Goal: Task Accomplishment & Management: Manage account settings

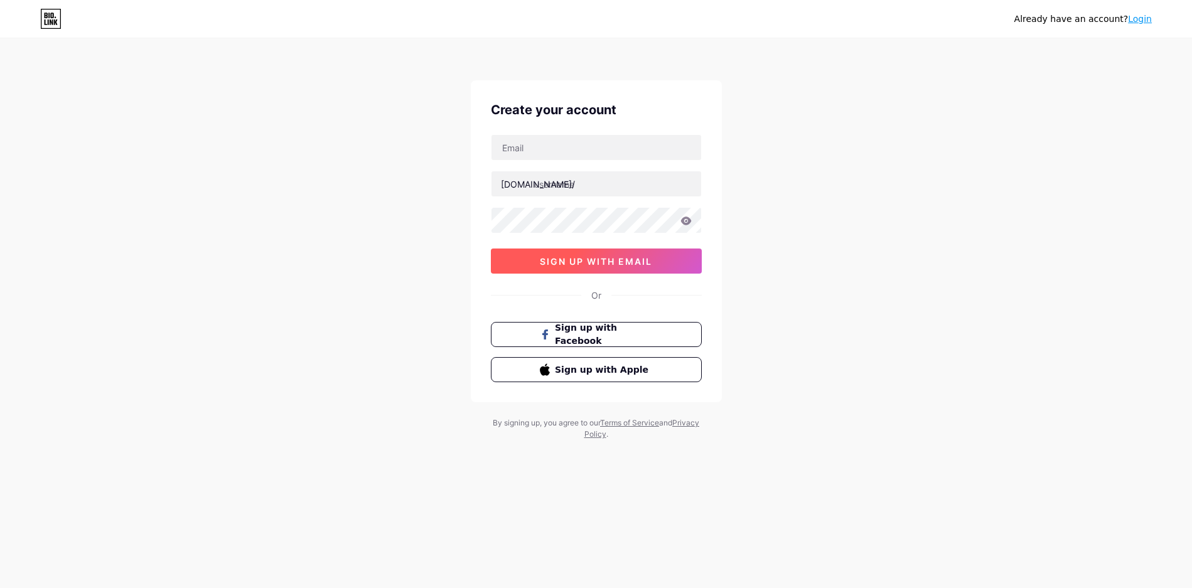
click at [592, 264] on span "sign up with email" at bounding box center [596, 261] width 112 height 11
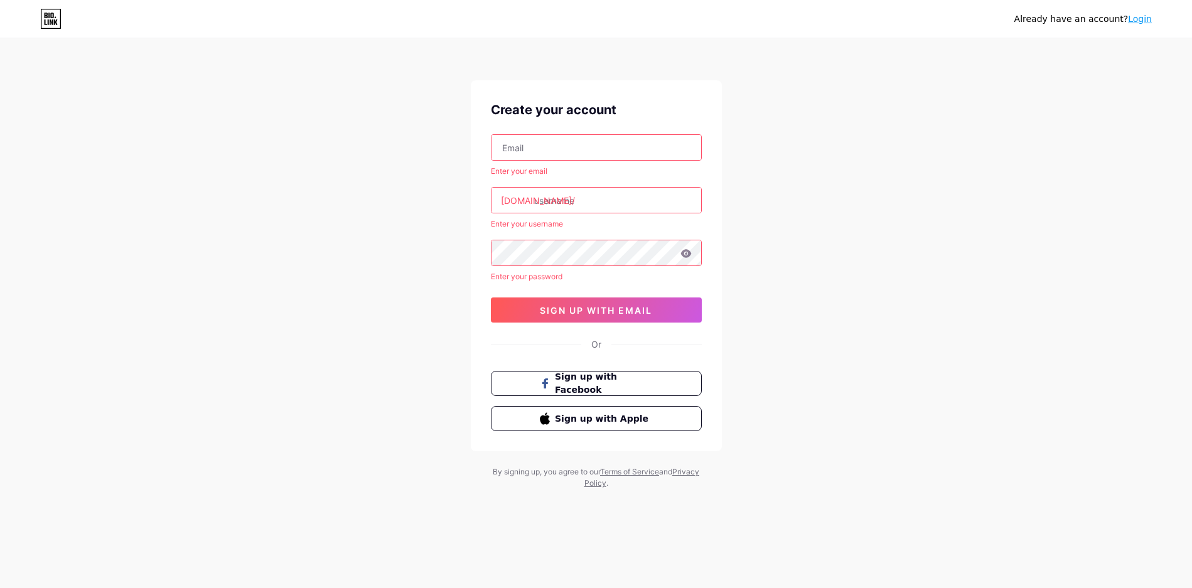
click at [563, 151] on input "text" at bounding box center [597, 147] width 210 height 25
type input "nhaoneone79@gmail.com"
click at [573, 193] on input "text" at bounding box center [597, 200] width 210 height 25
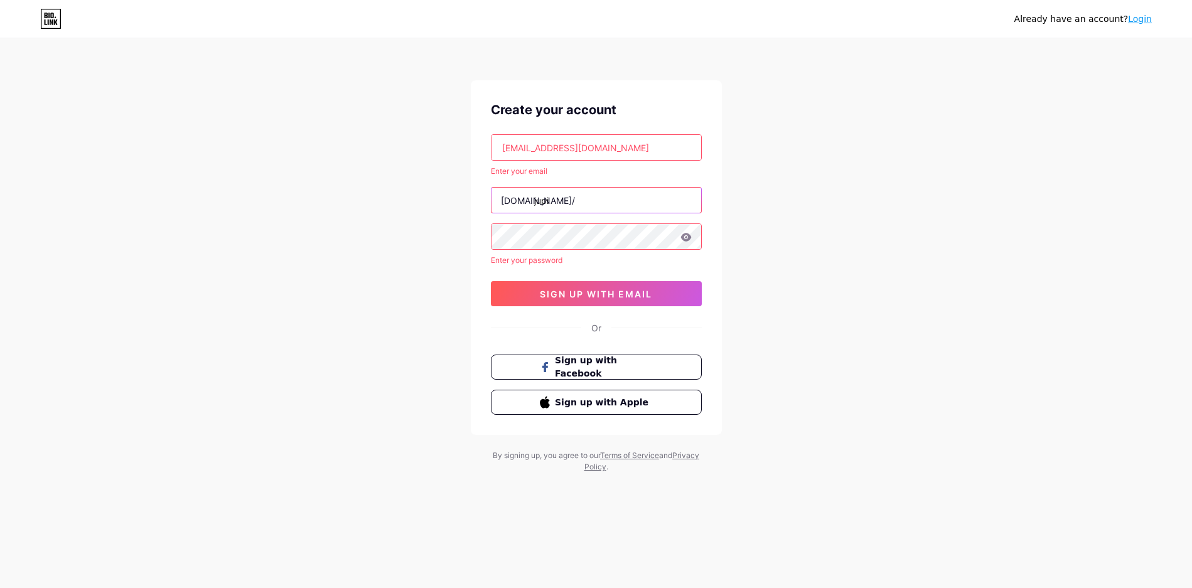
type input "jupi"
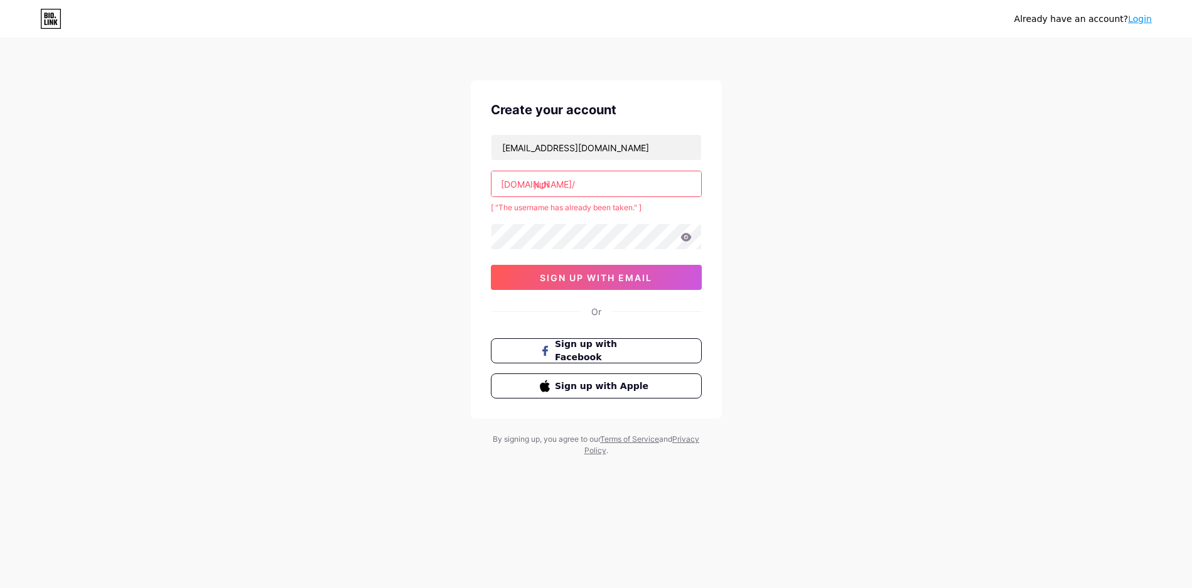
click at [574, 195] on input "jupi" at bounding box center [597, 183] width 210 height 25
type input "j"
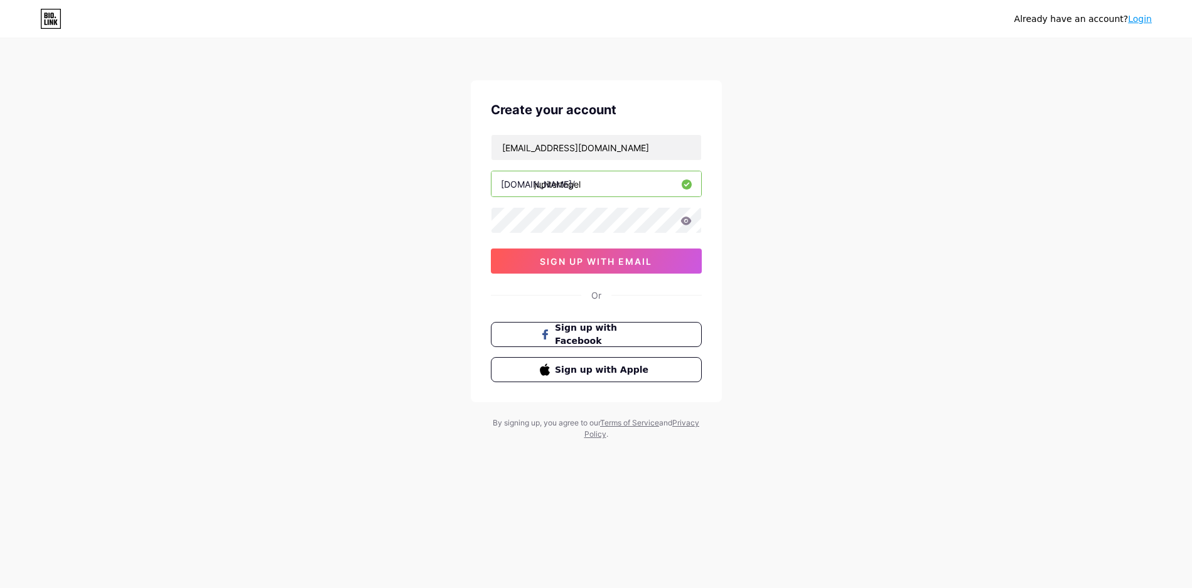
type input "jupitertogel"
click at [691, 221] on icon at bounding box center [686, 221] width 11 height 9
click at [551, 270] on button "sign up with email" at bounding box center [596, 261] width 211 height 25
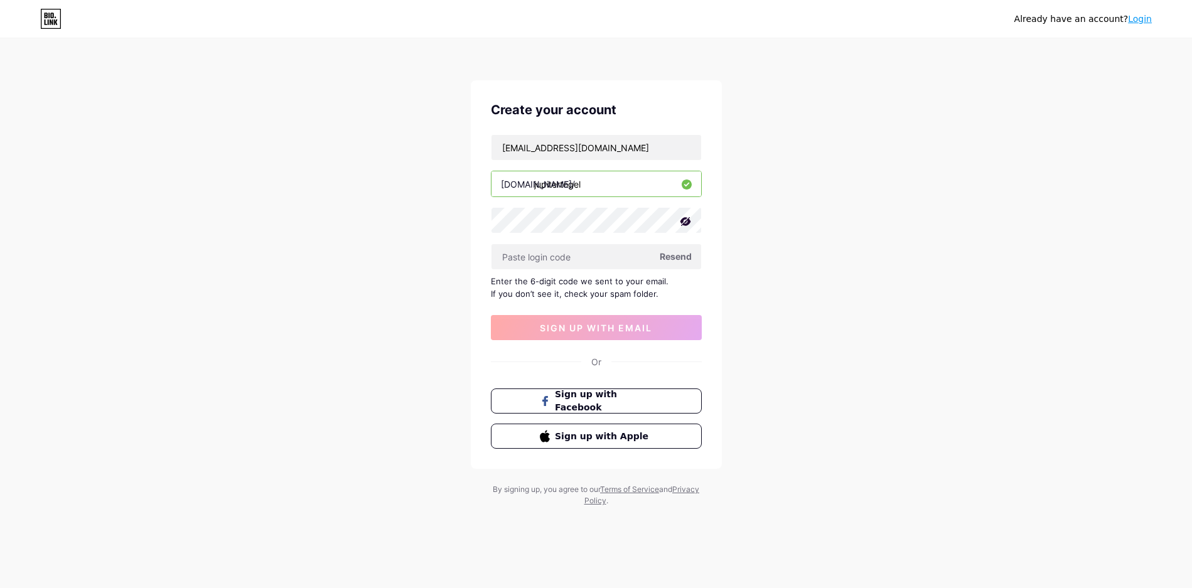
click at [673, 259] on span "Resend" at bounding box center [676, 256] width 32 height 13
click at [627, 149] on input "nhaoneone79@gmail.com" at bounding box center [597, 147] width 210 height 25
click at [633, 151] on input "nhaoneone79@gmail.com" at bounding box center [597, 147] width 210 height 25
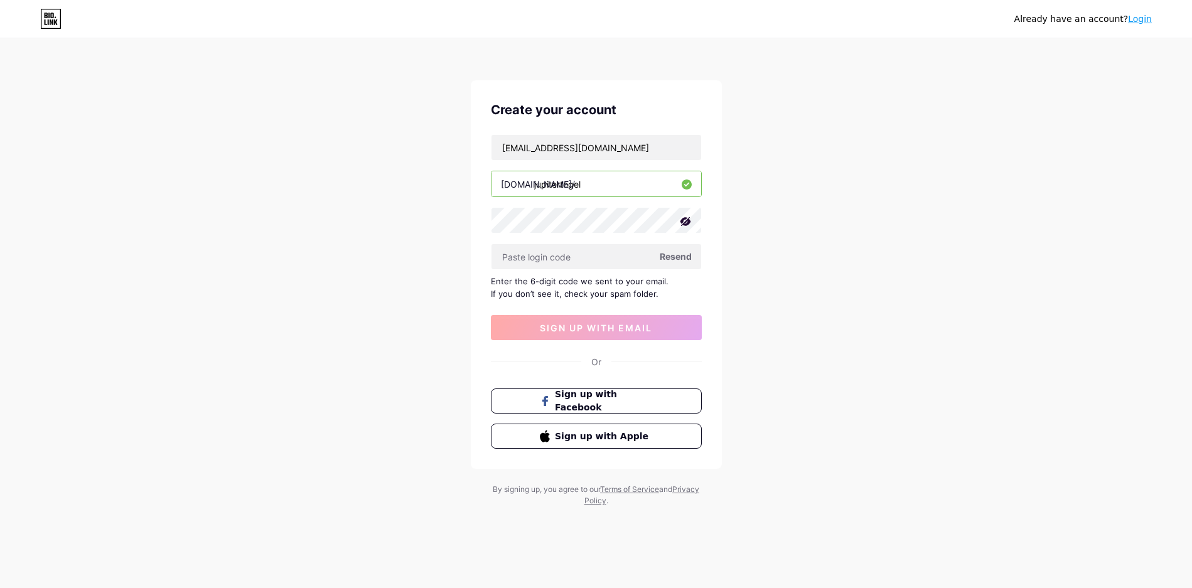
click at [878, 166] on div "Already have an account? Login Create your account nhaoneone79@gmail.com bio.li…" at bounding box center [596, 273] width 1192 height 547
click at [763, 290] on div "Already have an account? Login Create your account nhaoneone79@gmail.com bio.li…" at bounding box center [596, 273] width 1192 height 547
click at [592, 258] on input "text" at bounding box center [597, 256] width 210 height 25
click at [1015, 242] on div "Already have an account? Login Create your account nhaoneone79@gmail.com bio.li…" at bounding box center [596, 273] width 1192 height 547
click at [802, 368] on div "Already have an account? Login Create your account nhaoneone79@gmail.com bio.li…" at bounding box center [596, 273] width 1192 height 547
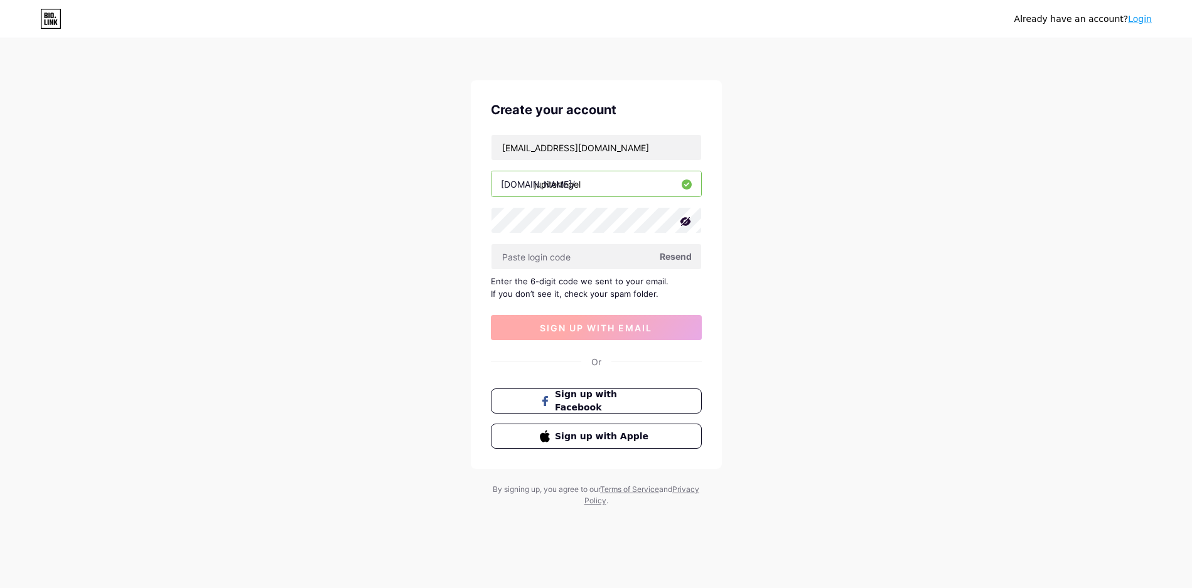
click at [625, 320] on button "sign up with email" at bounding box center [596, 327] width 211 height 25
click at [569, 245] on input "text" at bounding box center [597, 256] width 210 height 25
click at [258, 200] on div "Already have an account? Login Create your account nhaoneone79@gmail.com bio.li…" at bounding box center [596, 273] width 1192 height 547
click at [629, 260] on input "text" at bounding box center [597, 256] width 210 height 25
click at [868, 302] on div "Already have an account? Login Create your account nhaoneone79@gmail.com bio.li…" at bounding box center [596, 273] width 1192 height 547
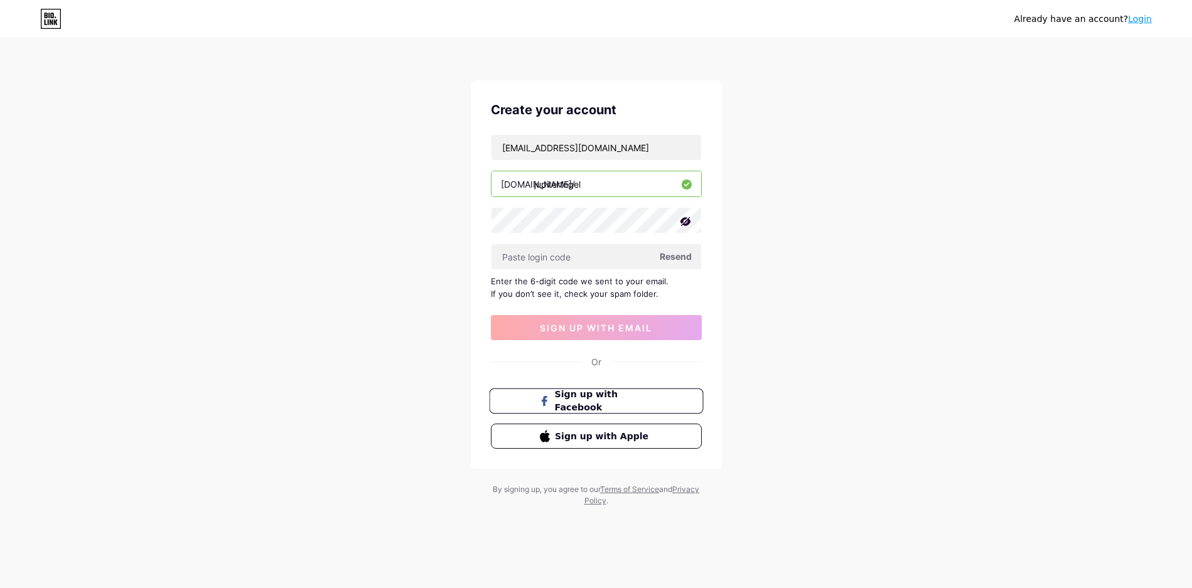
click at [593, 394] on span "Sign up with Facebook" at bounding box center [603, 401] width 99 height 27
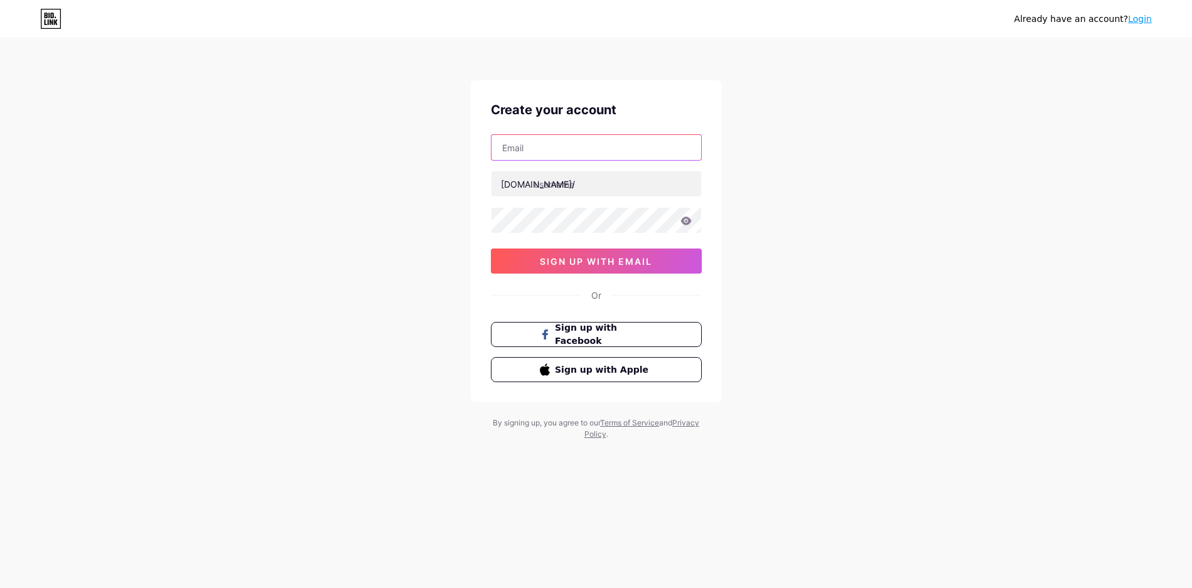
type input "nhaoneone79@gmail.com"
click at [217, 220] on div "Already have an account? Login Create your account nhaoneone79@gmail.com bio.li…" at bounding box center [596, 240] width 1192 height 480
click at [581, 186] on input "text" at bounding box center [597, 183] width 210 height 25
click at [1147, 18] on link "Login" at bounding box center [1140, 19] width 24 height 10
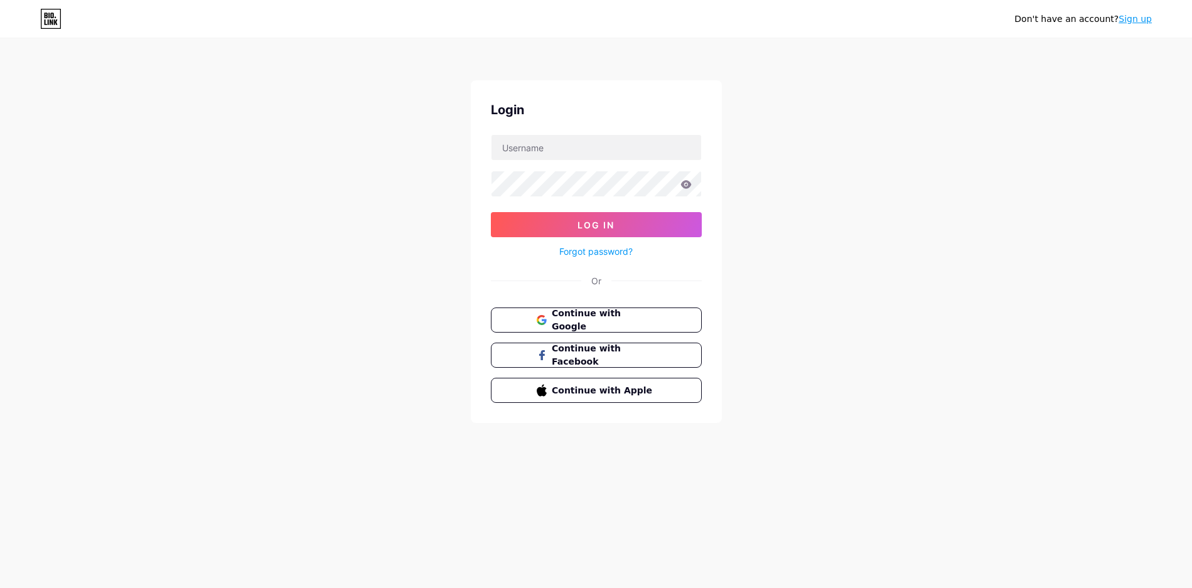
type input "nhaoneone79@gmail.com"
click at [644, 323] on span "Continue with Google" at bounding box center [603, 320] width 105 height 27
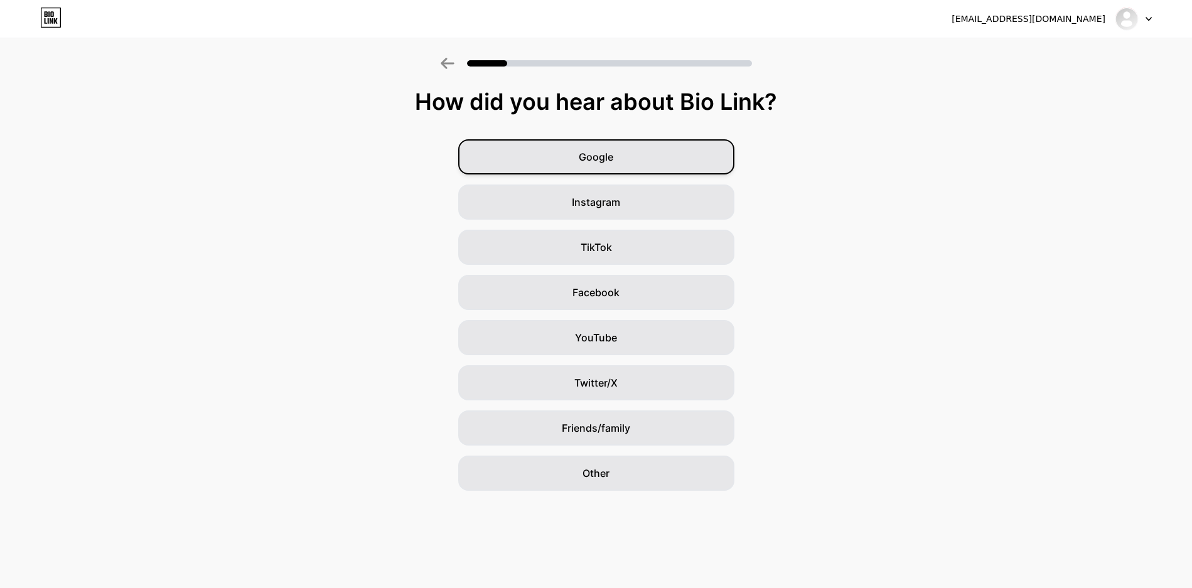
click at [535, 154] on div "Google" at bounding box center [596, 156] width 276 height 35
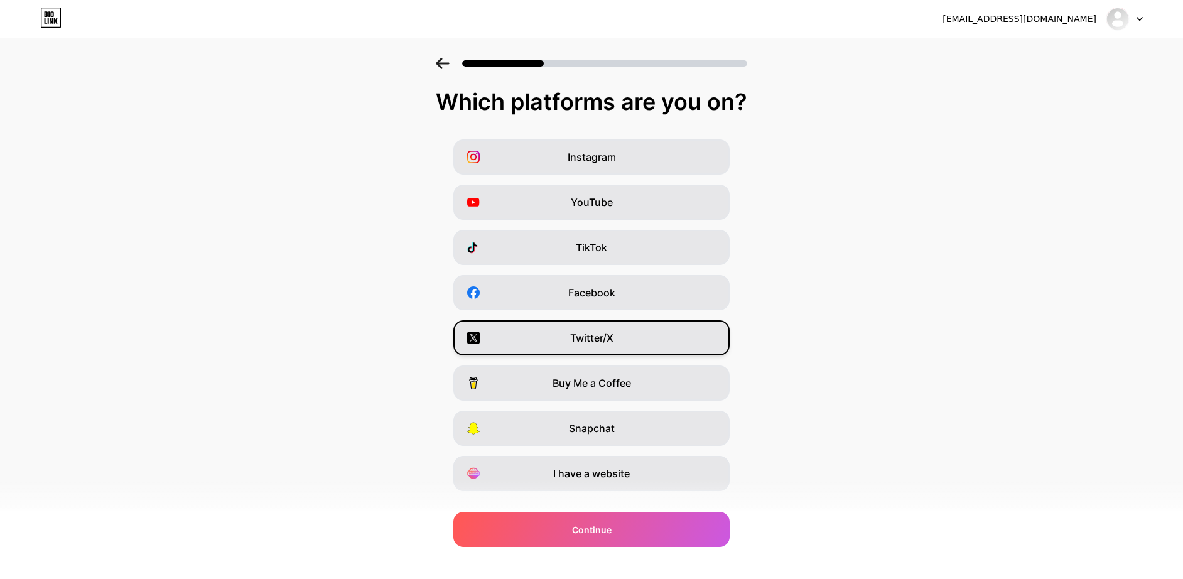
click at [603, 331] on span "Twitter/X" at bounding box center [591, 337] width 43 height 15
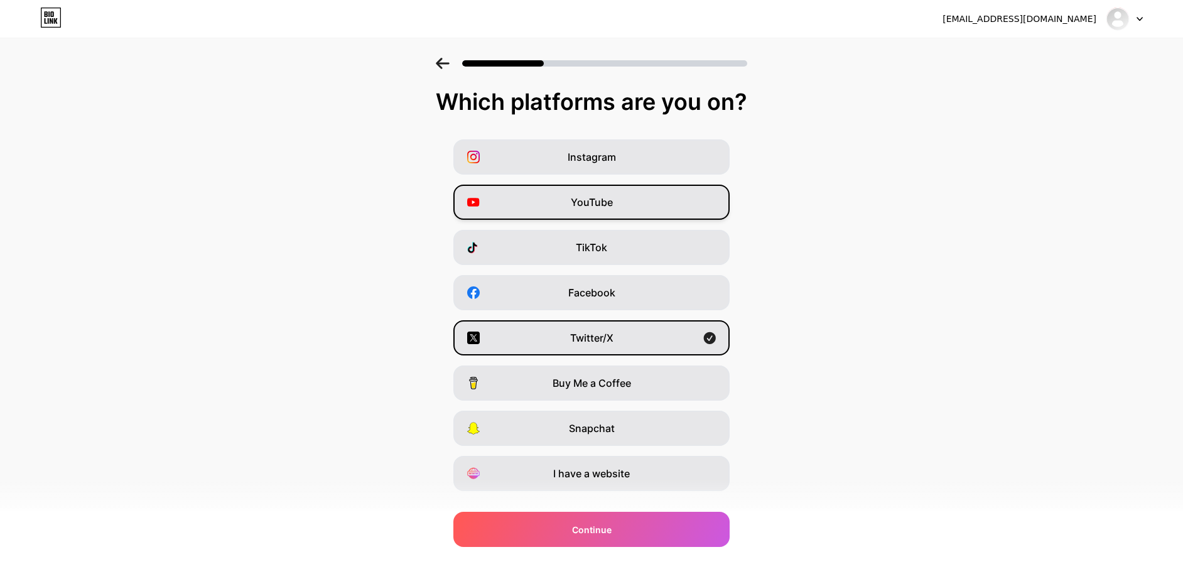
click at [609, 207] on span "YouTube" at bounding box center [592, 202] width 42 height 15
click at [615, 244] on div "TikTok" at bounding box center [591, 247] width 276 height 35
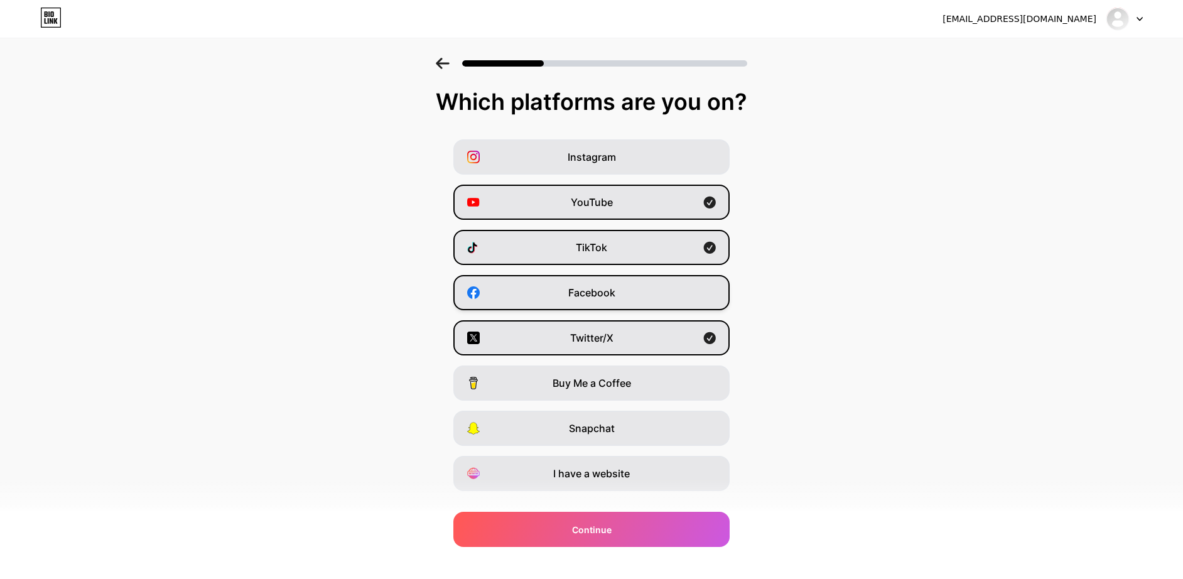
click at [608, 286] on span "Facebook" at bounding box center [591, 292] width 47 height 15
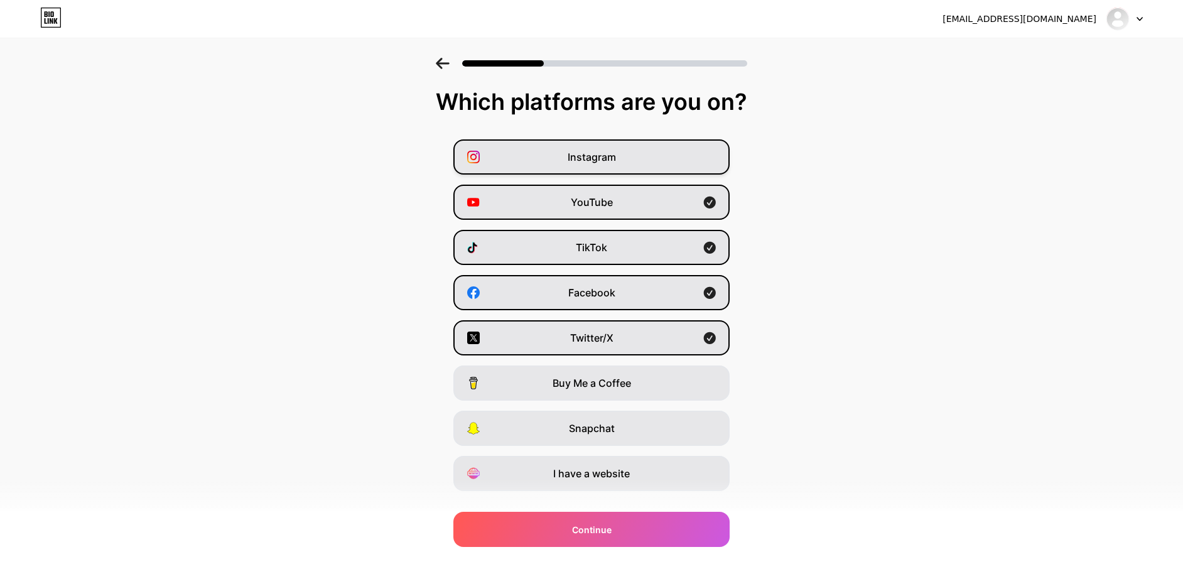
click at [595, 161] on span "Instagram" at bounding box center [592, 156] width 48 height 15
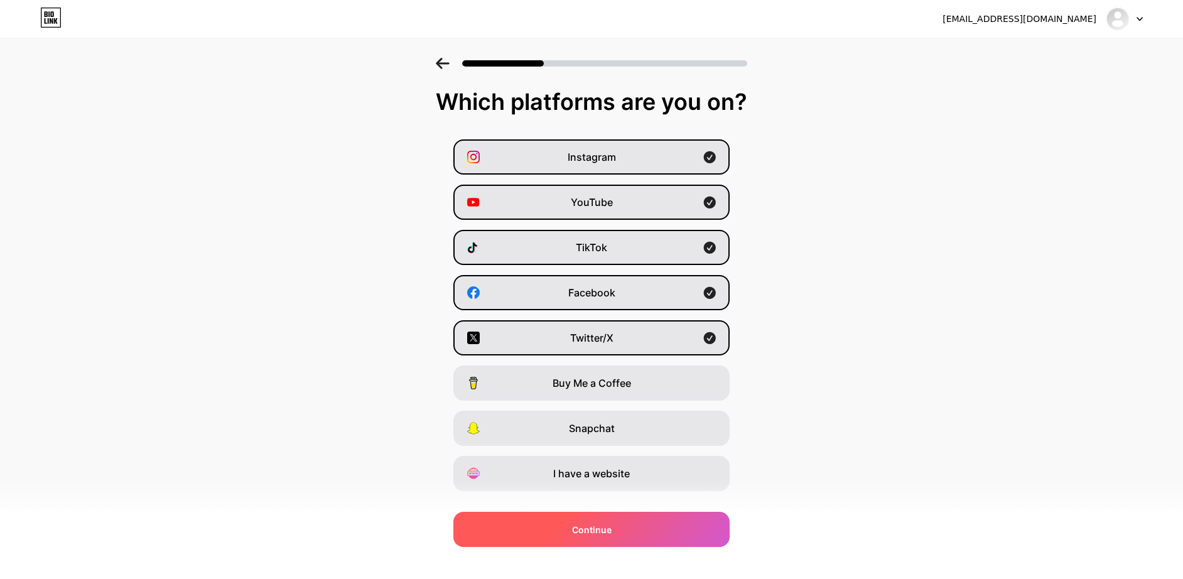
click at [603, 528] on span "Continue" at bounding box center [592, 529] width 40 height 13
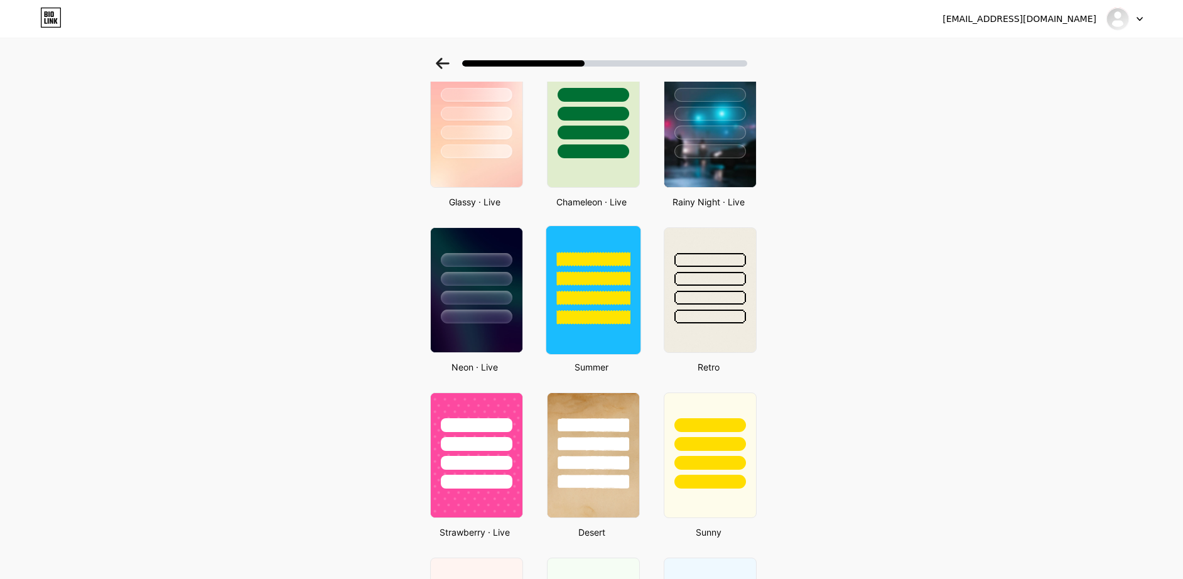
scroll to position [440, 0]
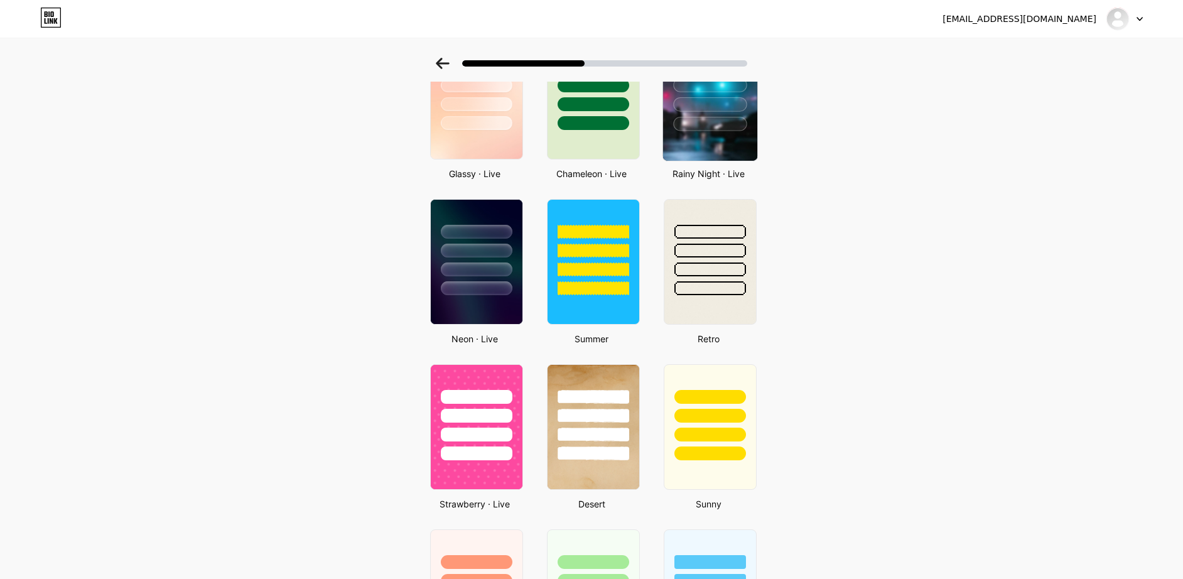
click at [698, 126] on div at bounding box center [709, 124] width 73 height 14
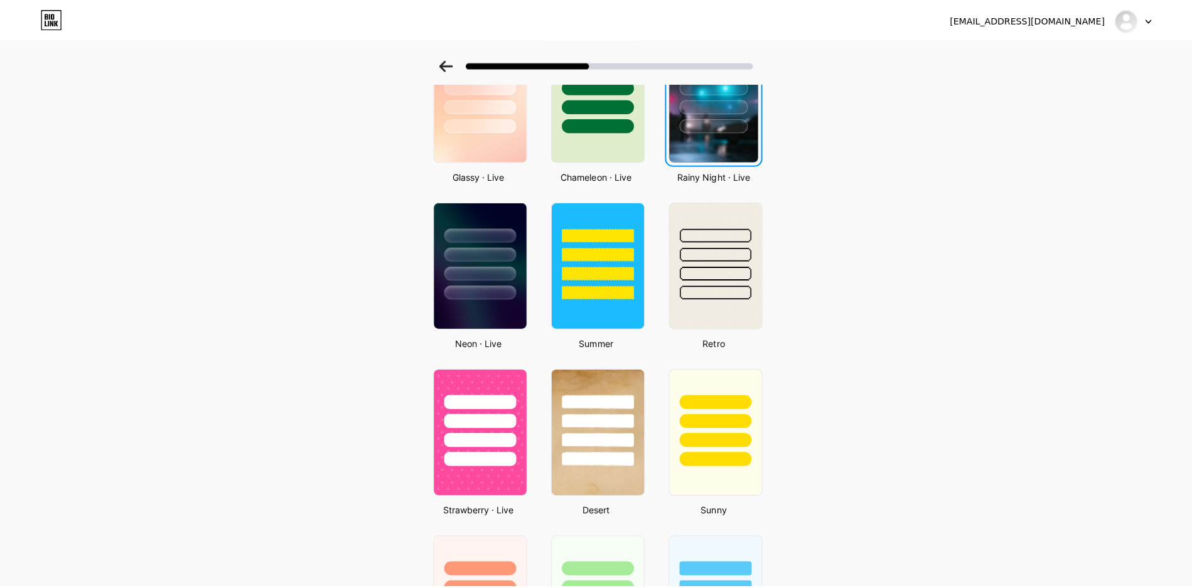
scroll to position [0, 0]
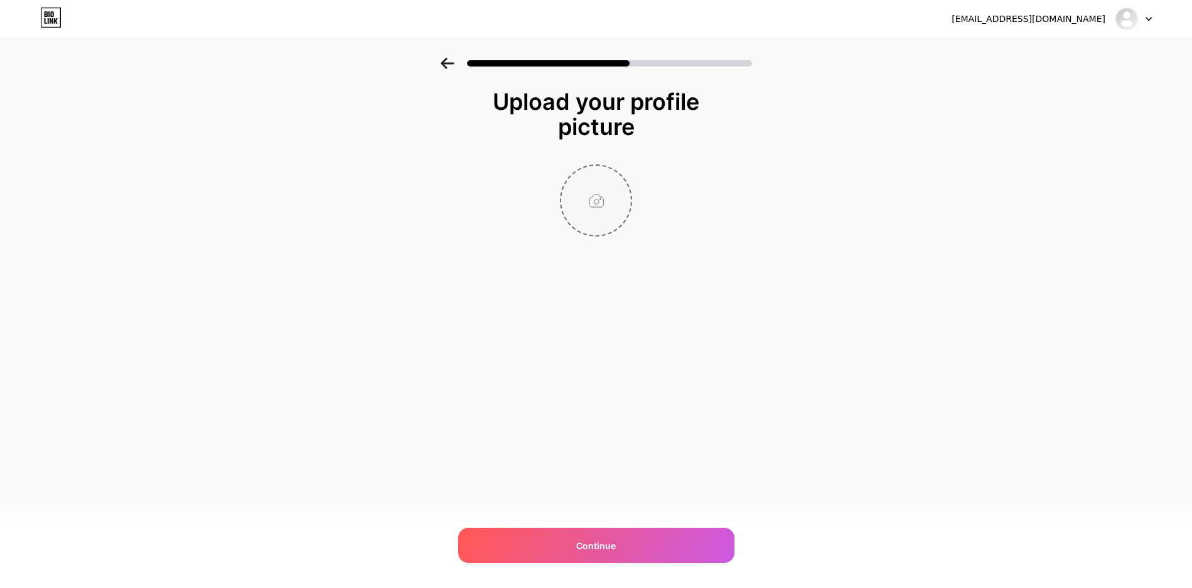
click at [592, 198] on input "file" at bounding box center [596, 201] width 70 height 70
type input "C:\fakepath\jupitertogel-4d.png"
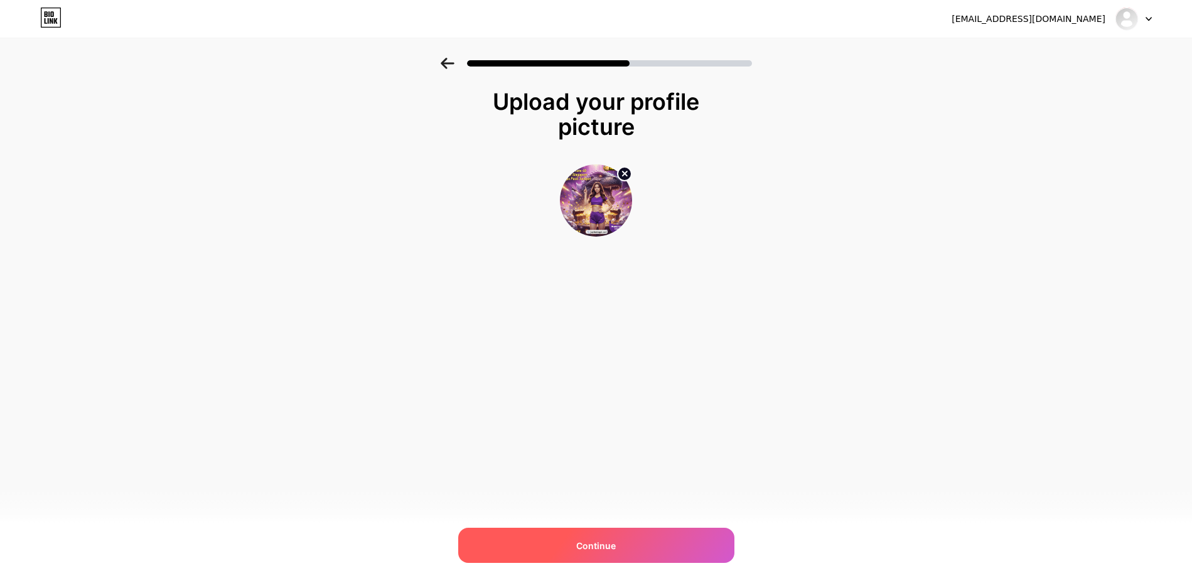
click at [595, 542] on span "Continue" at bounding box center [596, 545] width 40 height 13
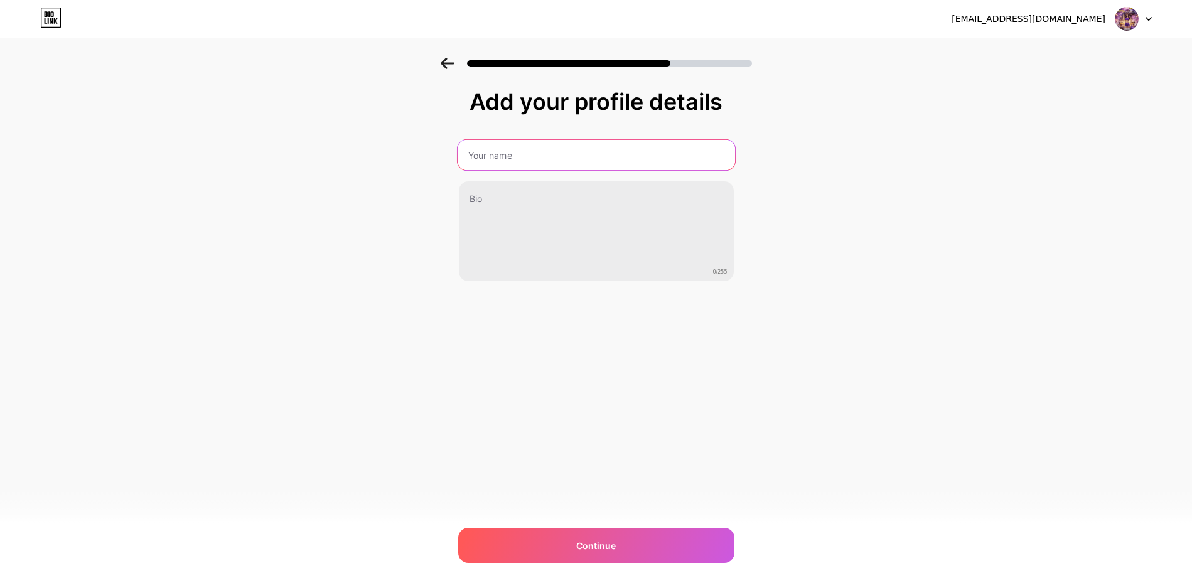
click at [573, 151] on input "text" at bounding box center [596, 155] width 278 height 30
paste input "JUPITERTOGEL : Mobile login alternatif jupiter togel"
type input "JUPITERTOGEL : Mobile login alternatif jupiter togel"
click at [899, 210] on div "Add your profile details JUPITERTOGEL : Mobile login alternatif jupiter togel 0…" at bounding box center [596, 201] width 1192 height 287
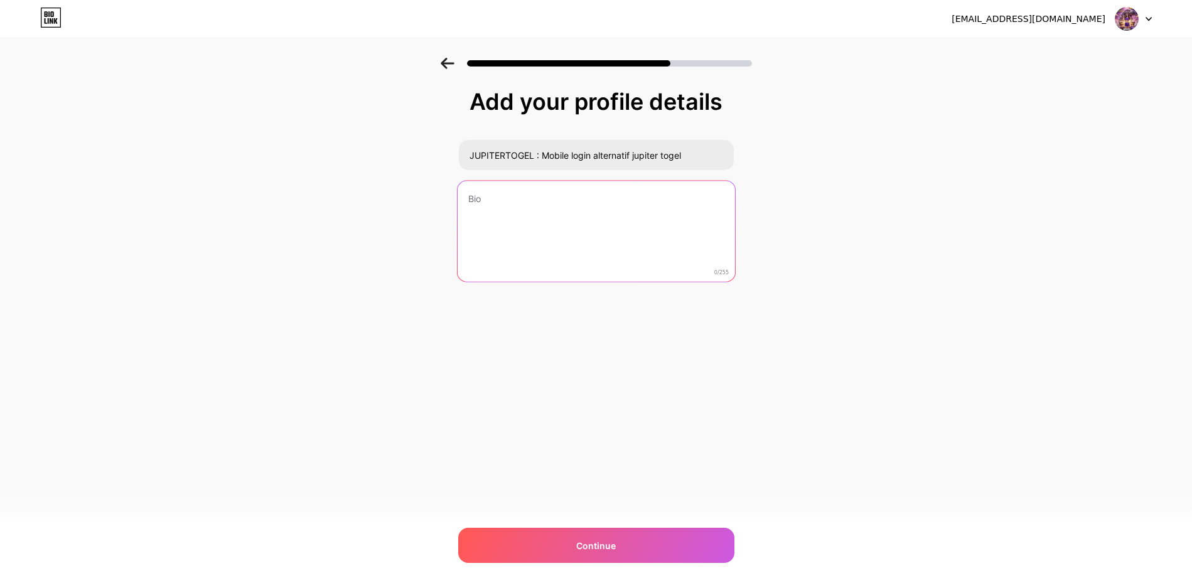
click at [504, 193] on textarea at bounding box center [596, 232] width 278 height 102
click at [558, 192] on textarea at bounding box center [596, 232] width 278 height 102
click at [534, 200] on textarea "selamat" at bounding box center [596, 232] width 278 height 102
paste textarea "JUPITER TOGEL Merupakan Situs slot gacor paling populer 2024 memiliki ribuan pi…"
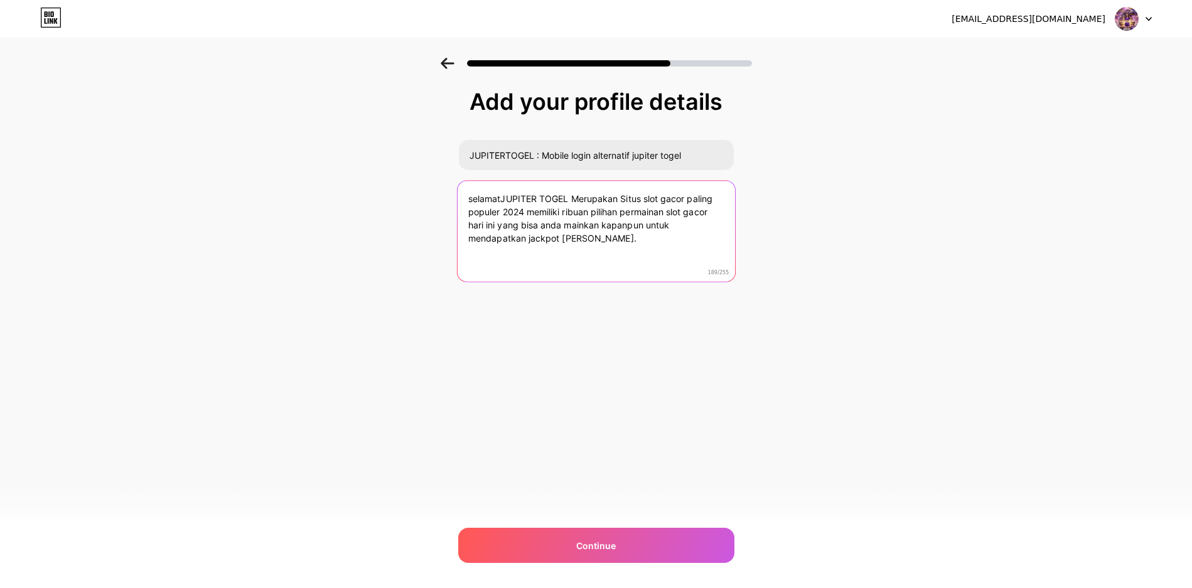
paste textarea
type textarea "JUPITER TOGEL Merupakan Situs slot gacor paling populer 2024 memiliki ribuan pi…"
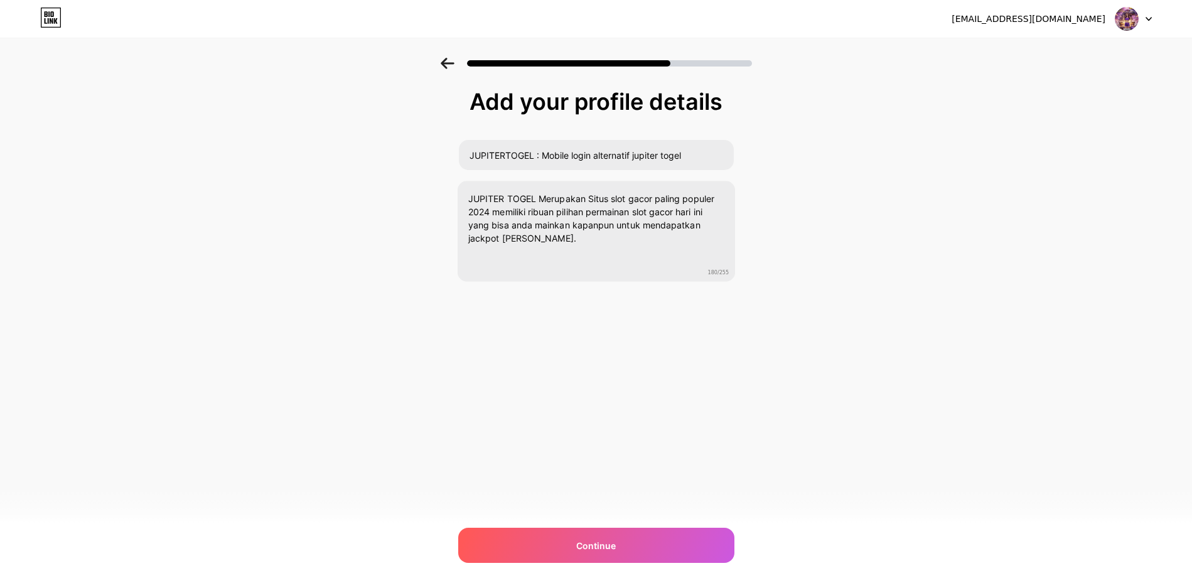
click at [856, 347] on div "nhaoneone79@gmail.com Logout Link Copied Add your profile details JUPITERTOGEL …" at bounding box center [596, 294] width 1192 height 588
click at [678, 543] on div "Continue" at bounding box center [596, 545] width 276 height 35
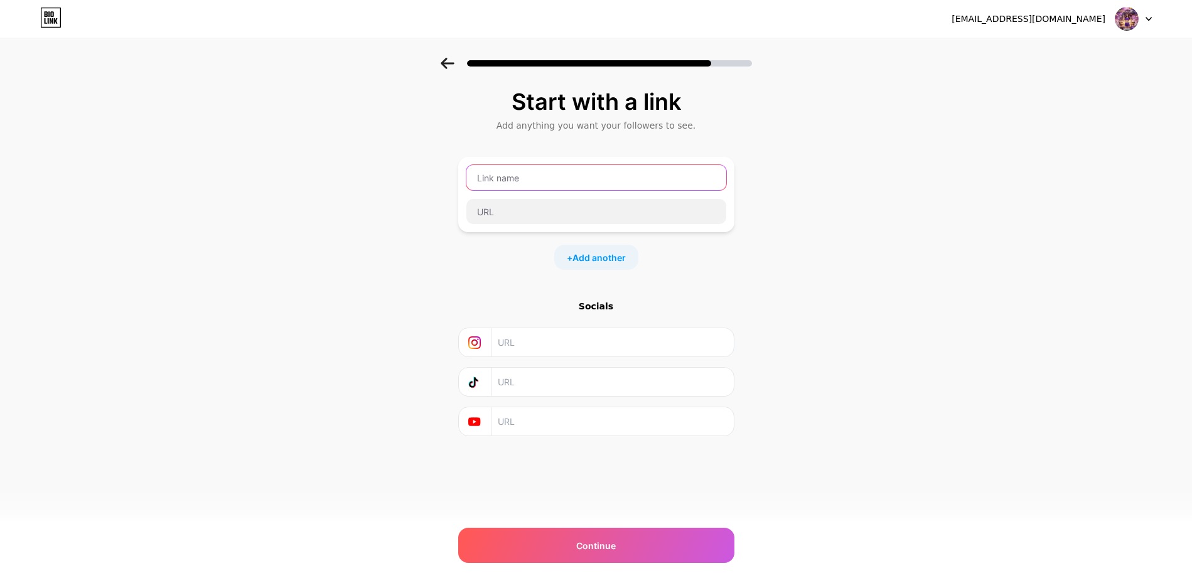
click at [532, 178] on input "text" at bounding box center [597, 177] width 260 height 25
click at [533, 349] on input "text" at bounding box center [612, 342] width 228 height 28
click at [527, 377] on input "text" at bounding box center [612, 382] width 228 height 28
click at [527, 417] on input "text" at bounding box center [612, 422] width 228 height 28
click at [534, 421] on input "text" at bounding box center [612, 422] width 228 height 28
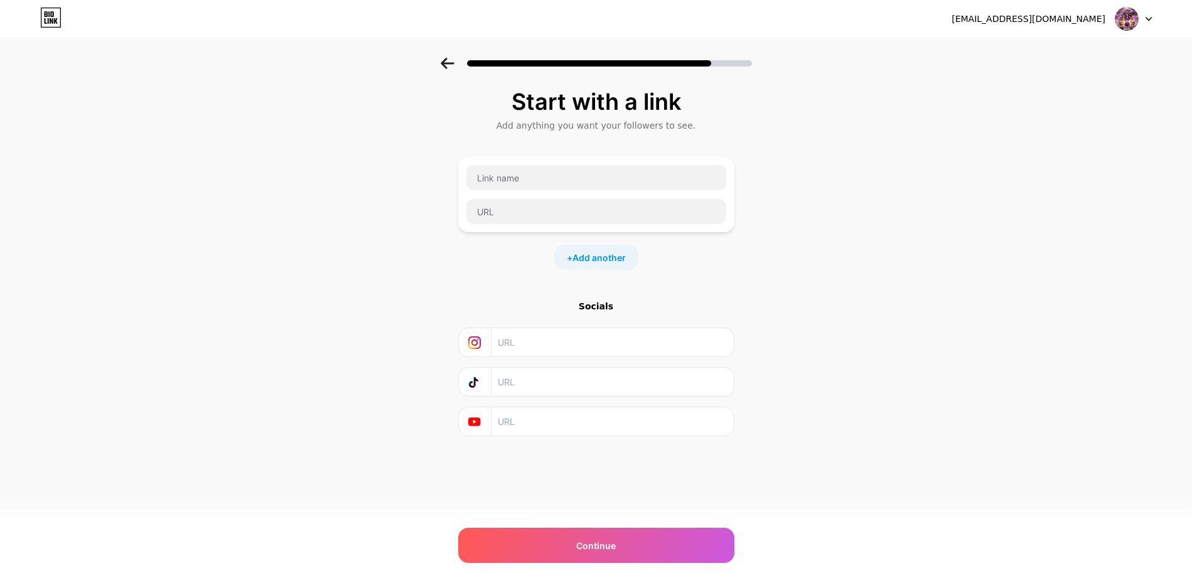
paste input "[URL][DOMAIN_NAME]"
type input "[URL][DOMAIN_NAME]"
click at [813, 415] on div "Start with a link Add anything you want your followers to see. + Add another So…" at bounding box center [596, 278] width 1192 height 441
click at [604, 391] on input "text" at bounding box center [612, 382] width 228 height 28
click at [556, 377] on input "text" at bounding box center [612, 382] width 228 height 28
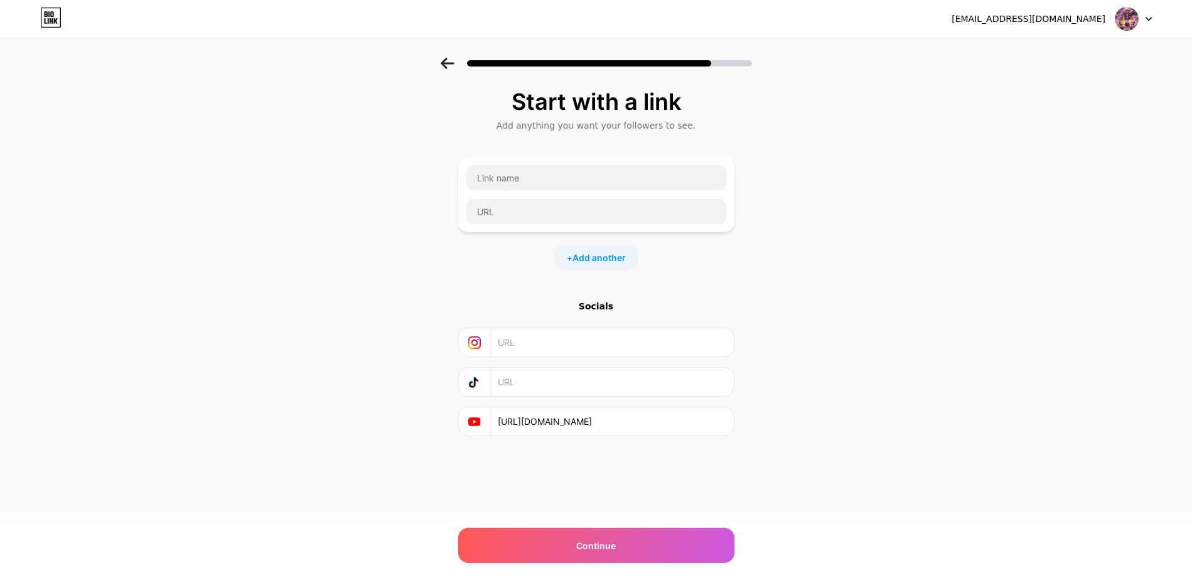
paste input "https://www.tiktok.com/@jupirtertogel"
type input "https://www.tiktok.com/@jupirtertogel"
click at [527, 344] on input "text" at bounding box center [612, 342] width 228 height 28
paste input "https://www.tiktok.com/@jupirtertogel"
type input "https://www.tiktok.com/@jupirtertogel"
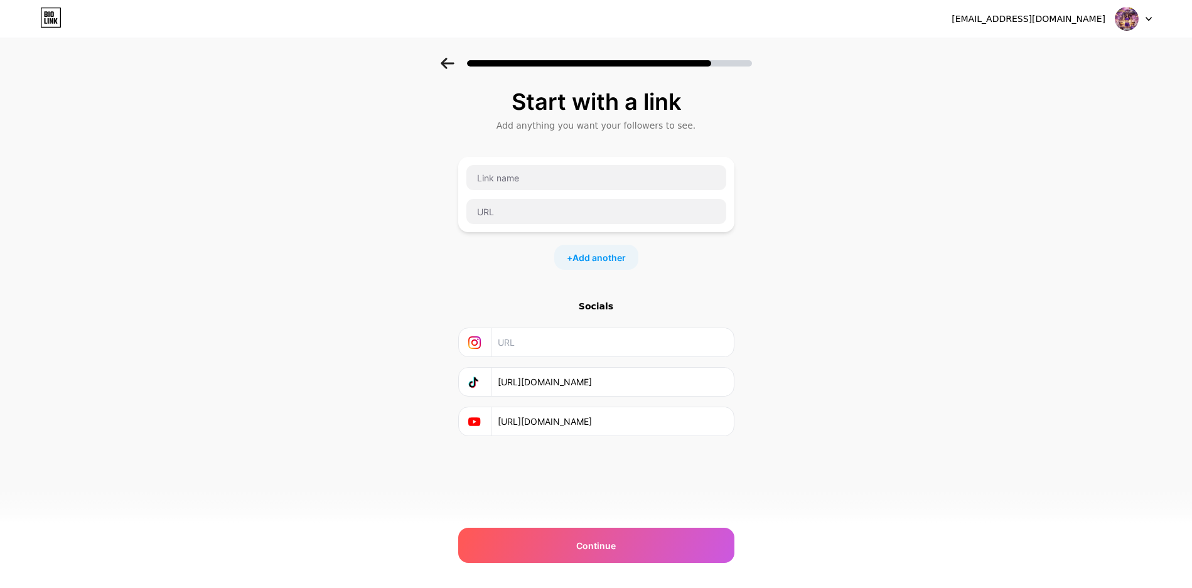
click at [565, 344] on input "text" at bounding box center [612, 342] width 228 height 28
paste input "https://www.instagram.com/p/C7KS8bLysLT/"
click at [641, 345] on input "https://www.instagram.com/p/C7KS8bLysLT/" at bounding box center [612, 342] width 228 height 28
click at [641, 344] on input "https://www.instagram.com/p/C7KS8bLysLT/" at bounding box center [612, 342] width 228 height 28
type input "https://www.instagram.com/p/jupitertogel/"
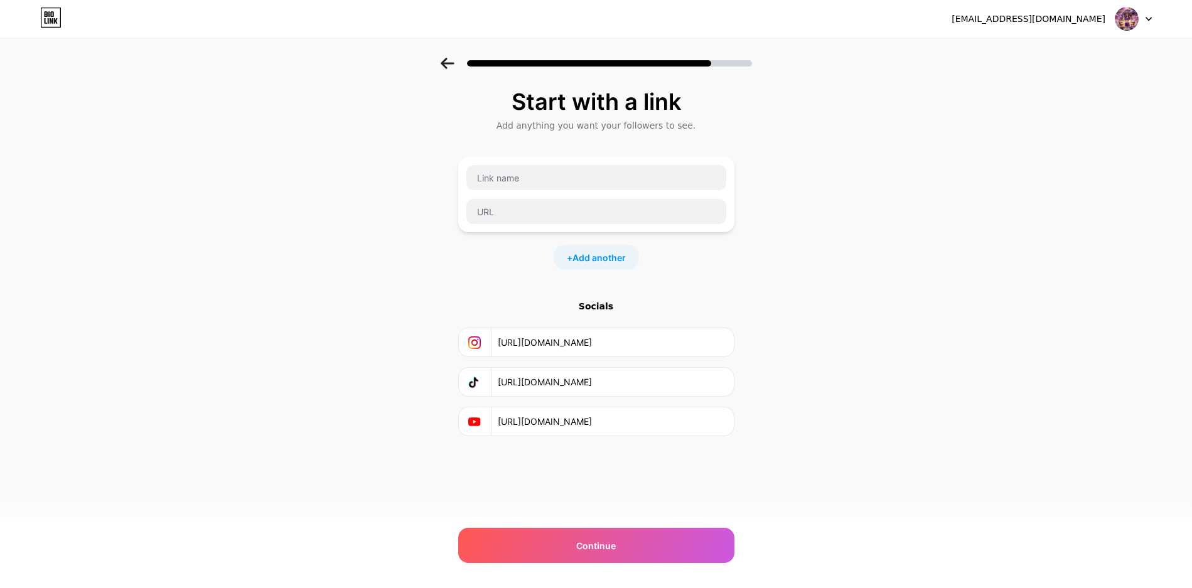
click at [926, 375] on div "Start with a link Add anything you want your followers to see. + Add another So…" at bounding box center [596, 278] width 1192 height 441
click at [539, 186] on input "text" at bounding box center [597, 177] width 260 height 25
type input "login jupitertogel"
click at [507, 217] on input "text" at bounding box center [597, 211] width 260 height 25
paste input "https://prml.ink/JUPITERTOGEL"
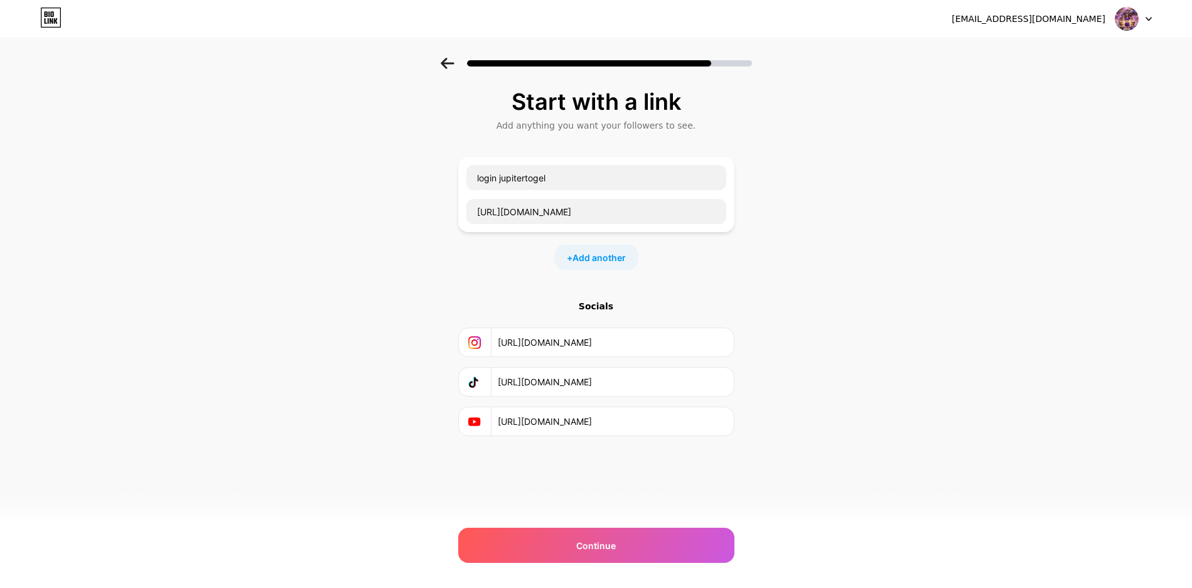
click at [889, 276] on div "Start with a link Add anything you want your followers to see. login jupitertog…" at bounding box center [596, 278] width 1192 height 441
click at [635, 212] on input "https://prml.ink/JUPITERTOGEL" at bounding box center [597, 211] width 260 height 25
paste input "linkin.bio/jupitertogel/"
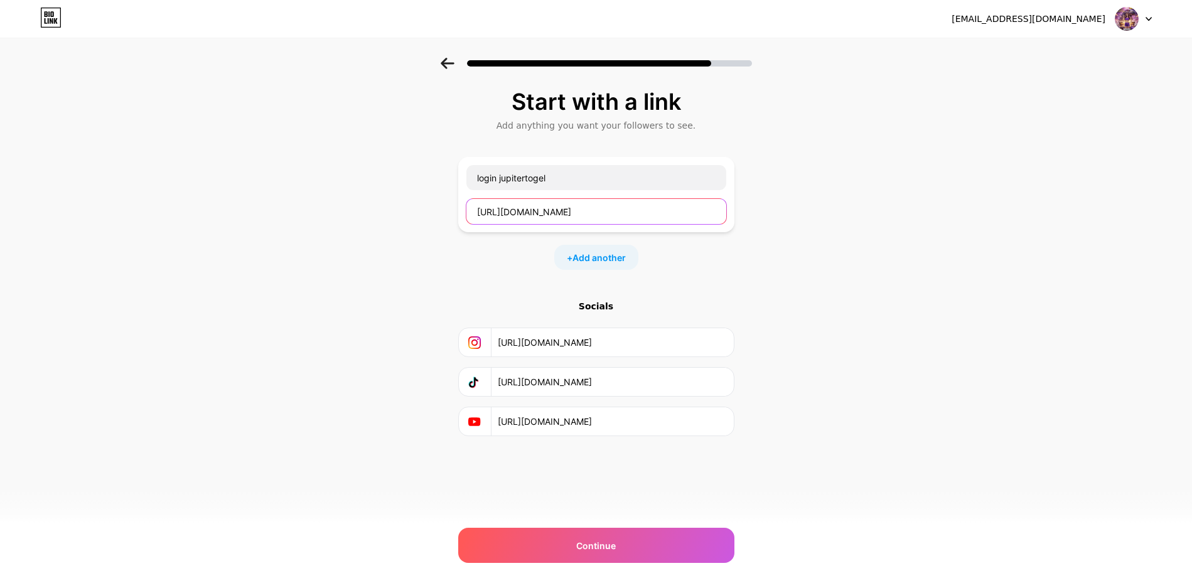
type input "[URL][DOMAIN_NAME]"
click at [837, 248] on div "Start with a link Add anything you want your followers to see. login jupitertog…" at bounding box center [596, 278] width 1192 height 441
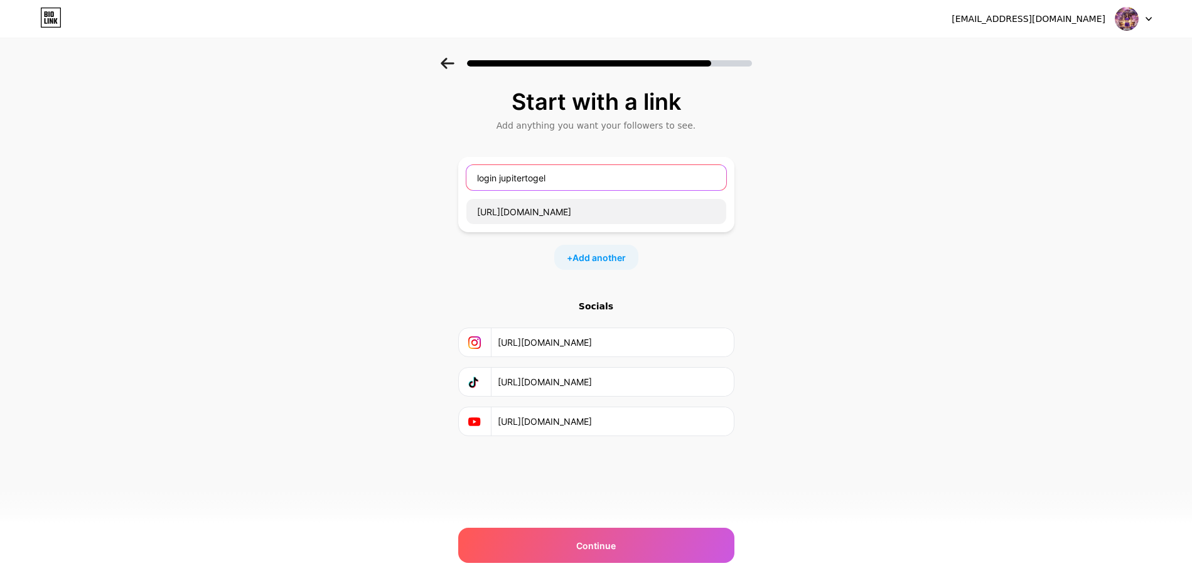
click at [486, 178] on input "login jupitertogel" at bounding box center [597, 177] width 260 height 25
type input "LOGIN JUPITERTOGEL"
click at [865, 343] on div "Start with a link Add anything you want your followers to see. LOGIN JUPITERTOG…" at bounding box center [596, 278] width 1192 height 441
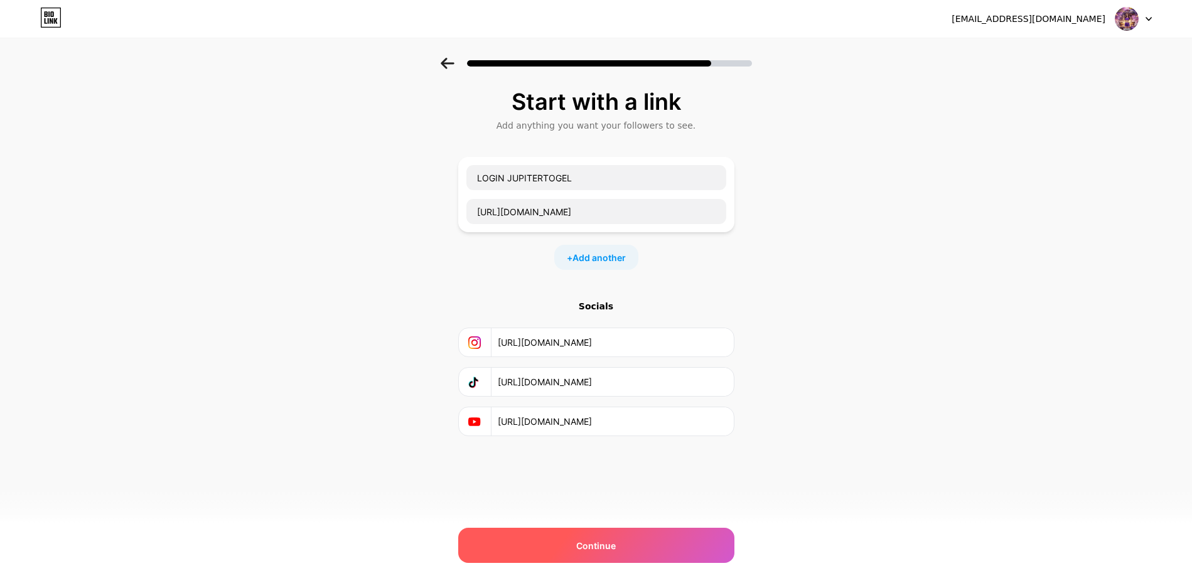
click at [693, 543] on div "Continue" at bounding box center [596, 545] width 276 height 35
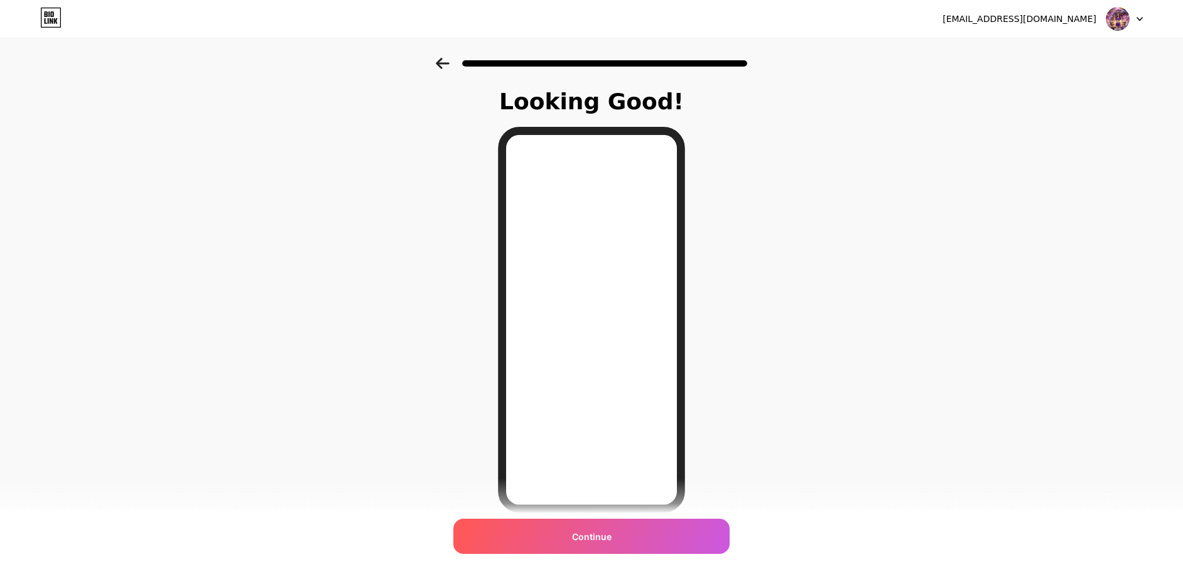
click at [600, 547] on div "Continue" at bounding box center [591, 536] width 276 height 35
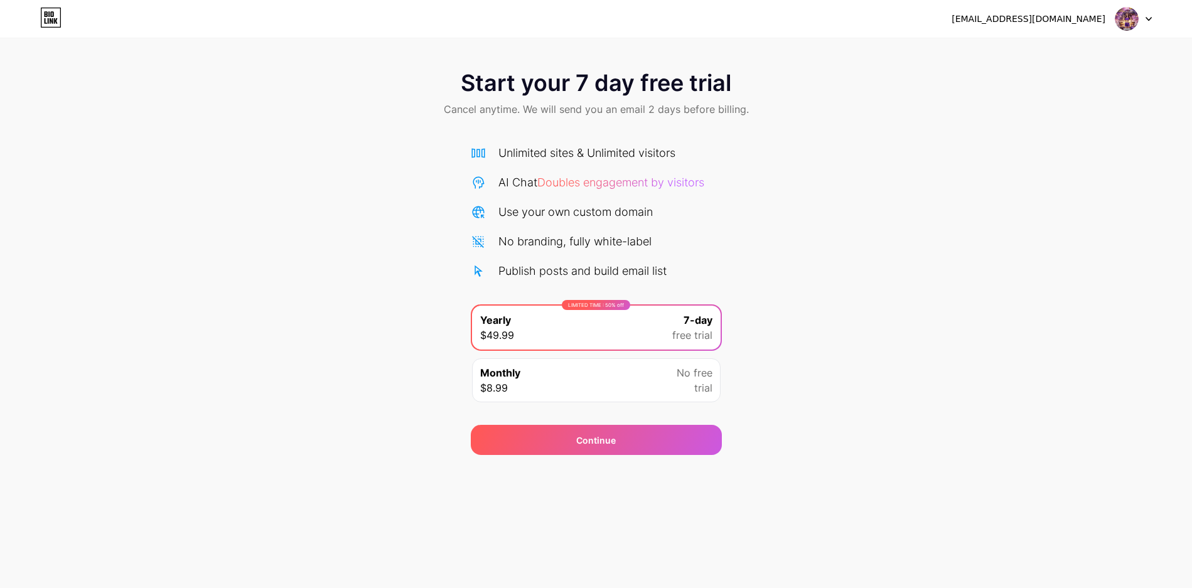
click at [545, 382] on div "Monthly $8.99 No free trial" at bounding box center [596, 381] width 249 height 44
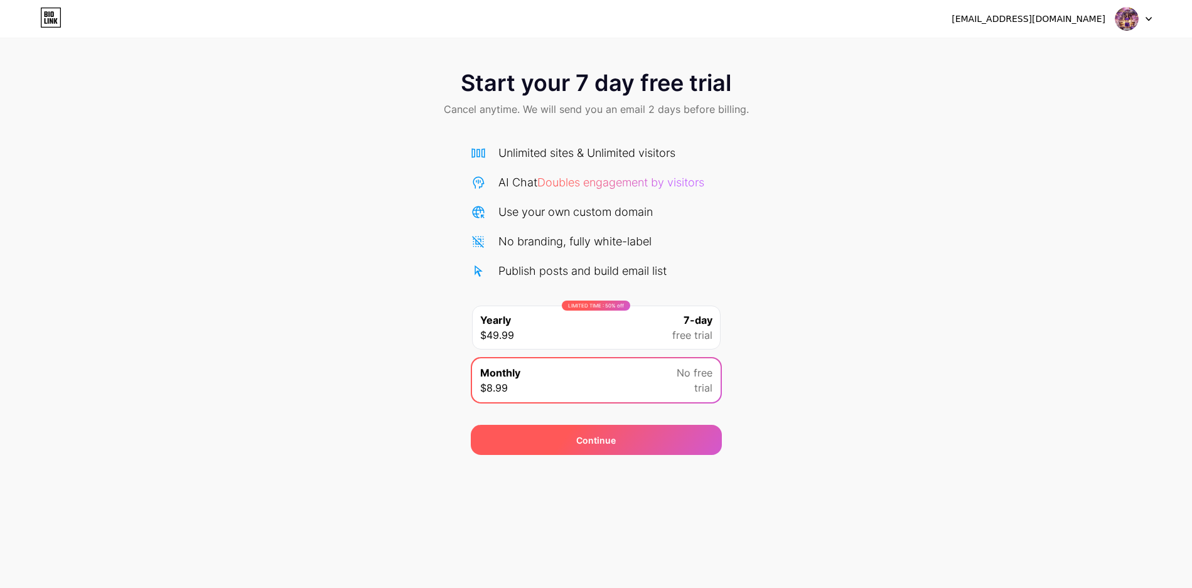
click at [596, 435] on span "Continue" at bounding box center [596, 440] width 40 height 13
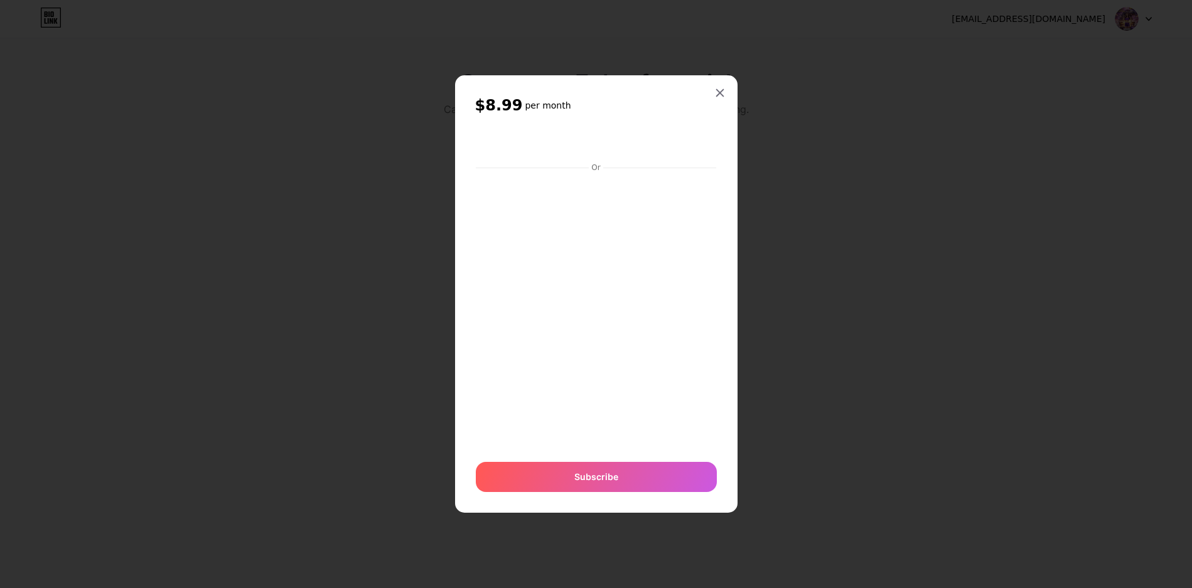
click at [718, 93] on icon at bounding box center [720, 93] width 10 height 10
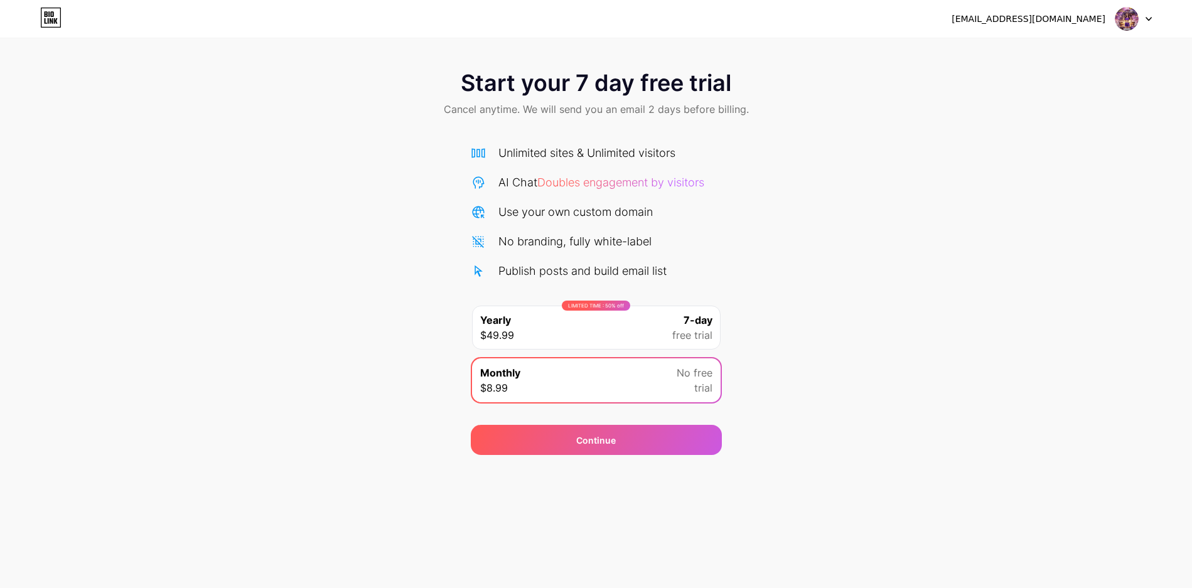
click at [657, 318] on div "LIMITED TIME : 50% off Yearly $49.99 7-day free trial" at bounding box center [596, 328] width 249 height 44
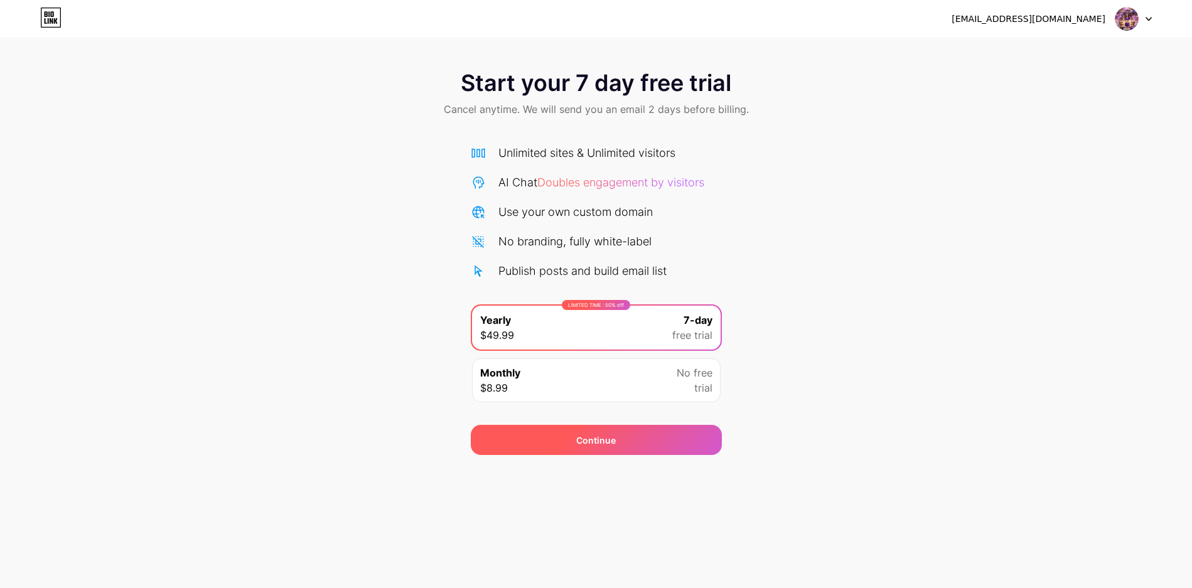
click at [652, 439] on div "Continue" at bounding box center [596, 440] width 251 height 30
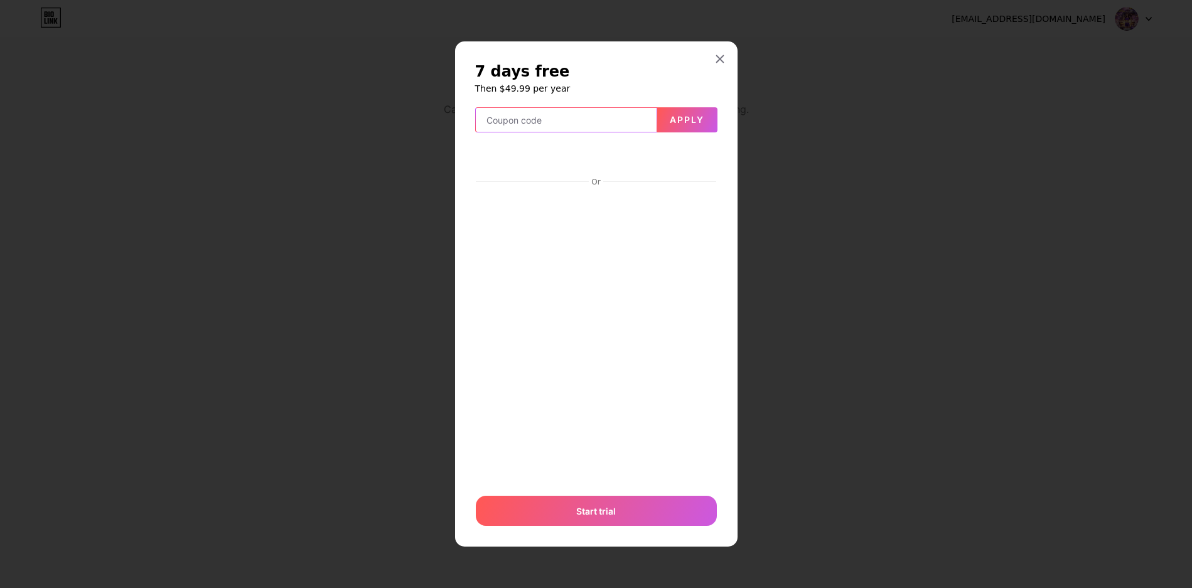
click at [547, 121] on input "text" at bounding box center [566, 120] width 181 height 25
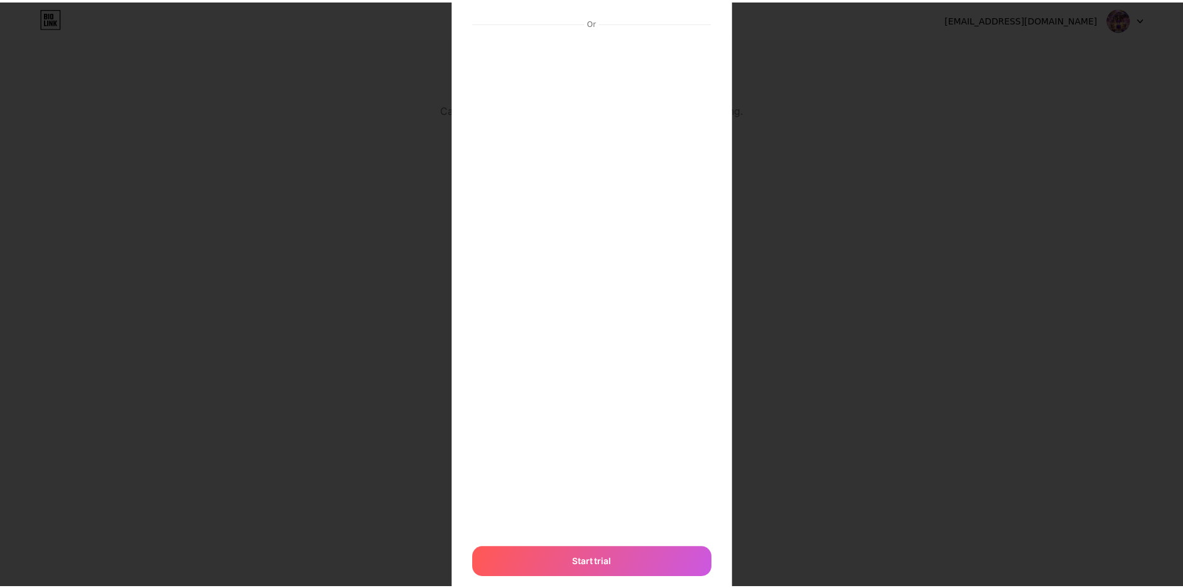
scroll to position [185, 0]
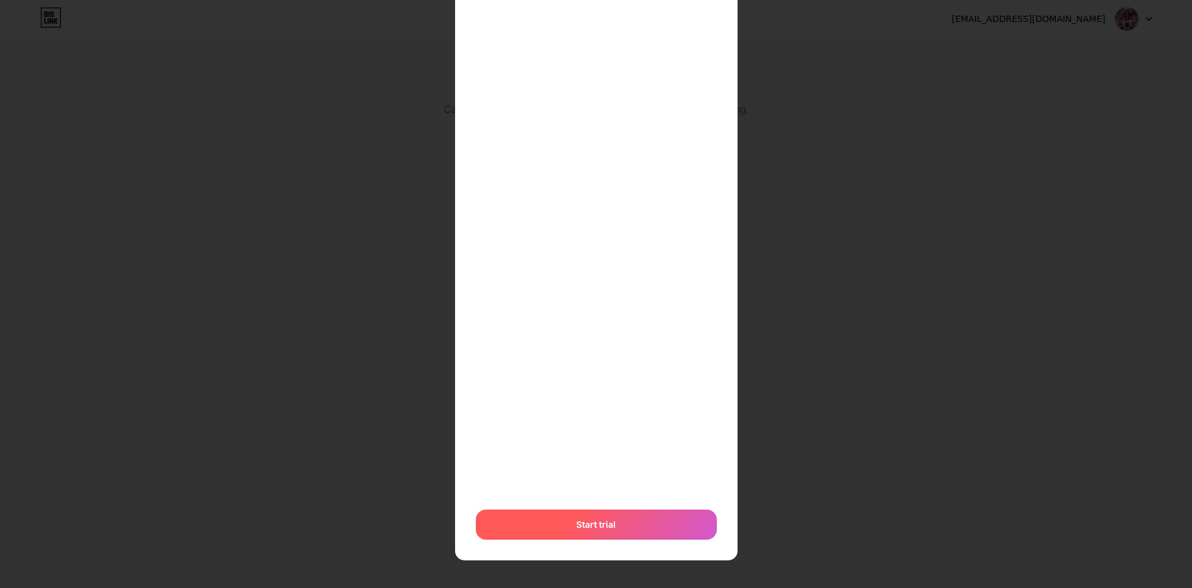
click at [623, 511] on div "Start trial" at bounding box center [596, 525] width 241 height 30
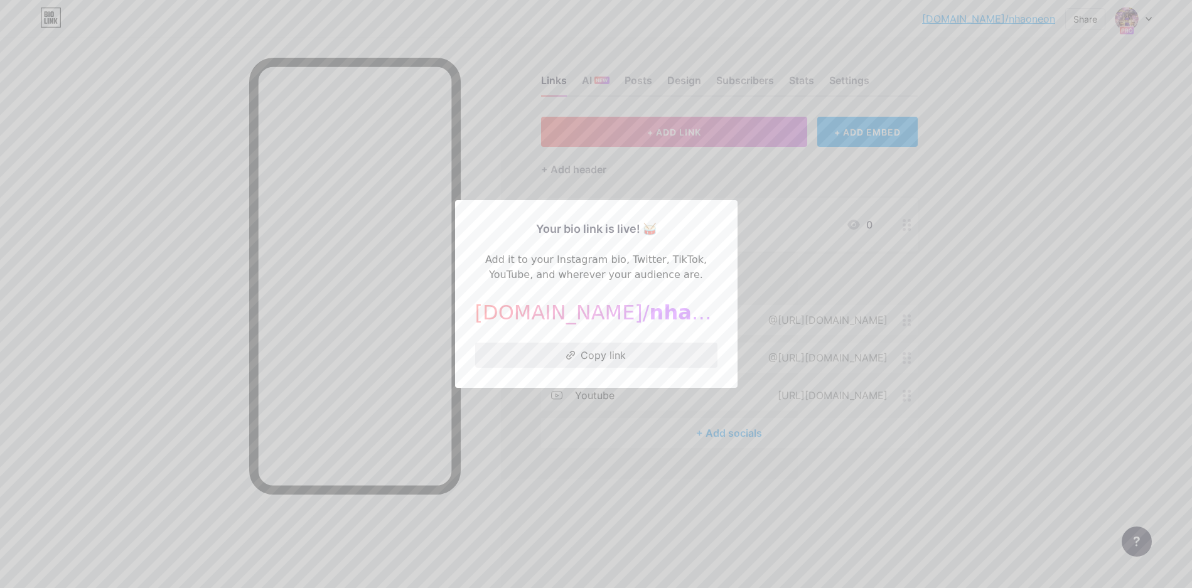
click at [573, 361] on button "Copy link" at bounding box center [596, 355] width 242 height 25
click at [1145, 18] on div at bounding box center [596, 294] width 1192 height 588
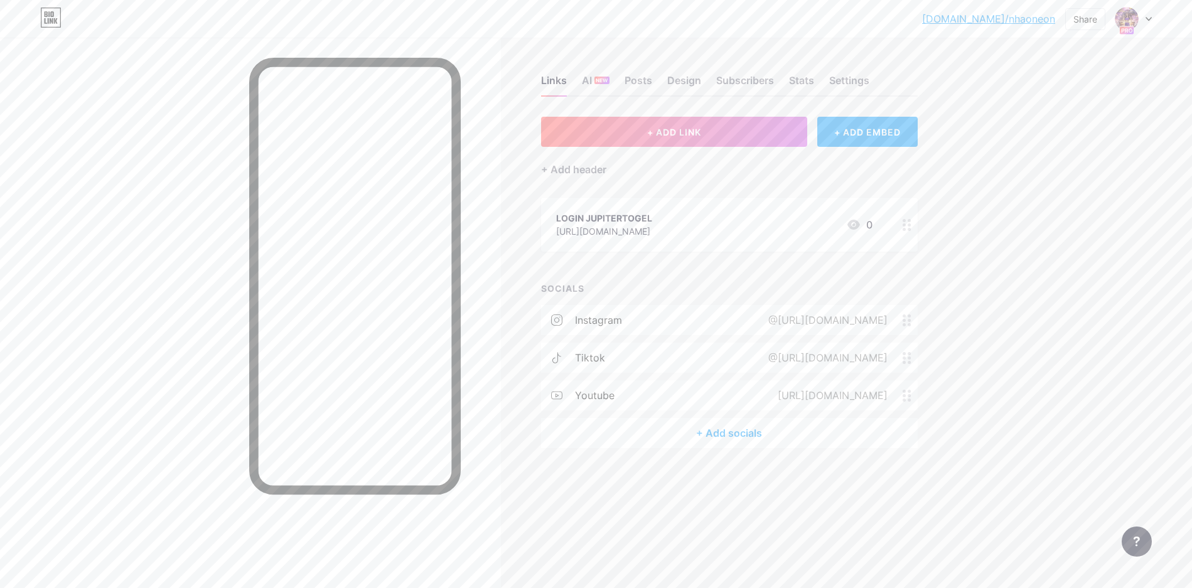
click at [1145, 18] on div at bounding box center [1134, 19] width 36 height 23
click at [1000, 330] on div "bio.link/nhaone... bio.link/nhaoneon Share Switch accounts JUPITERTOGEL : Mobil…" at bounding box center [596, 294] width 1192 height 588
click at [727, 227] on div "LOGIN JUPITERTOGEL https://linkin.bio/jupitertogel/ 0" at bounding box center [714, 224] width 316 height 29
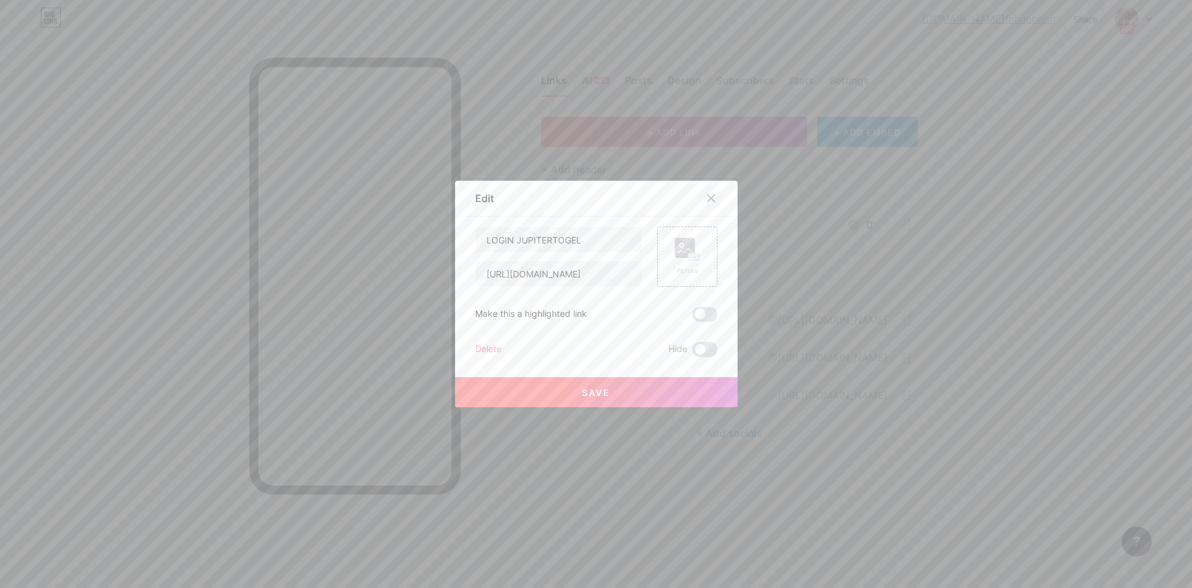
click at [714, 201] on icon at bounding box center [711, 198] width 7 height 7
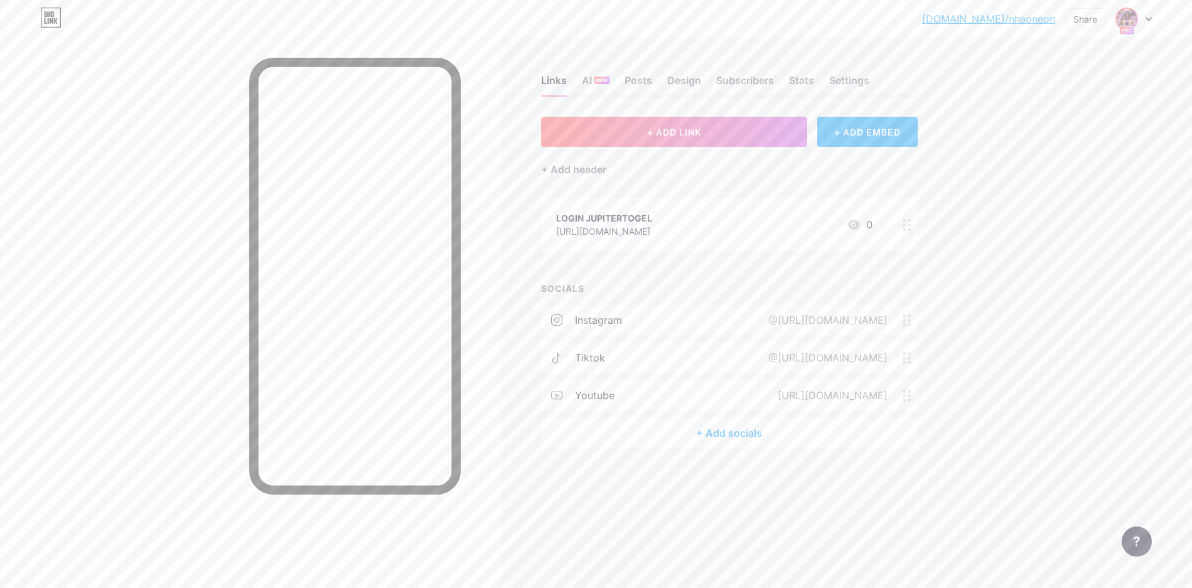
click at [1130, 17] on img at bounding box center [1127, 19] width 20 height 20
click at [1078, 289] on div "bio.link/nhaone... bio.link/nhaoneon Share Switch accounts JUPITERTOGEL : Mobil…" at bounding box center [596, 294] width 1192 height 588
click at [786, 224] on div "LOGIN JUPITERTOGEL https://linkin.bio/jupitertogel/ 0" at bounding box center [714, 224] width 316 height 29
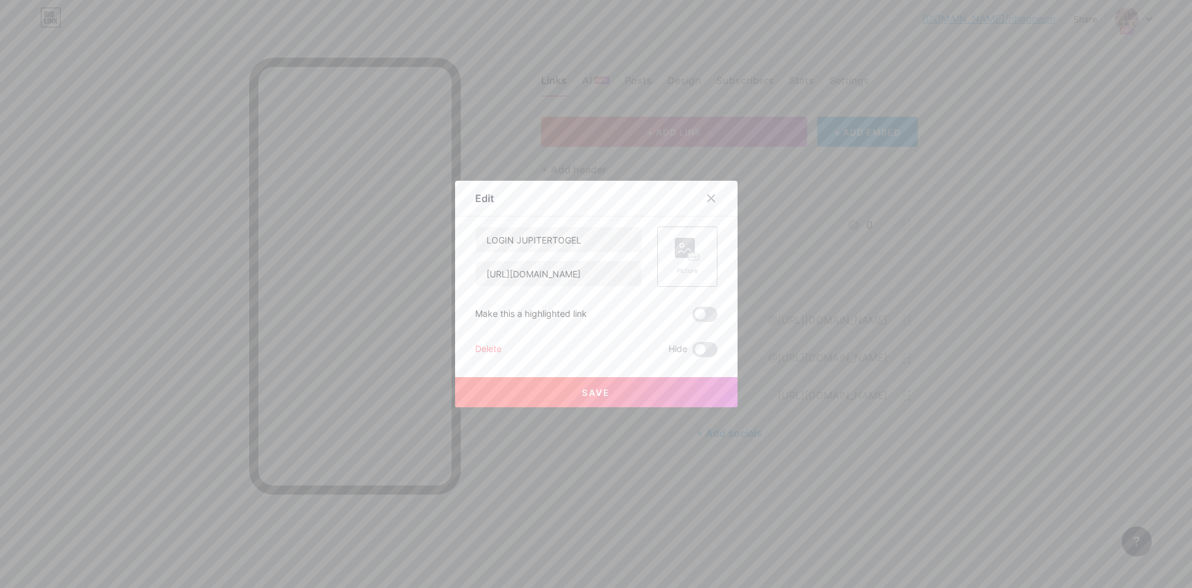
click at [684, 249] on rect at bounding box center [685, 248] width 20 height 20
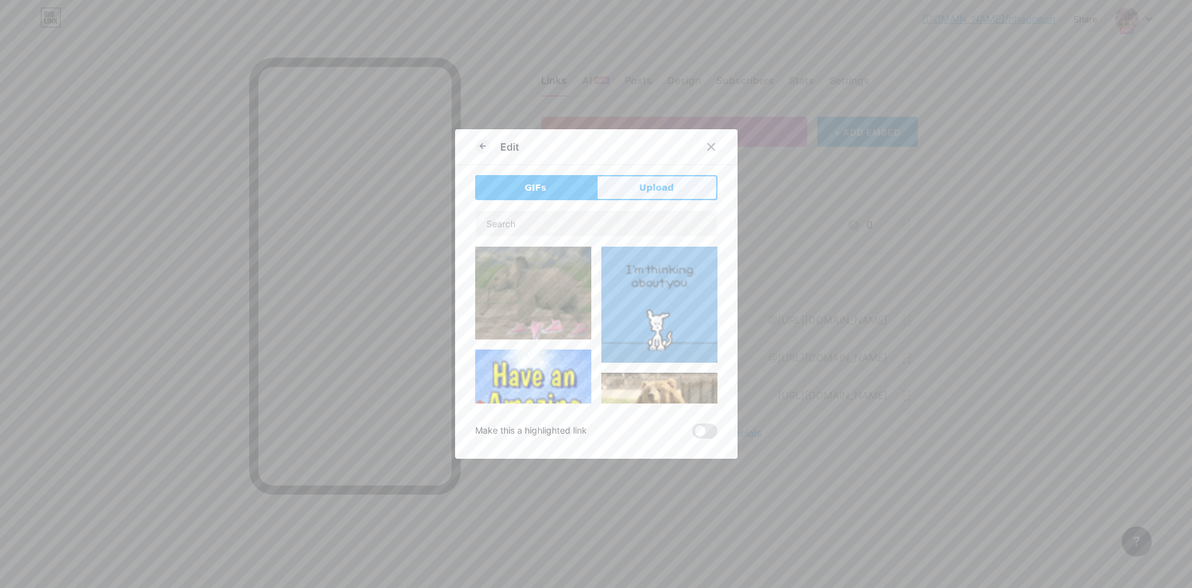
click at [654, 195] on button "Upload" at bounding box center [657, 187] width 121 height 25
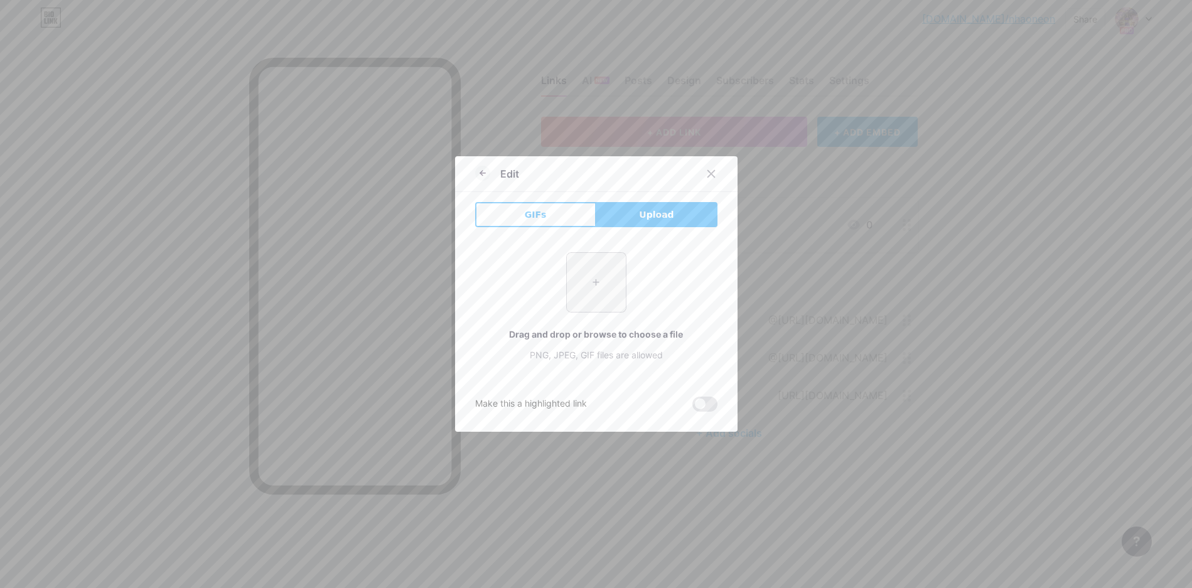
click at [607, 275] on input "file" at bounding box center [596, 282] width 59 height 59
type input "C:\fakepath\prediksi-jitu-jupitertogel.png"
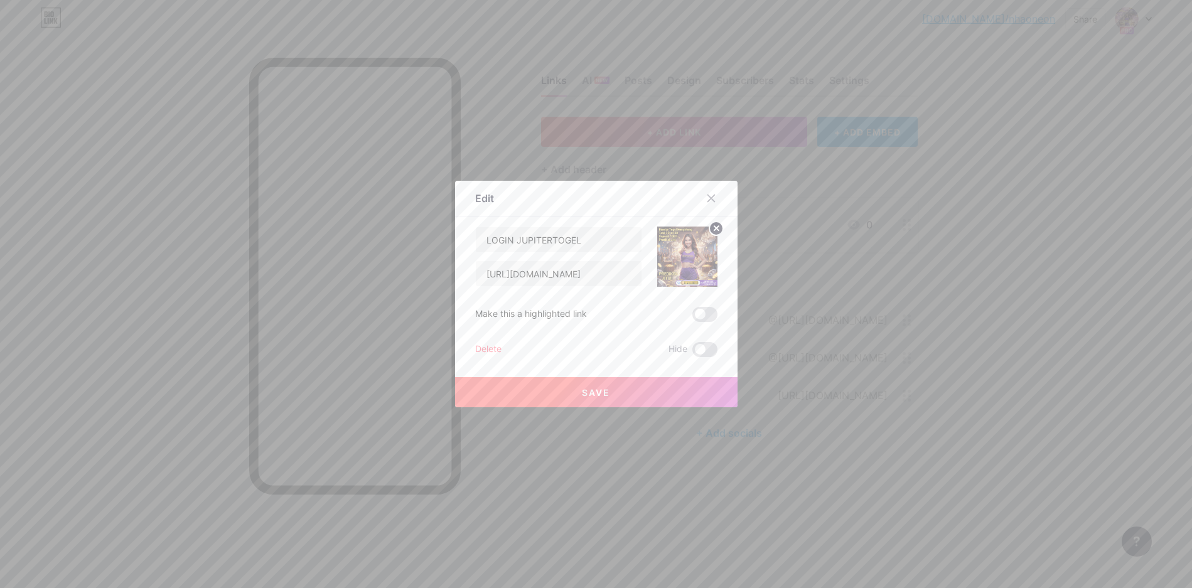
click at [595, 394] on span "Save" at bounding box center [596, 392] width 28 height 11
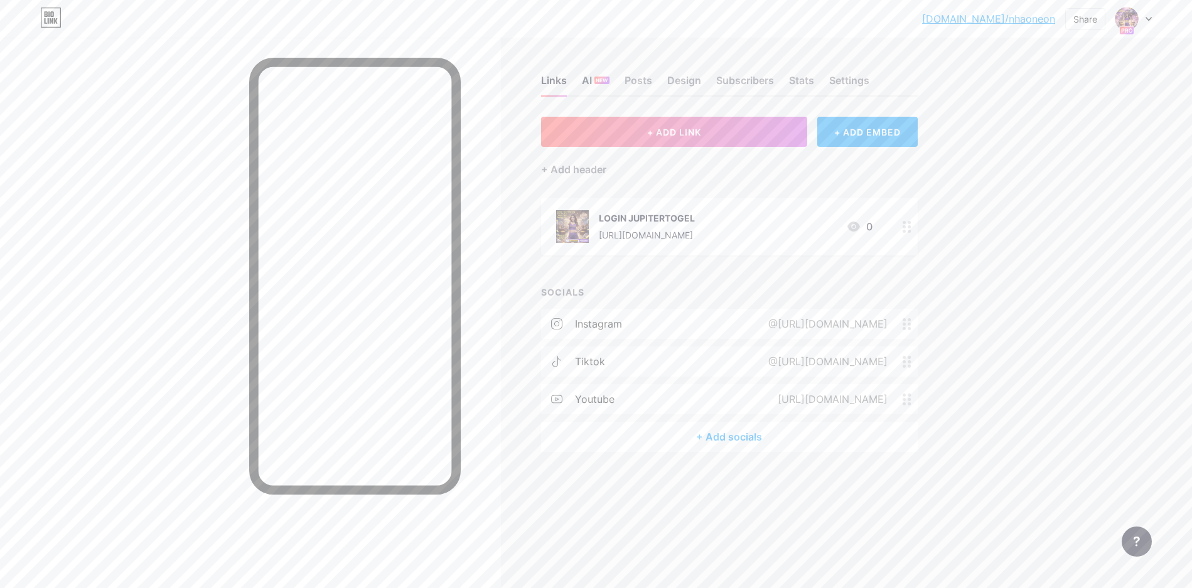
click at [589, 76] on div "AI NEW" at bounding box center [596, 84] width 28 height 23
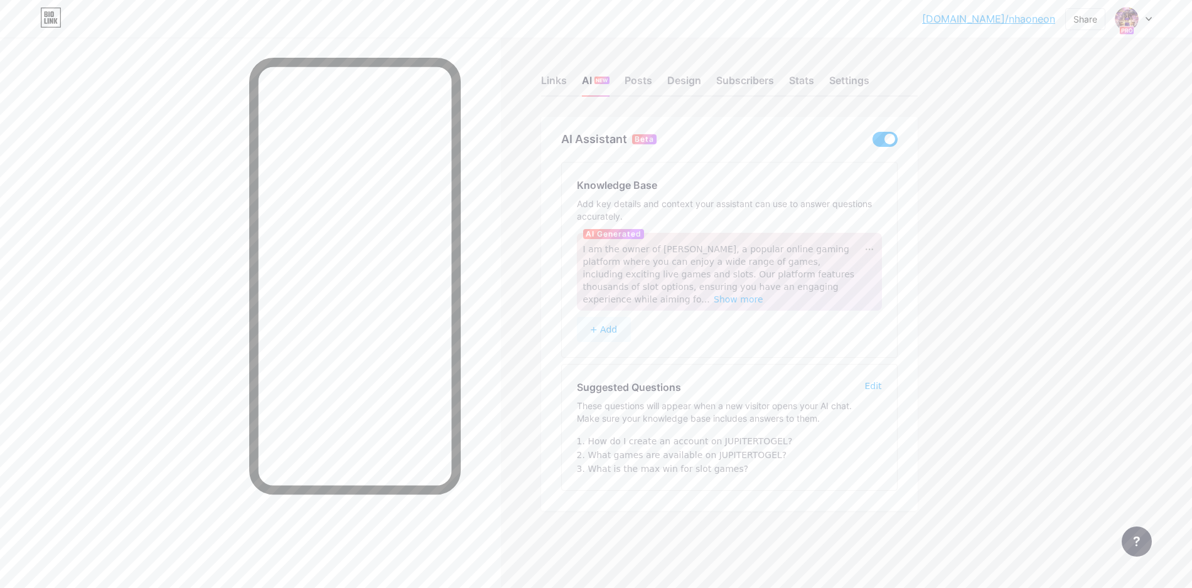
click at [89, 159] on div at bounding box center [250, 332] width 501 height 588
click at [560, 76] on div "Links" at bounding box center [554, 84] width 26 height 23
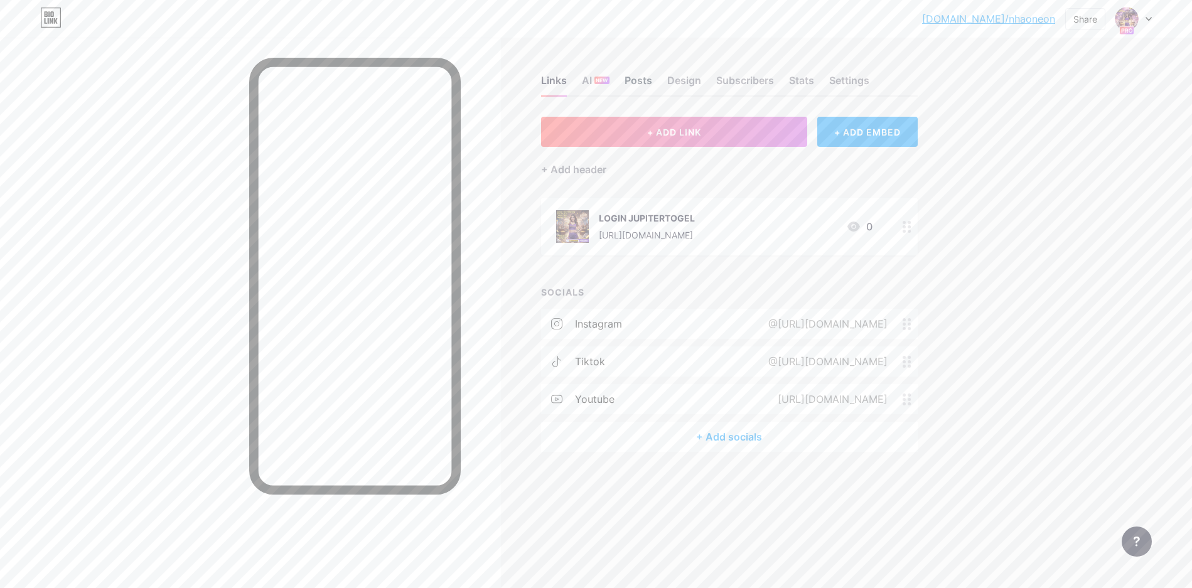
click at [640, 85] on div "Posts" at bounding box center [639, 84] width 28 height 23
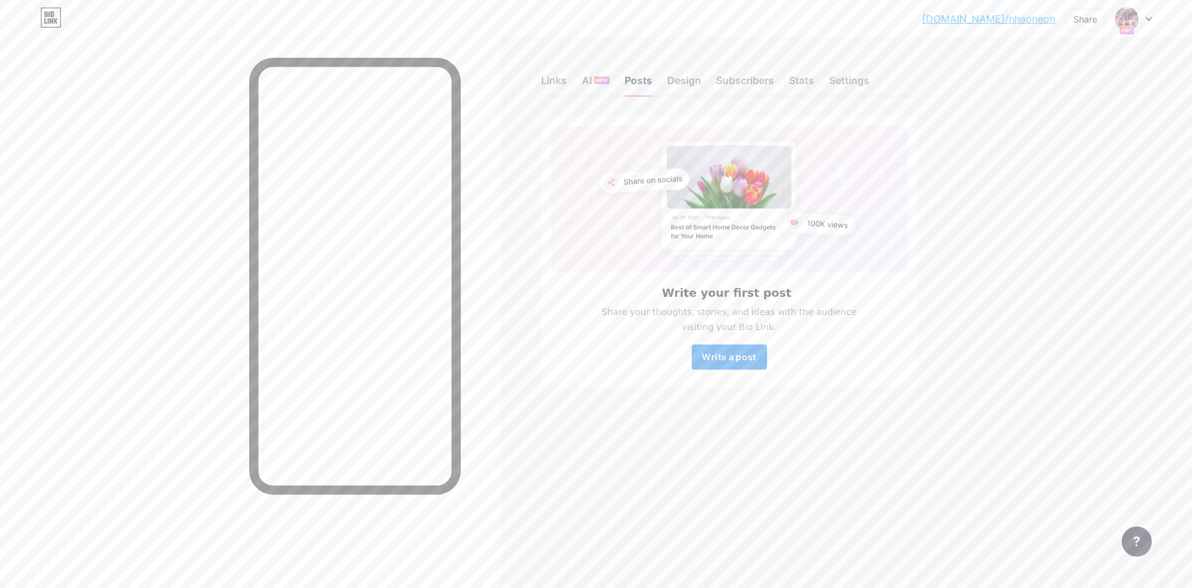
click at [738, 359] on span "Write a post" at bounding box center [729, 357] width 54 height 11
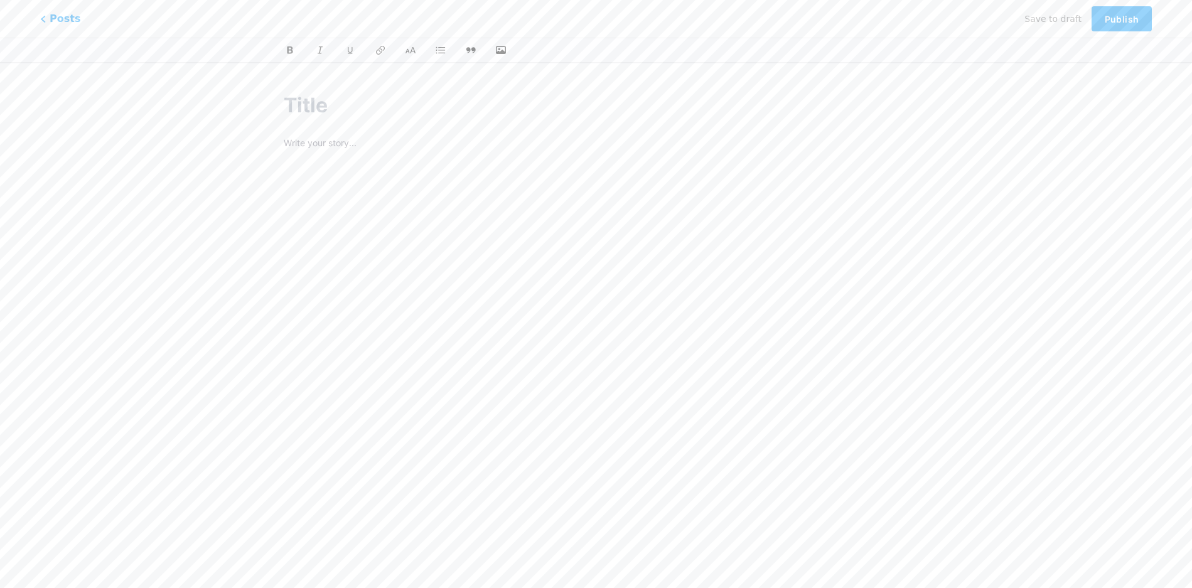
click at [315, 109] on input "text" at bounding box center [596, 105] width 625 height 30
click at [44, 14] on span "Posts" at bounding box center [60, 19] width 45 height 16
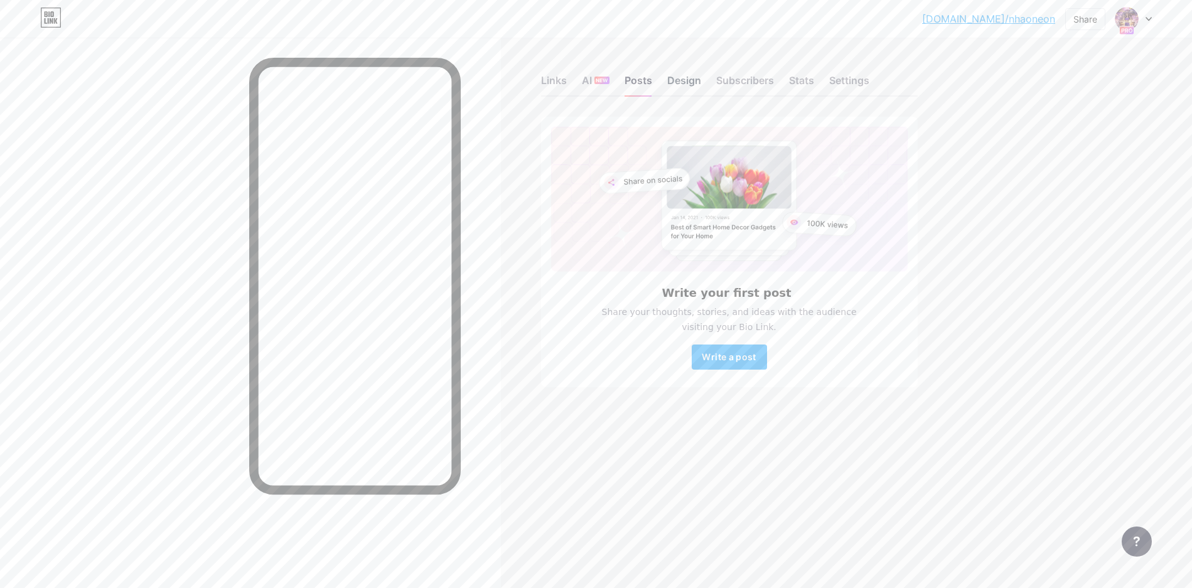
click at [677, 80] on div "Design" at bounding box center [684, 84] width 34 height 23
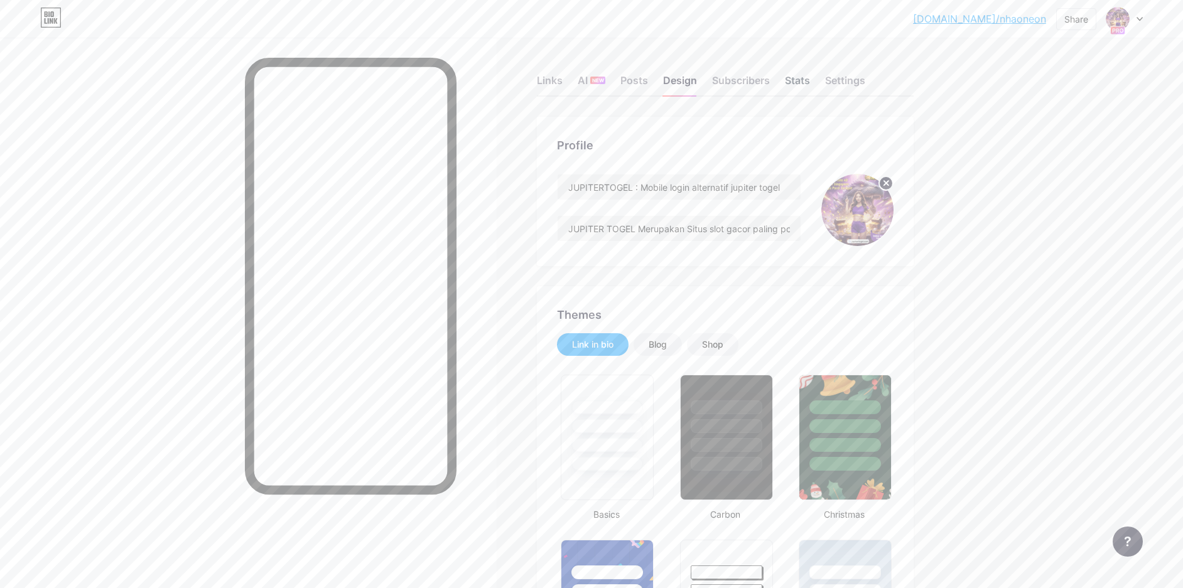
click at [799, 82] on div "Stats" at bounding box center [797, 84] width 25 height 23
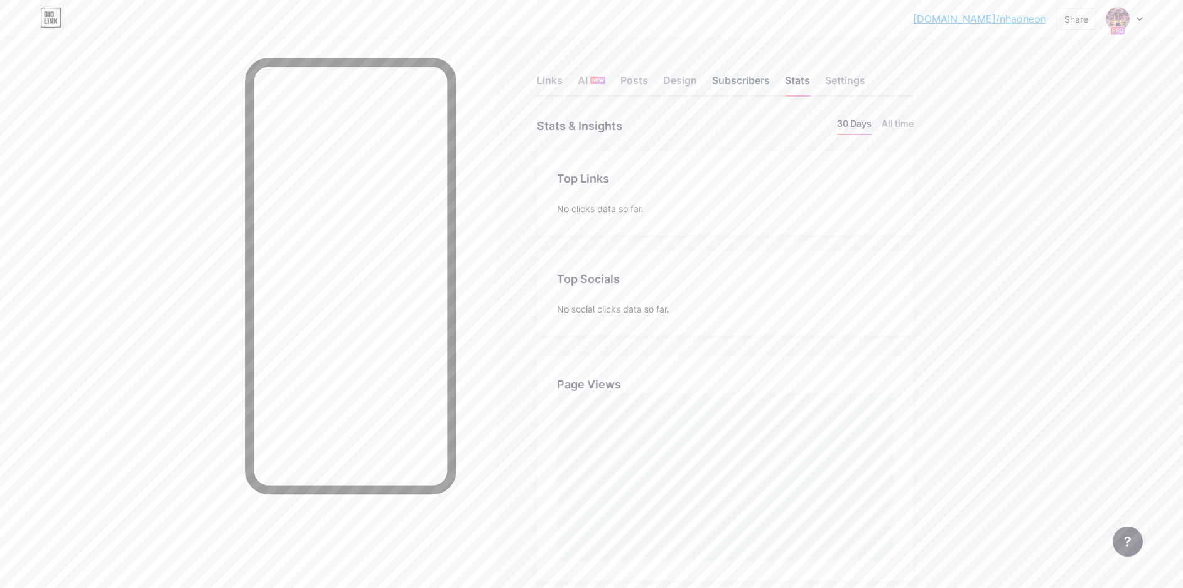
scroll to position [588, 1183]
click at [768, 78] on div "Subscribers" at bounding box center [741, 84] width 58 height 23
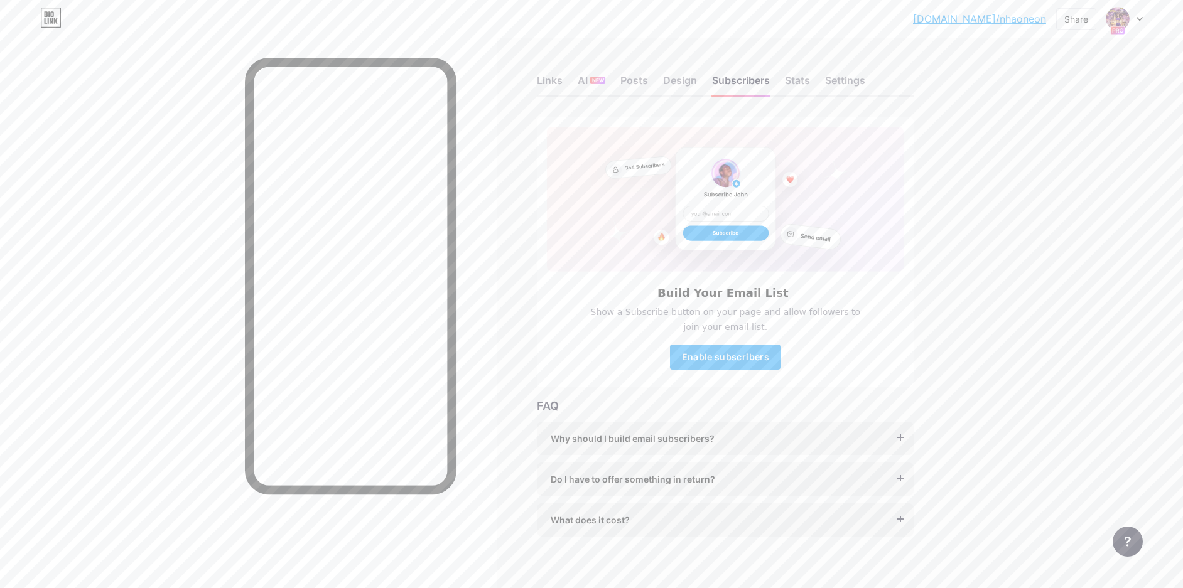
scroll to position [11, 0]
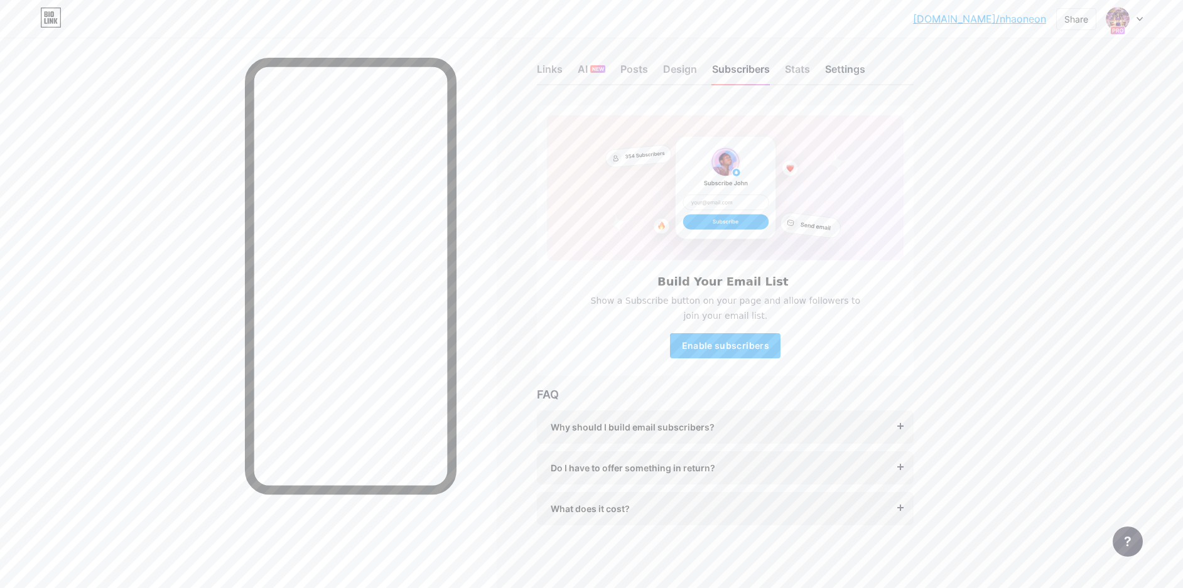
click at [850, 71] on div "Settings" at bounding box center [845, 73] width 40 height 23
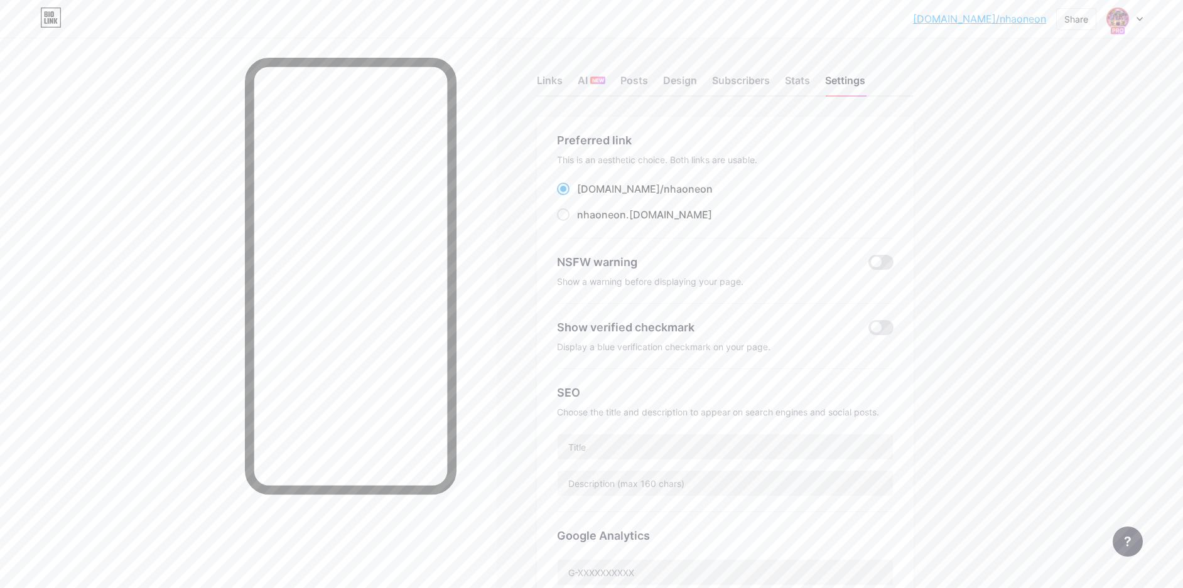
click at [1123, 18] on img at bounding box center [1118, 19] width 20 height 20
click at [1066, 146] on link "Account settings" at bounding box center [1064, 143] width 156 height 34
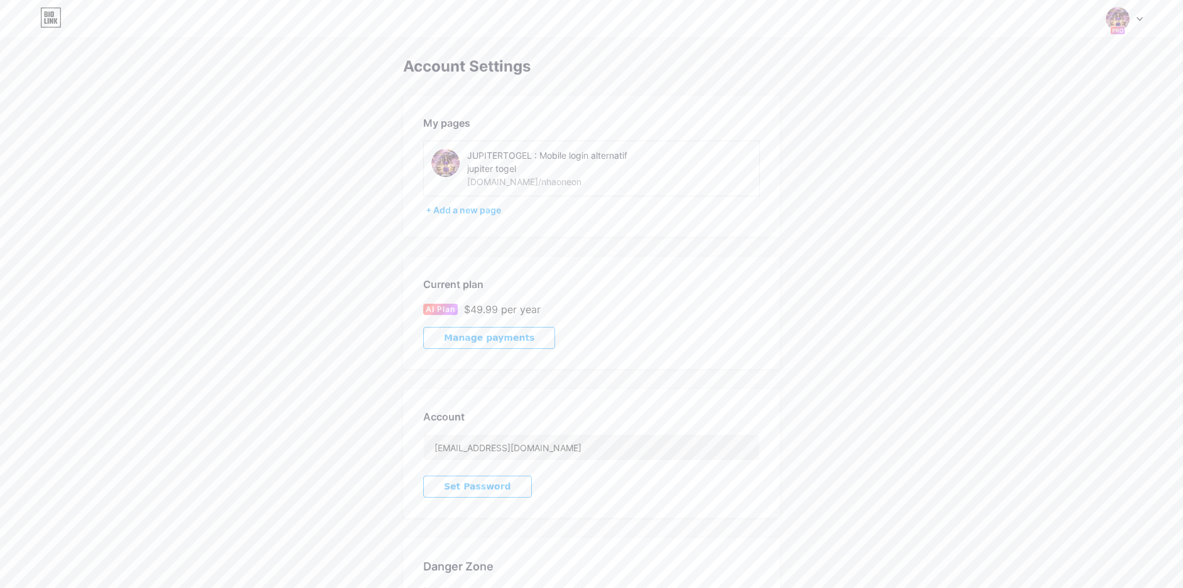
click at [518, 185] on div "bio.link/nhaoneon" at bounding box center [524, 181] width 114 height 13
click at [538, 181] on div "bio.link/nhaoneon" at bounding box center [524, 181] width 114 height 13
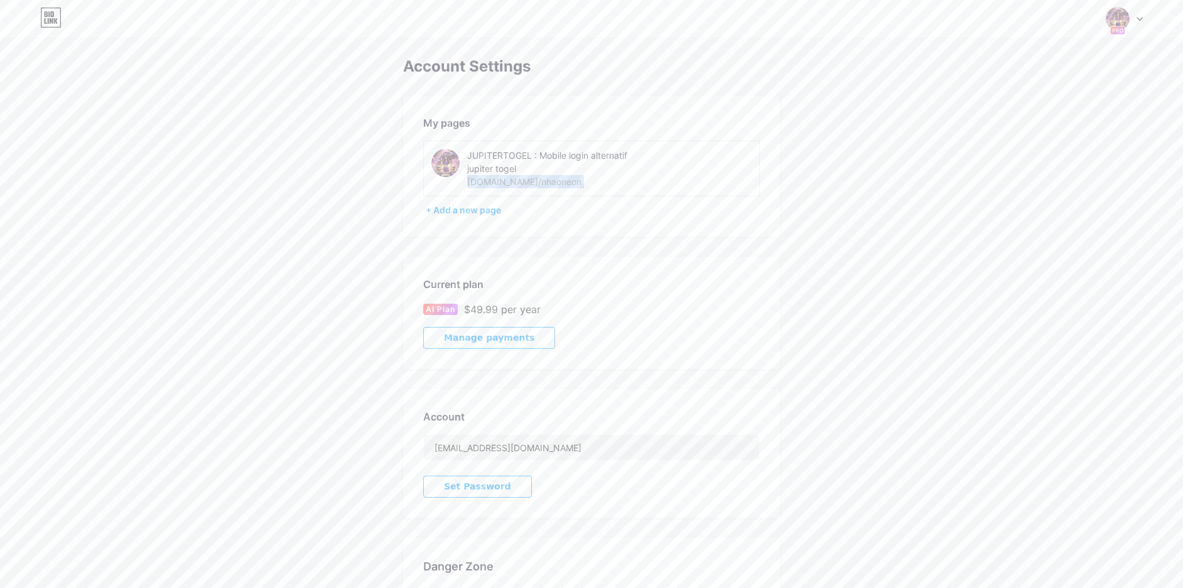
click at [536, 181] on div "bio.link/nhaoneon" at bounding box center [524, 181] width 114 height 13
click at [776, 225] on div "My pages JUPITERTOGEL : Mobile login alternatif jupiter togel bio.link/nhaoneon…" at bounding box center [591, 165] width 377 height 141
click at [492, 180] on div "bio.link/nhaoneon" at bounding box center [524, 181] width 114 height 13
drag, startPoint x: 492, startPoint y: 180, endPoint x: 506, endPoint y: 186, distance: 15.4
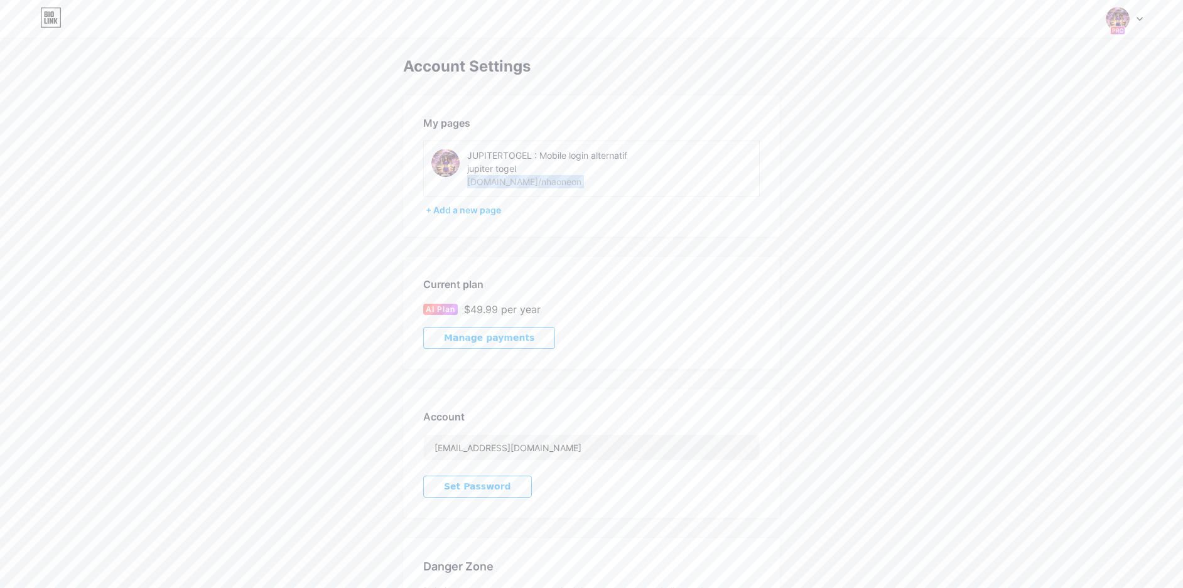
click at [493, 180] on div "bio.link/nhaoneon" at bounding box center [524, 181] width 114 height 13
click at [829, 203] on div "Account Settings My pages JUPITERTOGEL : Mobile login alternatif jupiter togel …" at bounding box center [591, 360] width 1183 height 605
click at [529, 179] on div "bio.link/nhaoneon" at bounding box center [524, 181] width 114 height 13
click at [529, 180] on div "bio.link/nhaoneon" at bounding box center [524, 181] width 114 height 13
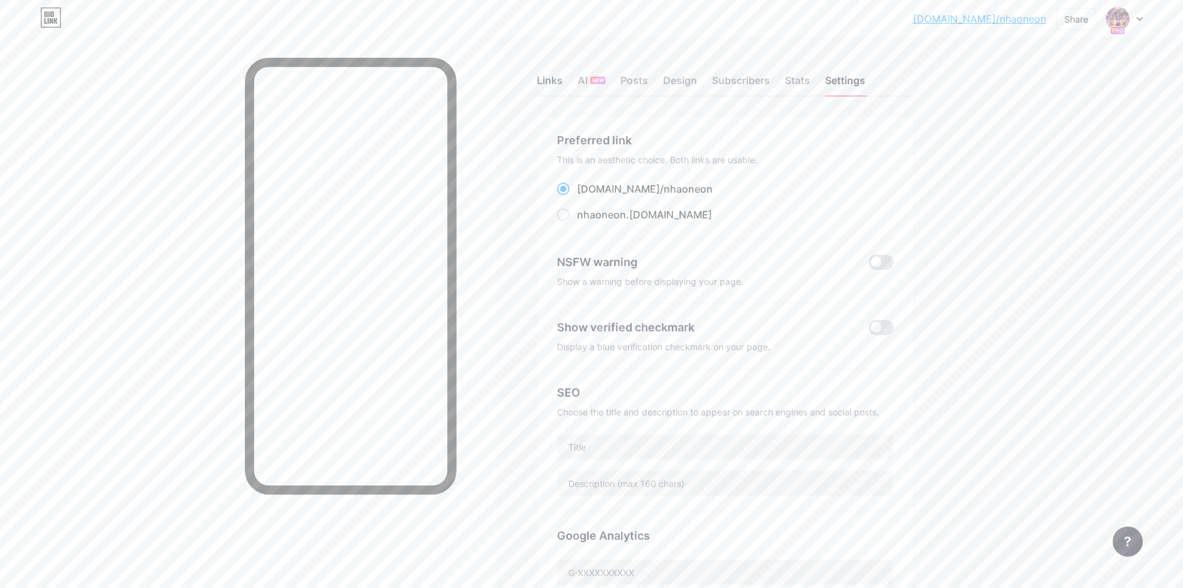
click at [541, 89] on div "Links" at bounding box center [550, 84] width 26 height 23
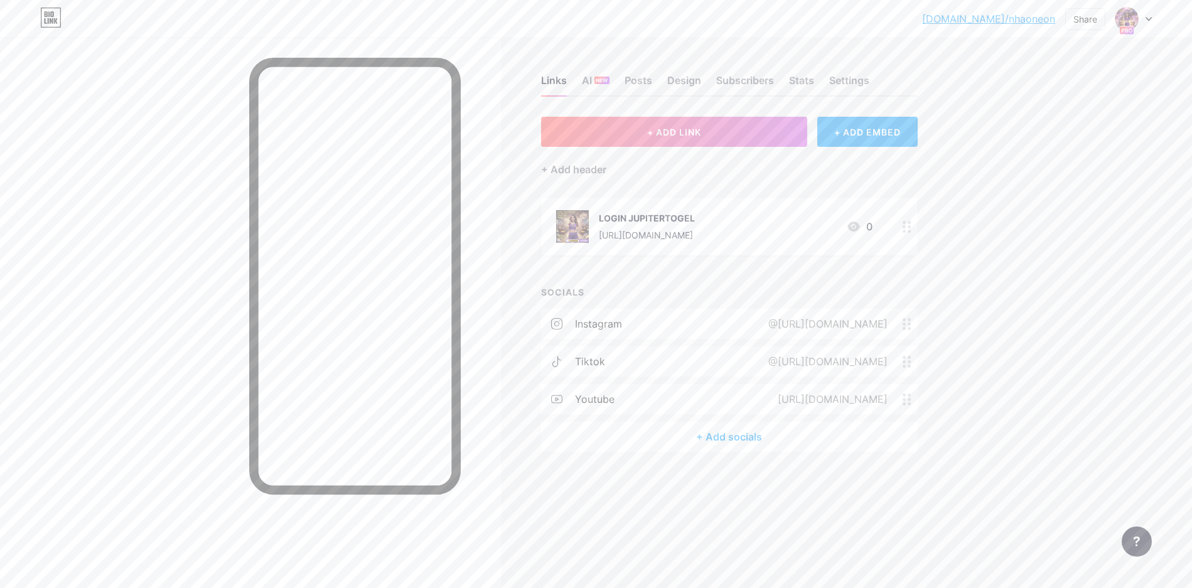
click at [625, 238] on div "[URL][DOMAIN_NAME]" at bounding box center [647, 235] width 96 height 13
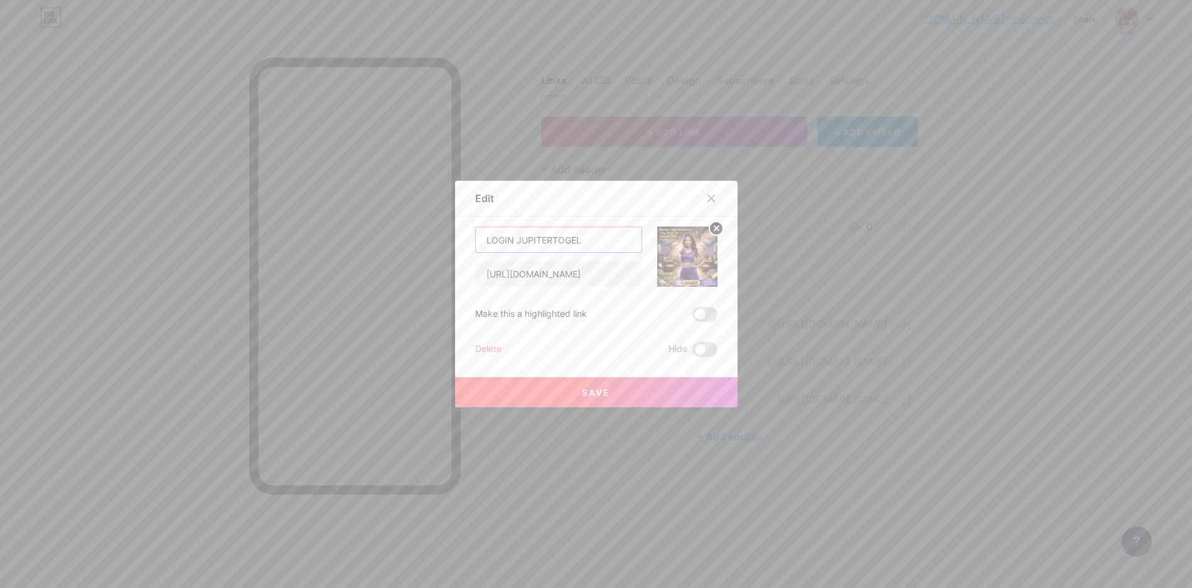
click at [625, 239] on input "LOGIN JUPITERTOGEL" at bounding box center [559, 239] width 166 height 25
click at [641, 278] on input "[URL][DOMAIN_NAME]" at bounding box center [559, 273] width 166 height 25
click at [710, 193] on div at bounding box center [711, 198] width 23 height 23
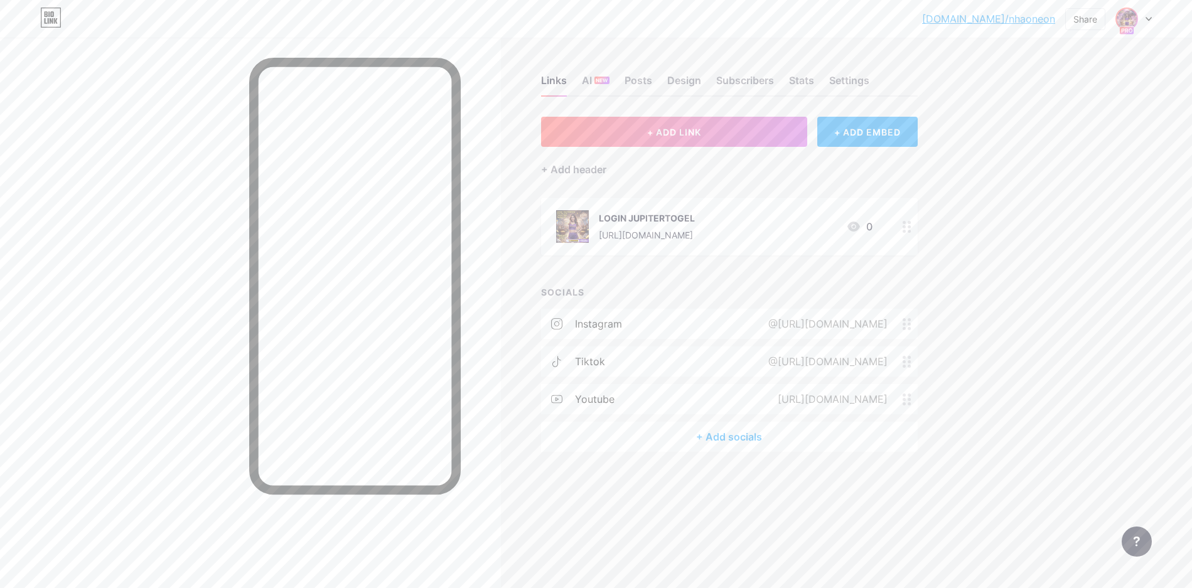
click at [1133, 19] on img at bounding box center [1127, 19] width 20 height 20
click at [1092, 19] on div "Share" at bounding box center [1086, 19] width 24 height 13
click at [1035, 53] on div "Copy link" at bounding box center [1011, 65] width 187 height 30
click at [596, 80] on span "NEW" at bounding box center [602, 81] width 12 height 8
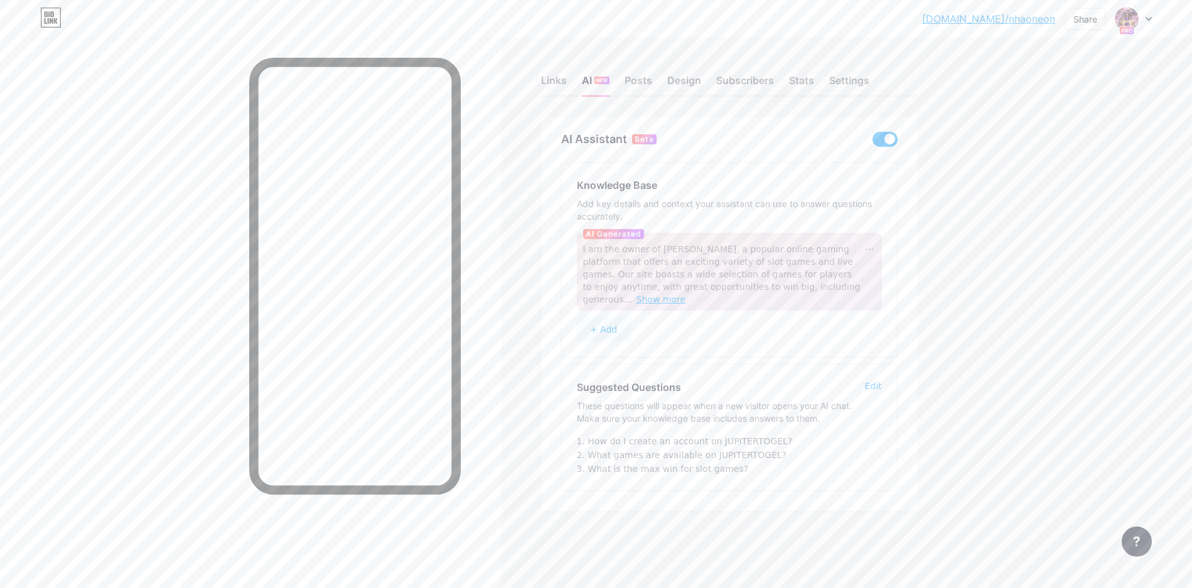
click at [686, 294] on span "Show more" at bounding box center [662, 299] width 50 height 10
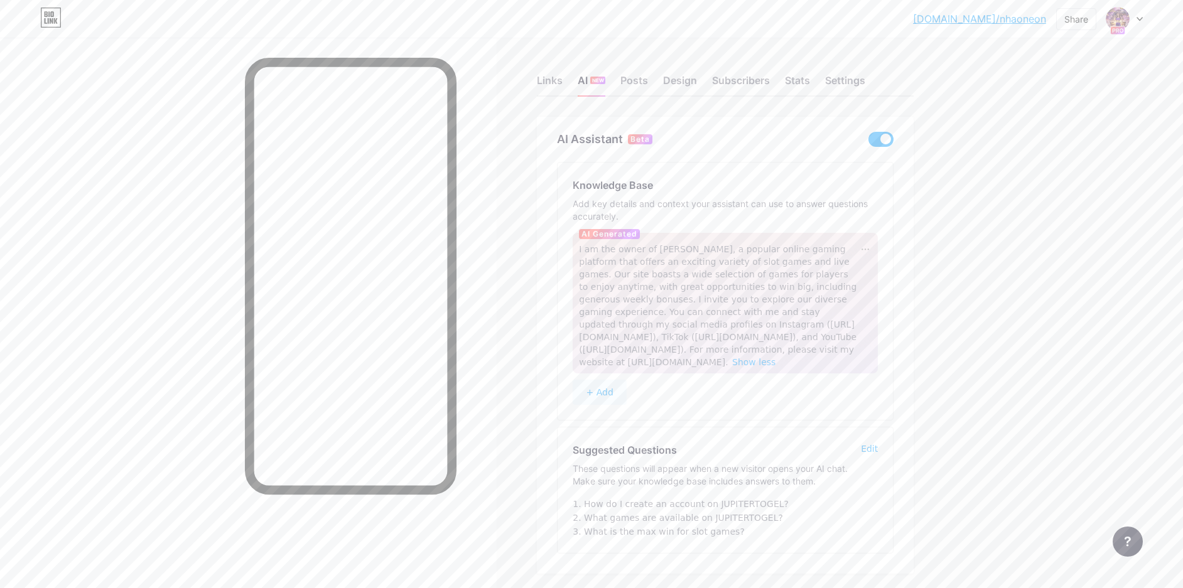
click at [607, 392] on button "+ Add" at bounding box center [600, 392] width 54 height 25
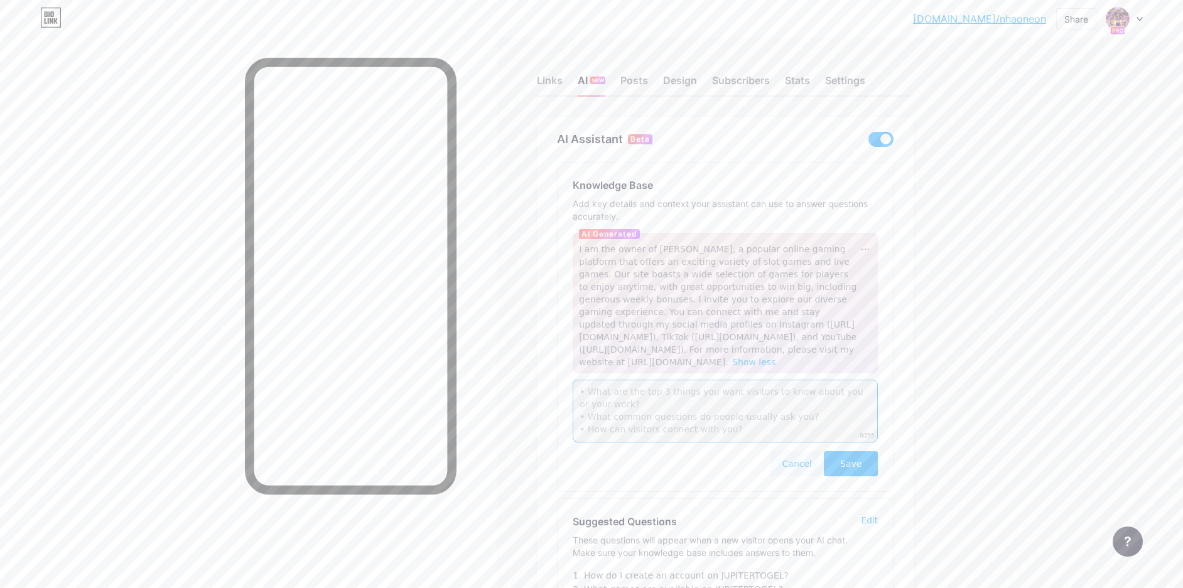
click at [719, 403] on textarea at bounding box center [725, 411] width 305 height 63
type textarea "how to make this link fast up on google"
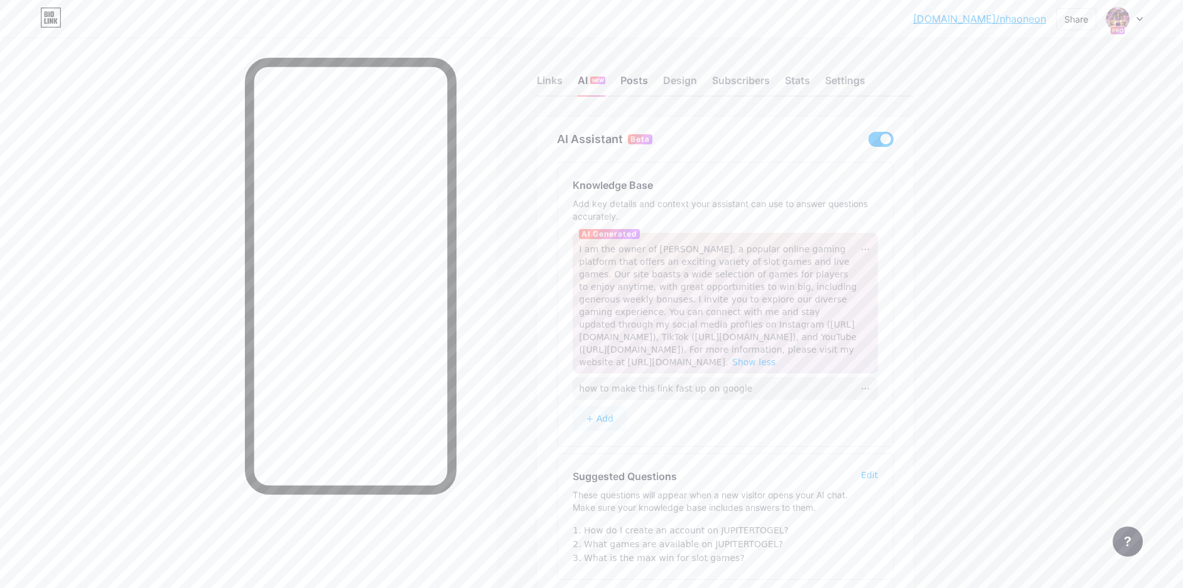
click at [644, 84] on div "Posts" at bounding box center [634, 84] width 28 height 23
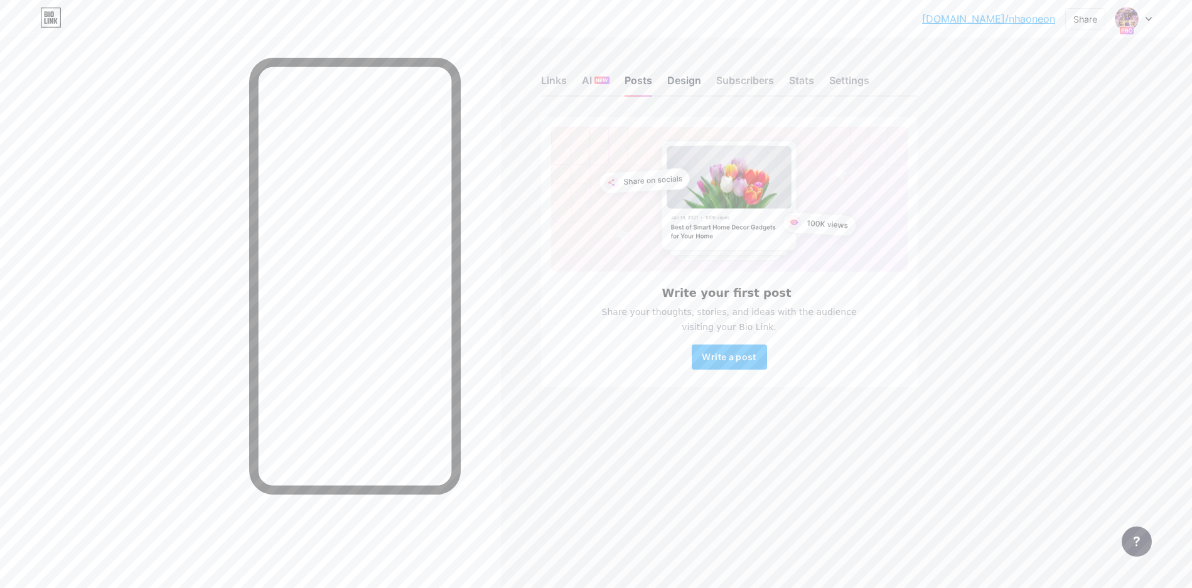
click at [667, 84] on div "Design" at bounding box center [684, 84] width 34 height 23
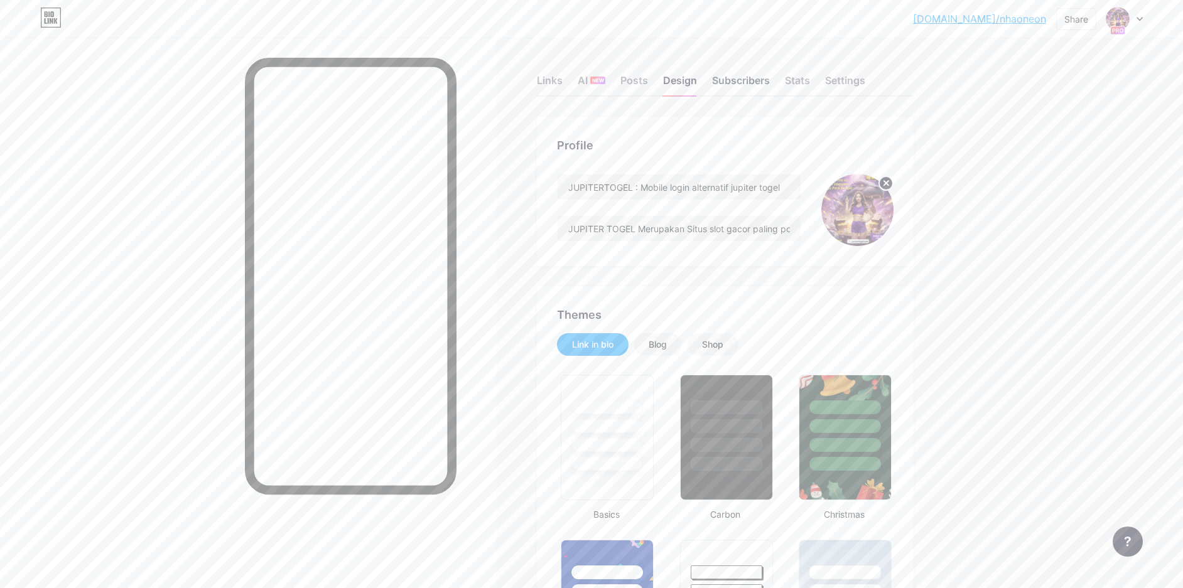
click at [723, 93] on div "Subscribers" at bounding box center [741, 84] width 58 height 23
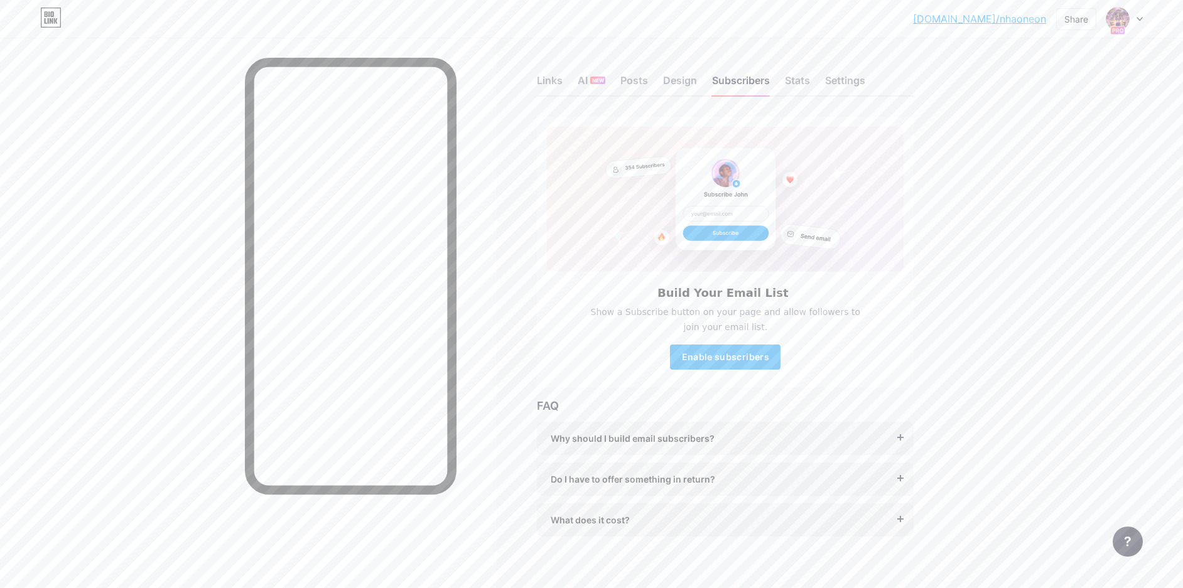
click at [789, 89] on div "Links AI NEW Posts Design Subscribers Stats Settings" at bounding box center [725, 75] width 377 height 44
click at [797, 85] on div "Stats" at bounding box center [797, 84] width 25 height 23
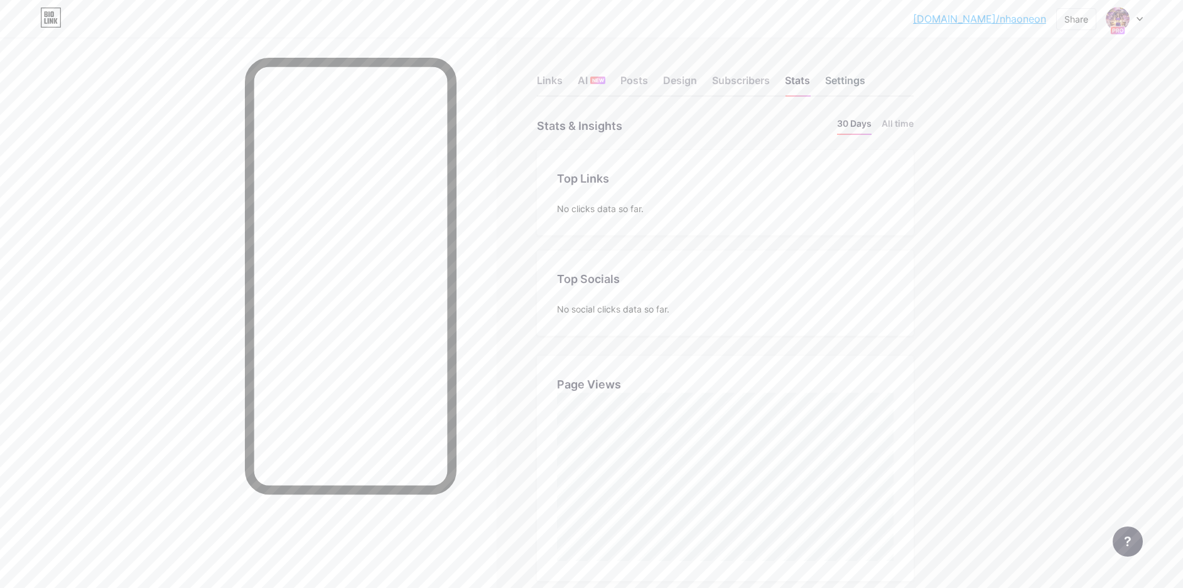
scroll to position [588, 1183]
click at [851, 83] on div "Settings" at bounding box center [845, 84] width 40 height 23
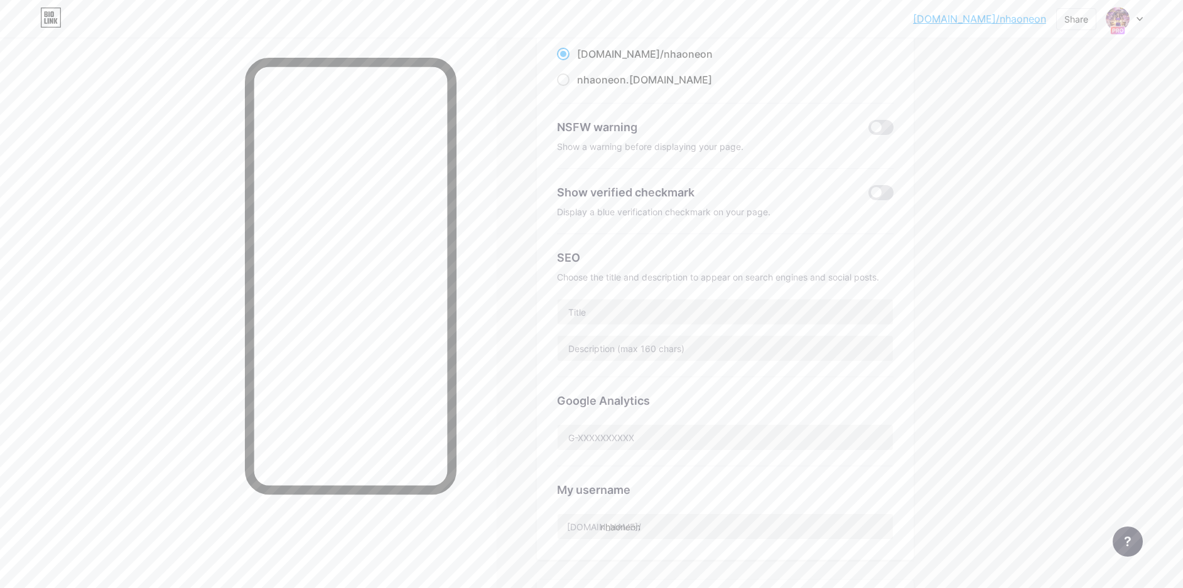
scroll to position [293, 0]
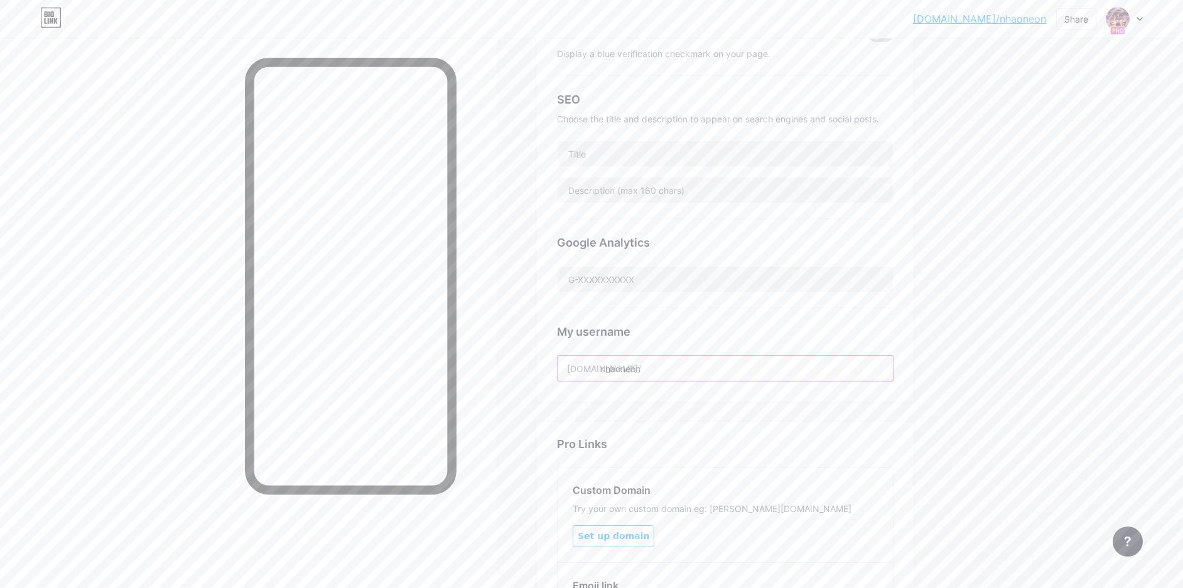
click at [662, 359] on input "nhaoneon" at bounding box center [725, 368] width 335 height 25
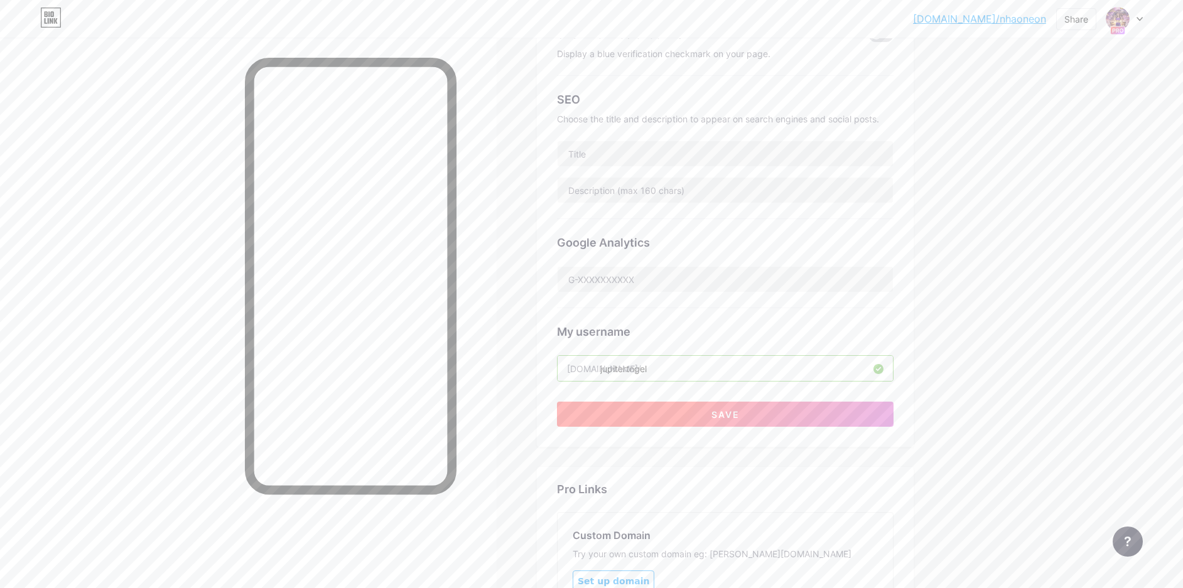
type input "jupitertogel"
click at [681, 416] on button "Save" at bounding box center [725, 414] width 337 height 25
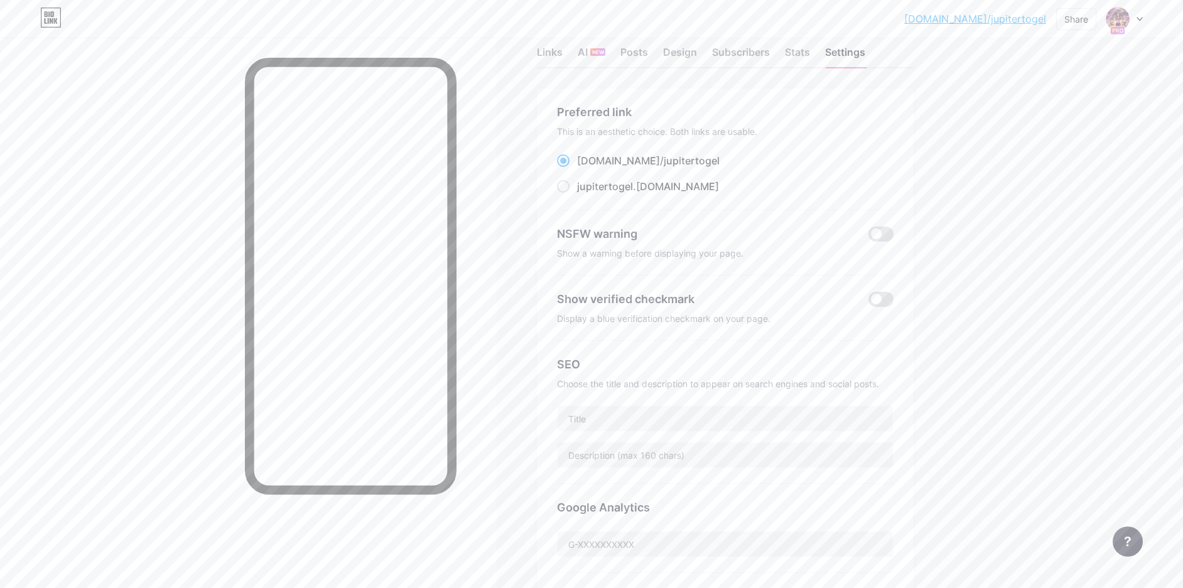
scroll to position [0, 0]
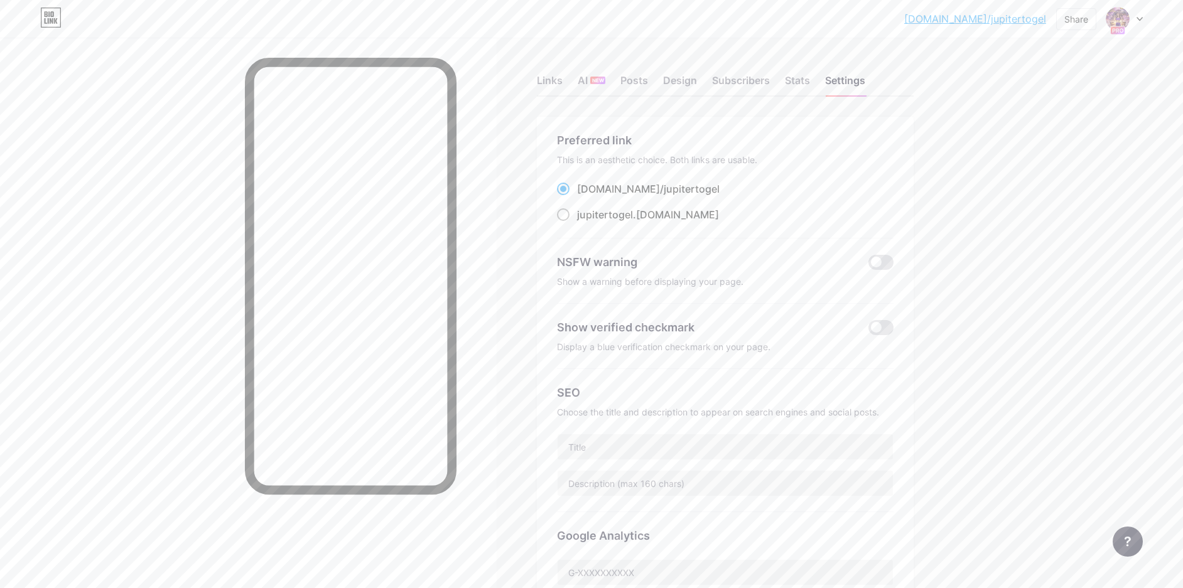
click at [567, 215] on span at bounding box center [563, 214] width 13 height 13
click at [577, 222] on input "jupitertogel .bio.link" at bounding box center [581, 226] width 8 height 8
radio input "true"
click at [544, 317] on div "Preferred link This is an aesthetic choice. Both links are usable. bio.link/ ju…" at bounding box center [725, 429] width 377 height 624
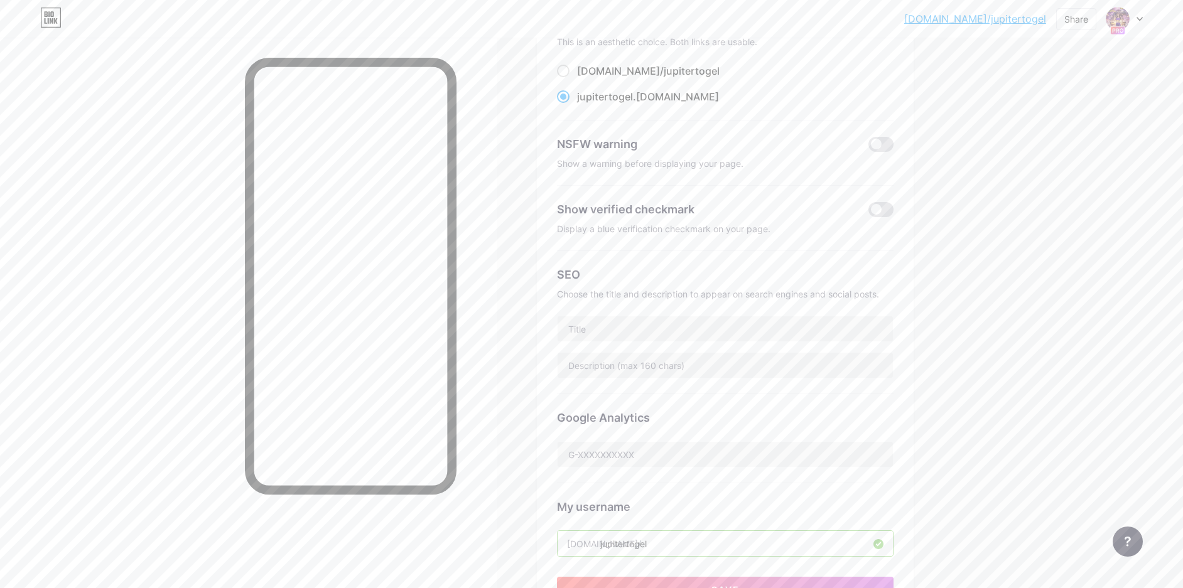
scroll to position [146, 0]
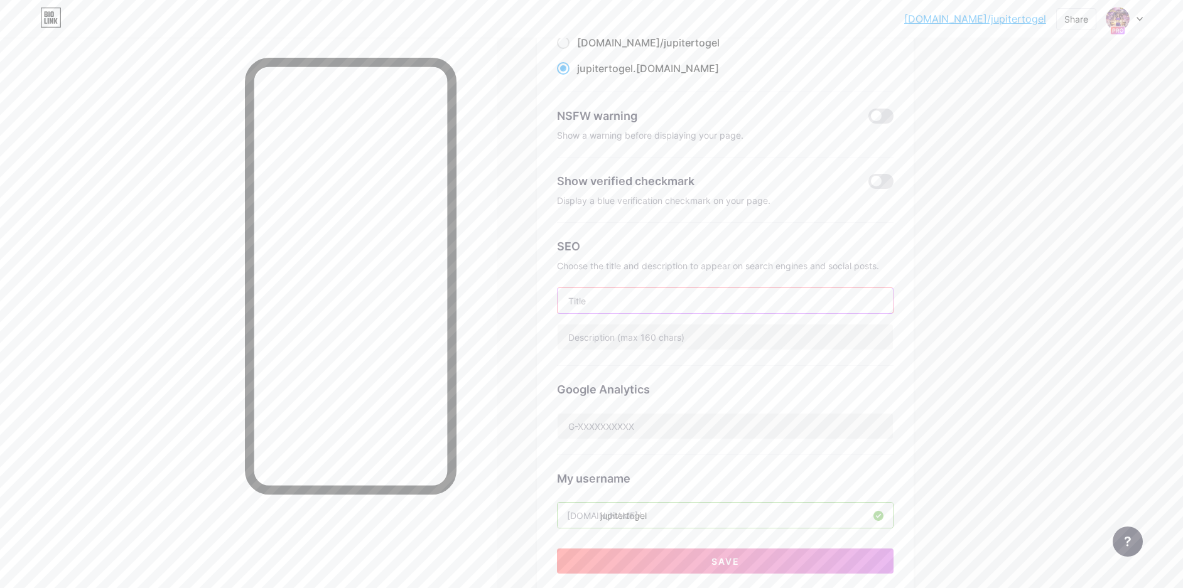
click at [632, 294] on input "text" at bounding box center [725, 300] width 335 height 25
paste input "JUPITERTOGEL : Mobile login alternatif jupiter togel"
type input "JUPITERTOGEL : Mobile login alternatif jupiter togel"
click at [966, 330] on div "Links AI NEW Posts Design Subscribers Stats Settings Preferred link This is an …" at bounding box center [483, 424] width 966 height 1066
click at [676, 340] on input "text" at bounding box center [725, 337] width 335 height 25
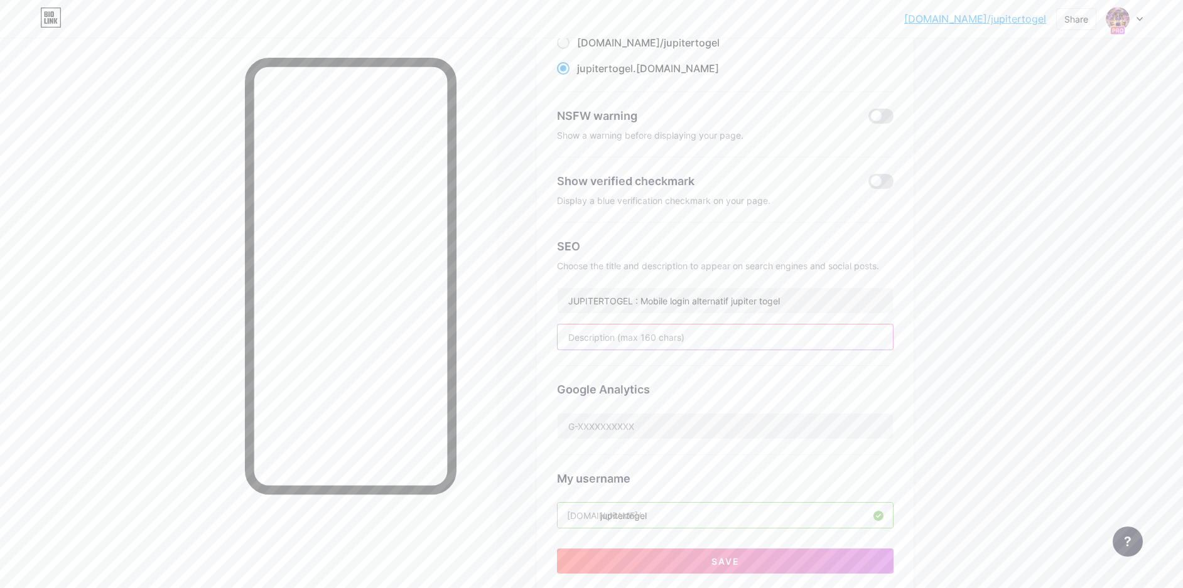
paste input "JUPITER TOGEL Merupakan Situs slot gacor paling populer 2024 memiliki ribuan pi…"
drag, startPoint x: 678, startPoint y: 335, endPoint x: 1127, endPoint y: 358, distance: 450.2
click at [1127, 358] on div "bio.link/jupite... bio.link/jupitertogel Share Switch accounts JUPITERTOGEL : M…" at bounding box center [591, 405] width 1183 height 1103
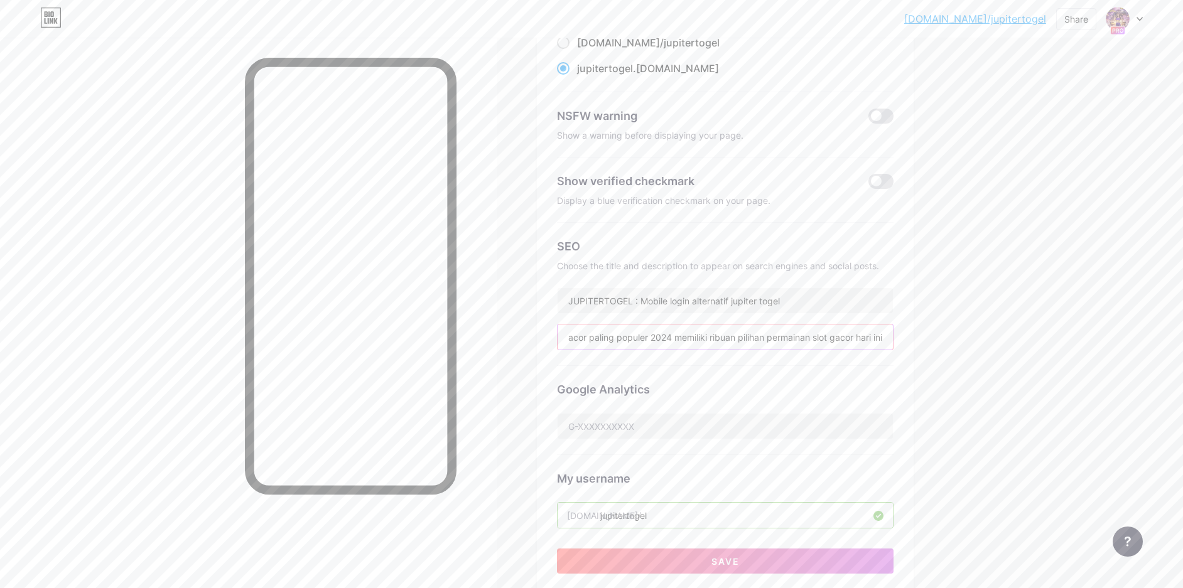
type input "JUPITER TOGEL Merupakan Situs slot gacor paling populer 2024 memiliki ribuan pi…"
click at [1031, 386] on div "bio.link/jupite... bio.link/jupitertogel Share Switch accounts JUPITERTOGEL : M…" at bounding box center [591, 405] width 1183 height 1103
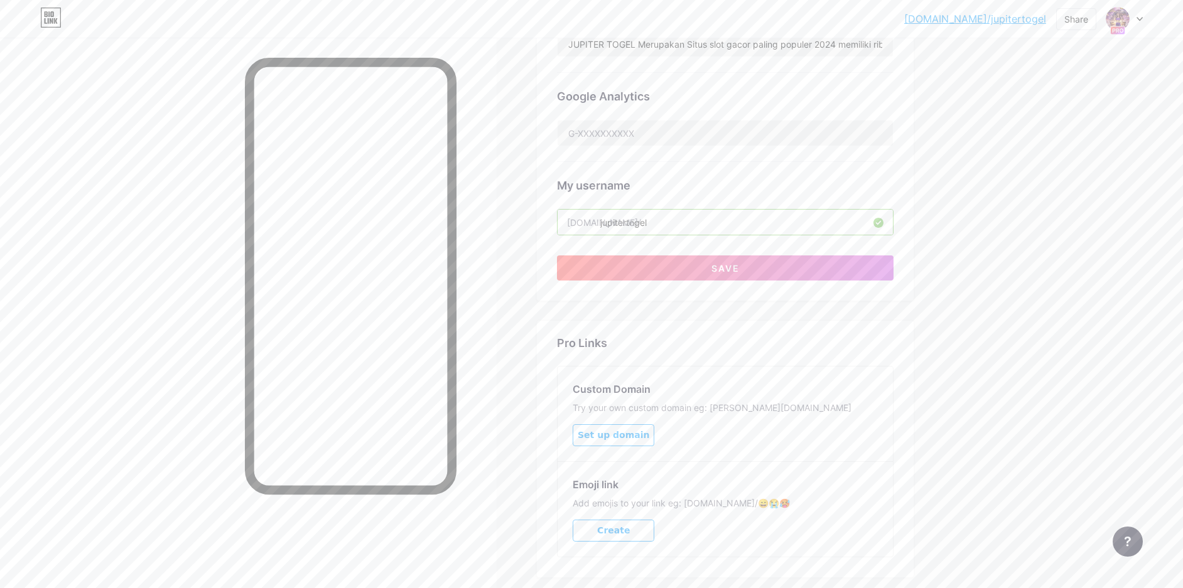
scroll to position [293, 0]
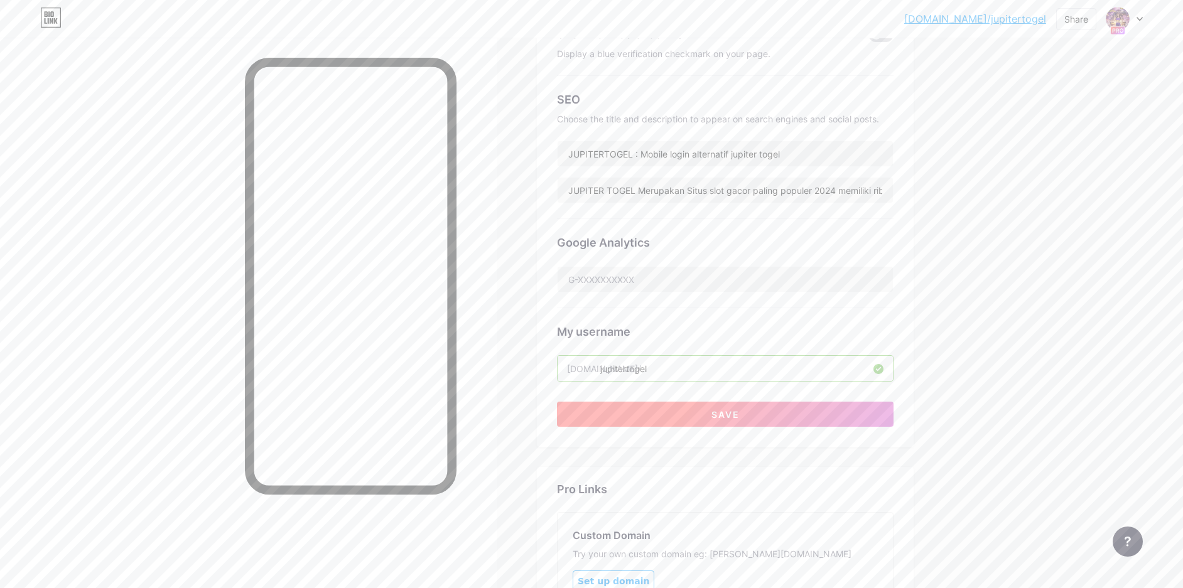
click at [845, 413] on button "Save" at bounding box center [725, 414] width 337 height 25
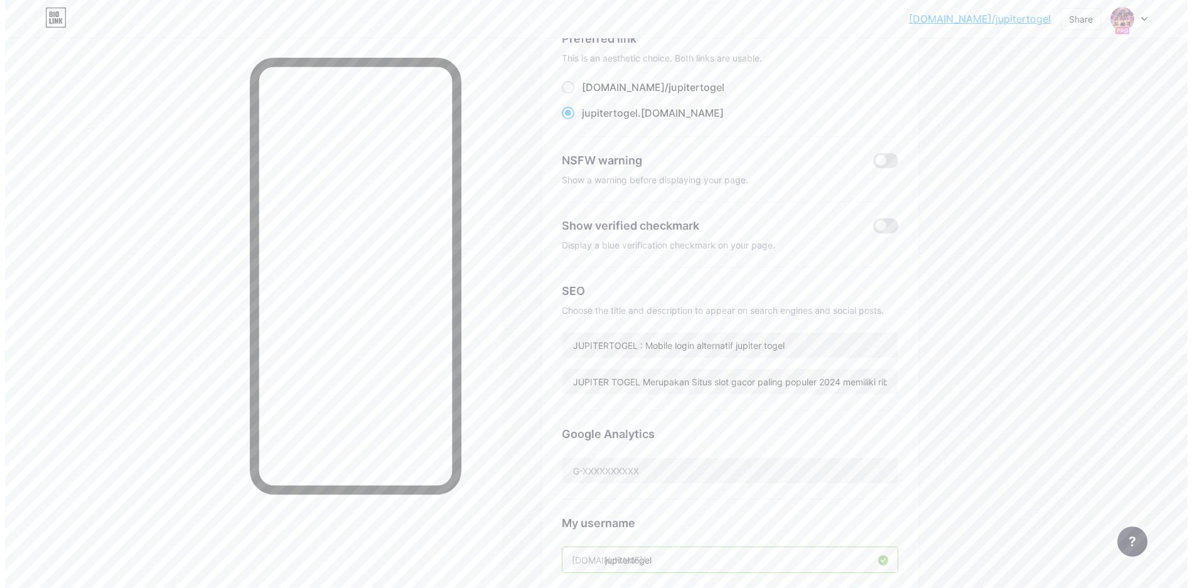
scroll to position [0, 0]
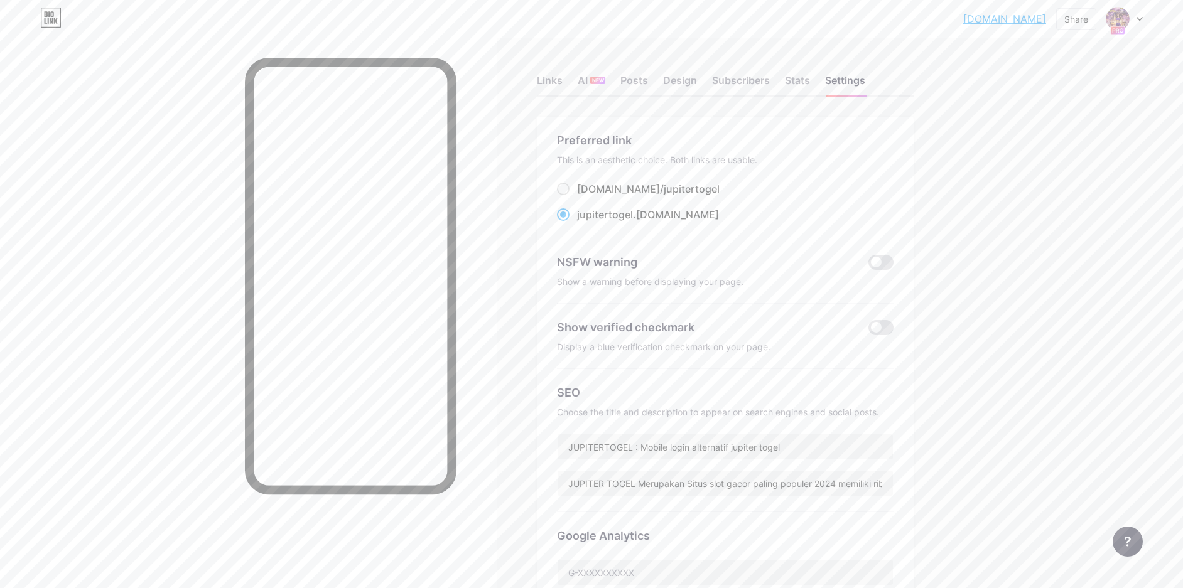
click at [1011, 19] on link "[DOMAIN_NAME]" at bounding box center [1004, 18] width 83 height 15
click at [560, 78] on div "Links" at bounding box center [550, 84] width 26 height 23
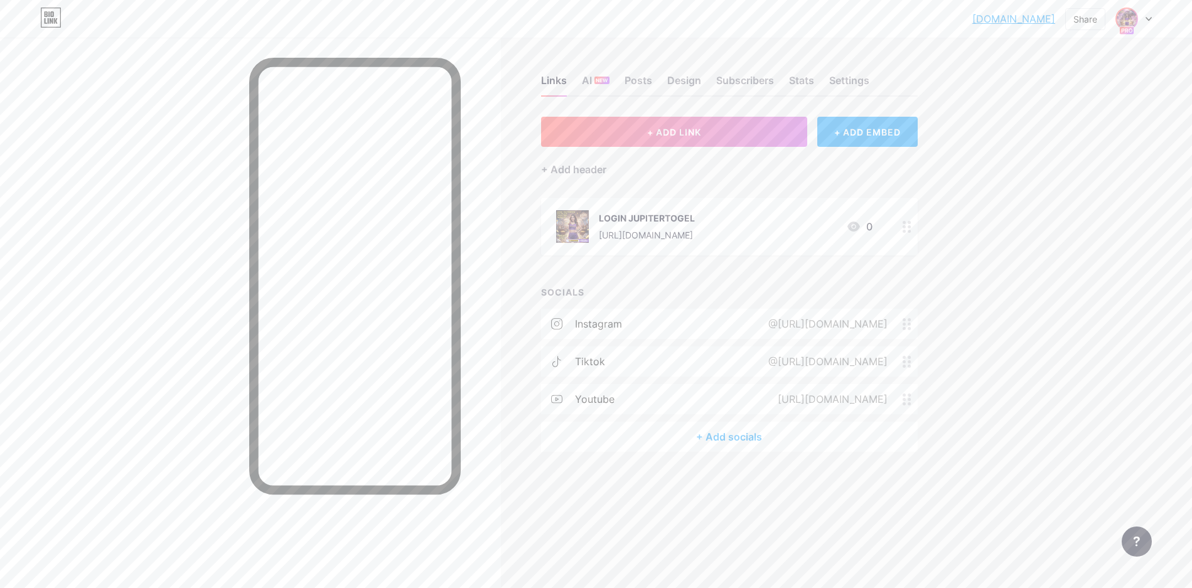
click at [1121, 18] on img at bounding box center [1127, 19] width 20 height 20
click at [1061, 76] on div "JUPITERTOGEL : Mobile login alternatif jupiter togel" at bounding box center [1080, 75] width 97 height 10
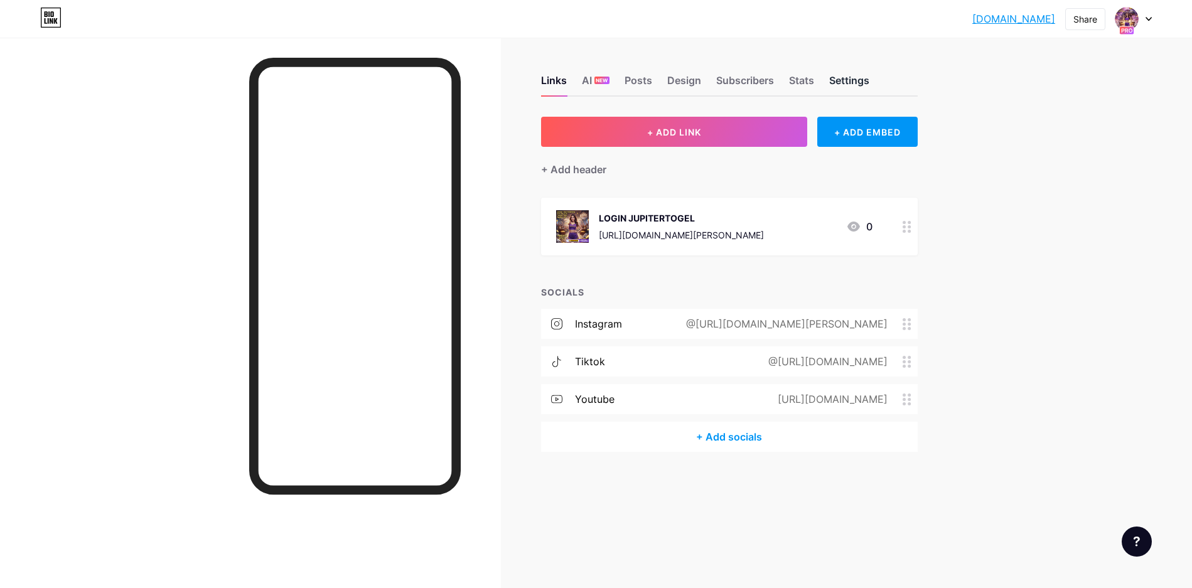
click at [865, 82] on div "Settings" at bounding box center [849, 84] width 40 height 23
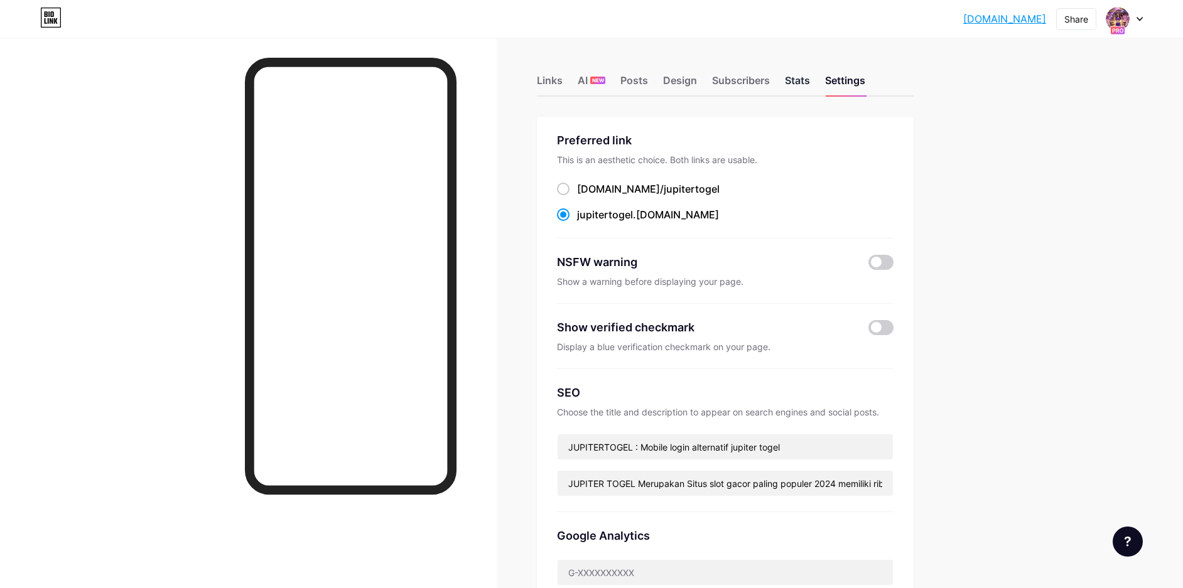
click at [790, 77] on div "Stats" at bounding box center [797, 84] width 25 height 23
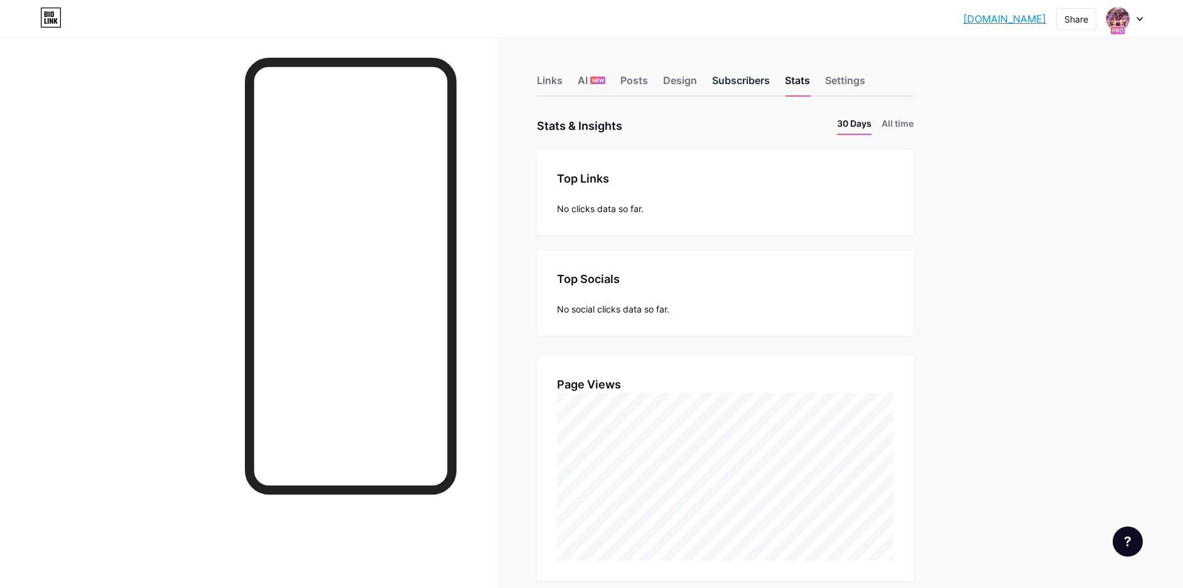
scroll to position [588, 1183]
click at [760, 82] on div "Subscribers" at bounding box center [741, 84] width 58 height 23
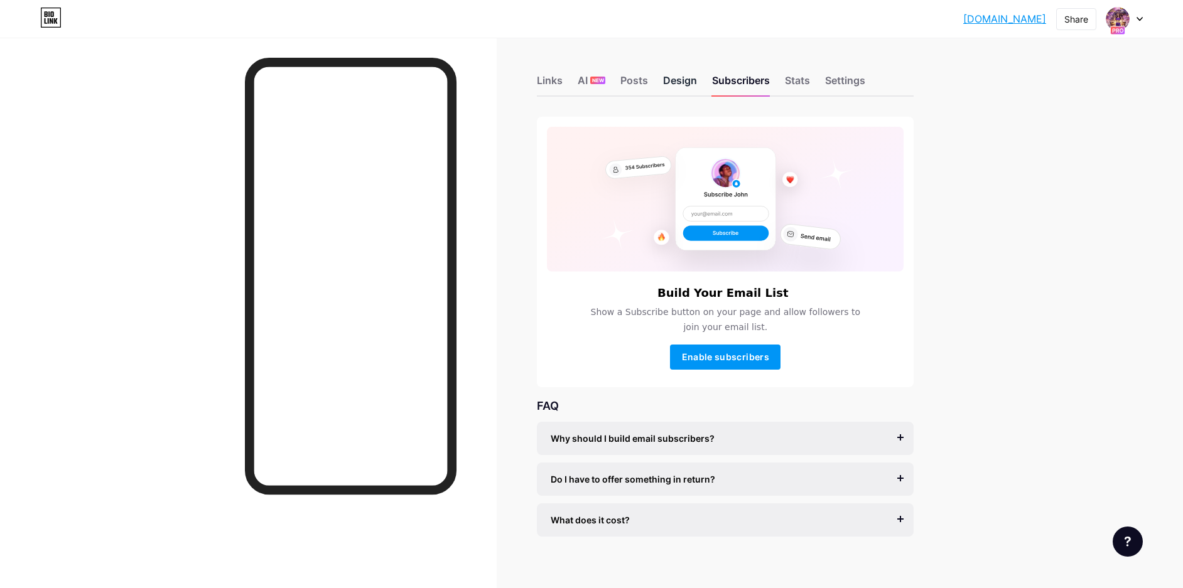
click at [673, 90] on div "Design" at bounding box center [680, 84] width 34 height 23
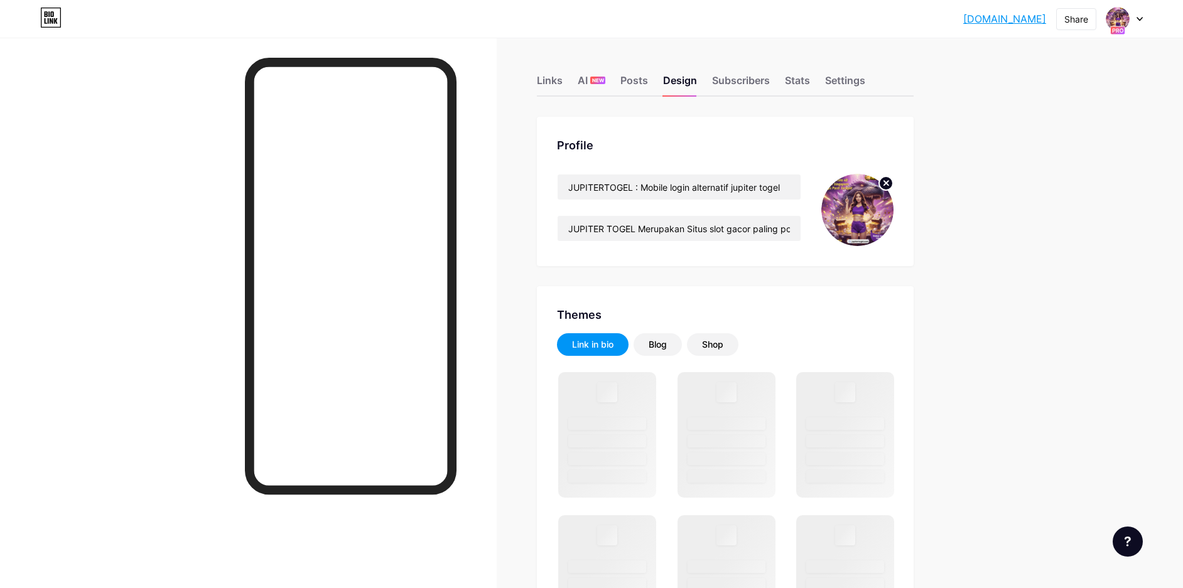
click at [889, 181] on icon at bounding box center [886, 183] width 4 height 4
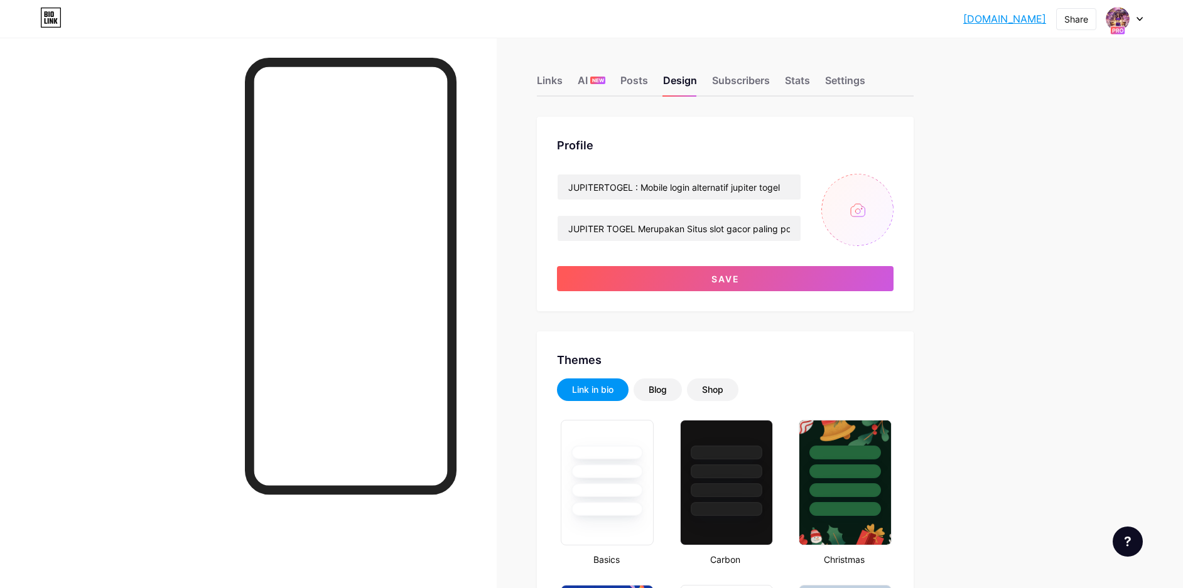
click at [863, 211] on input "file" at bounding box center [857, 210] width 72 height 72
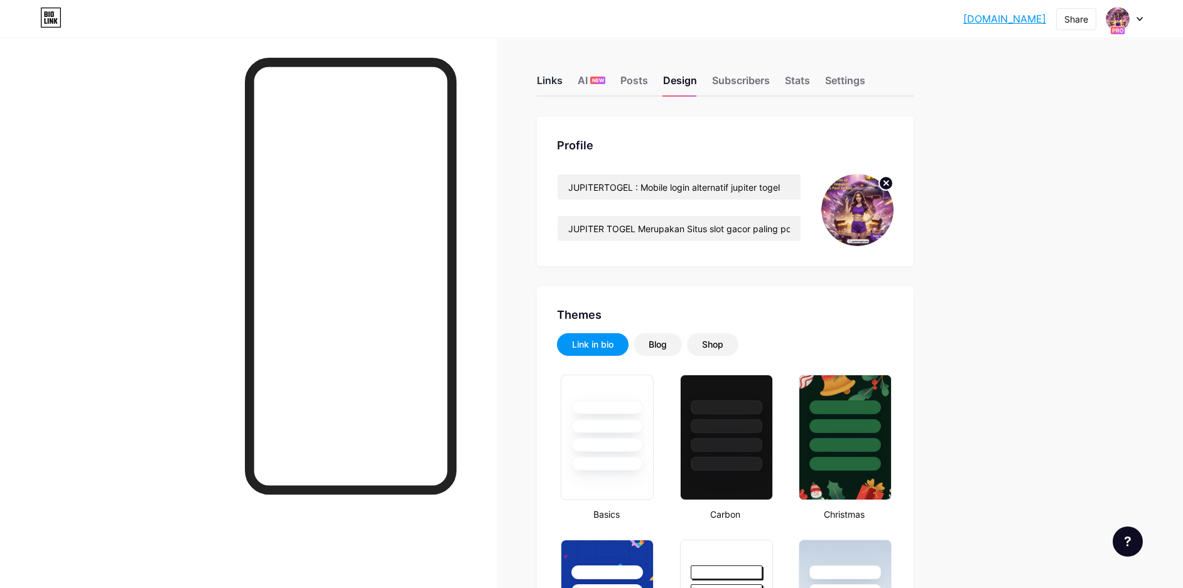
click at [556, 78] on div "Links" at bounding box center [550, 84] width 26 height 23
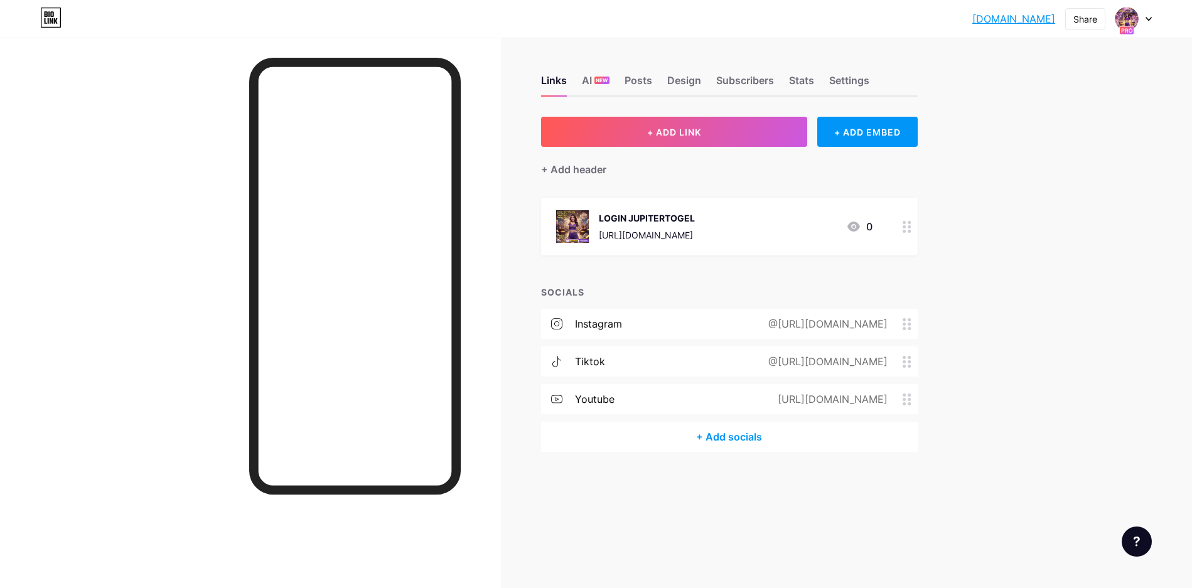
click at [1017, 311] on div "[DOMAIN_NAME]... [DOMAIN_NAME] Share Switch accounts JUPITERTOGEL : Mobile logi…" at bounding box center [596, 294] width 1192 height 588
click at [674, 132] on span "+ ADD LINK" at bounding box center [674, 132] width 54 height 11
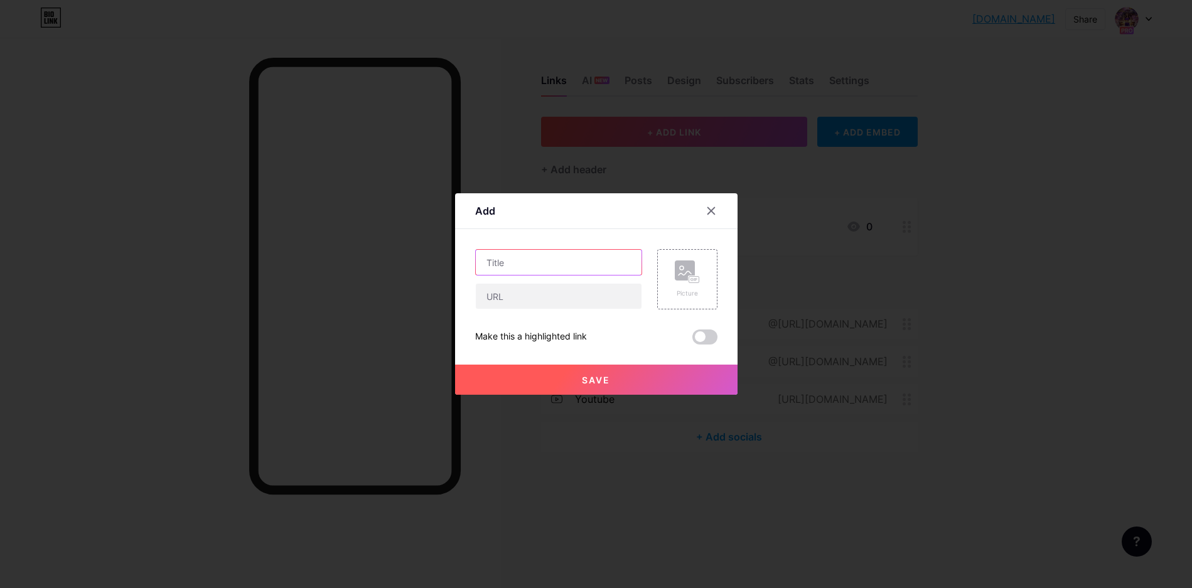
click at [551, 266] on input "text" at bounding box center [559, 262] width 166 height 25
type input "r"
type input "REGIS JUPITERTOGEL"
paste input "[URL][DOMAIN_NAME]"
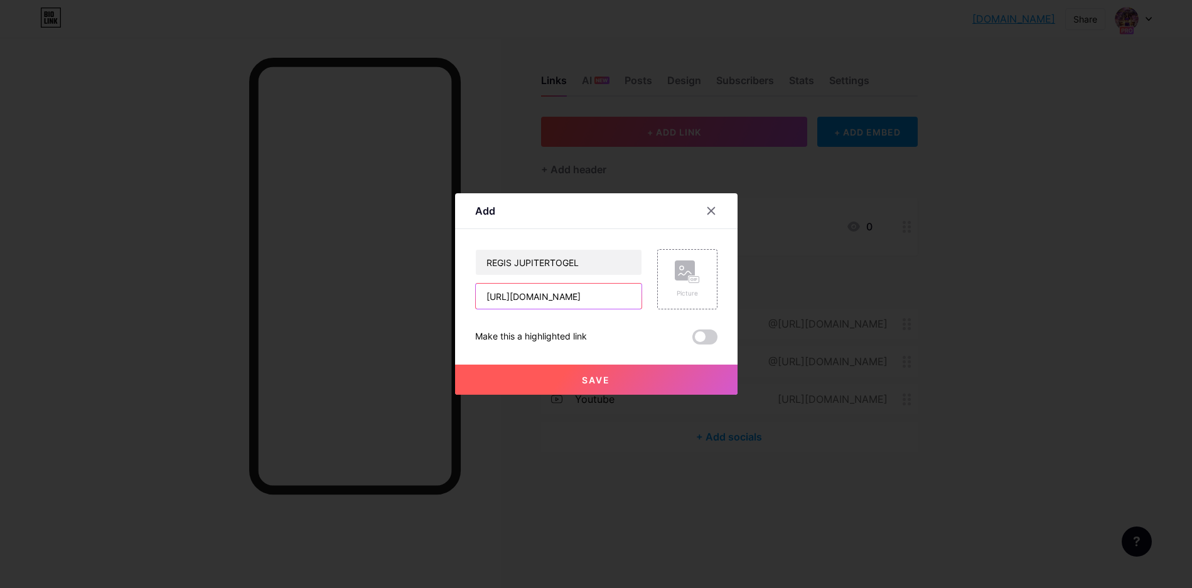
type input "[URL][DOMAIN_NAME]"
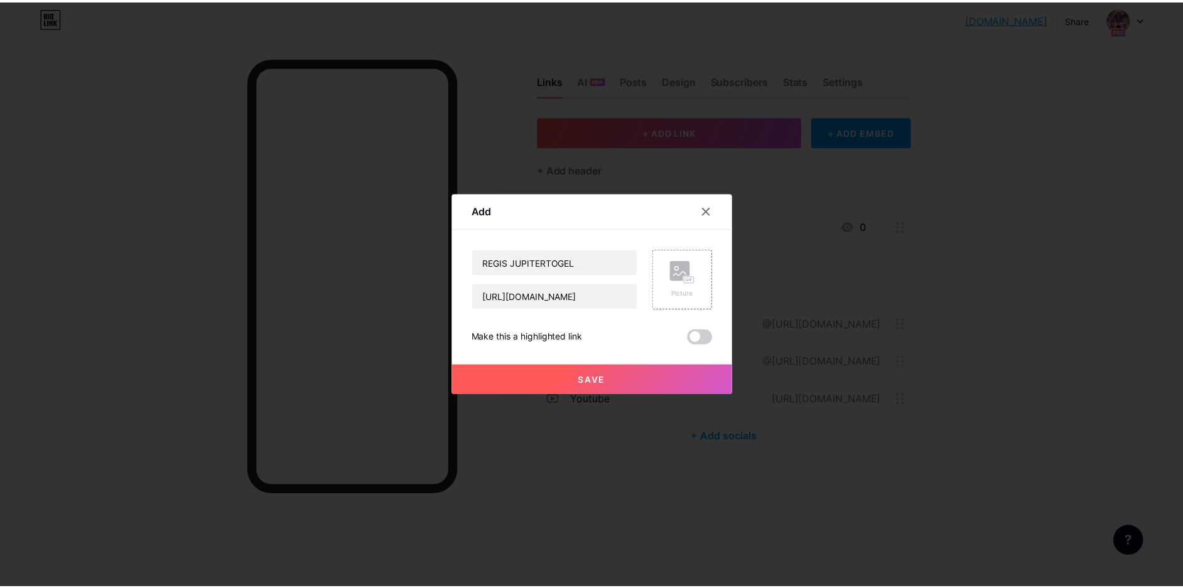
scroll to position [0, 0]
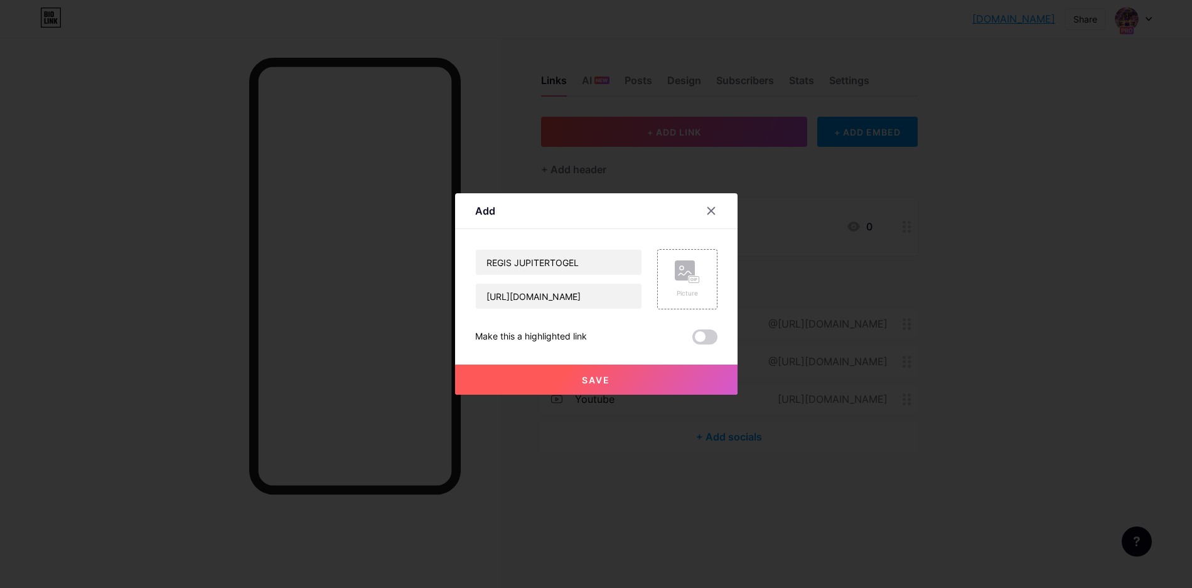
click at [639, 380] on button "Save" at bounding box center [596, 380] width 283 height 30
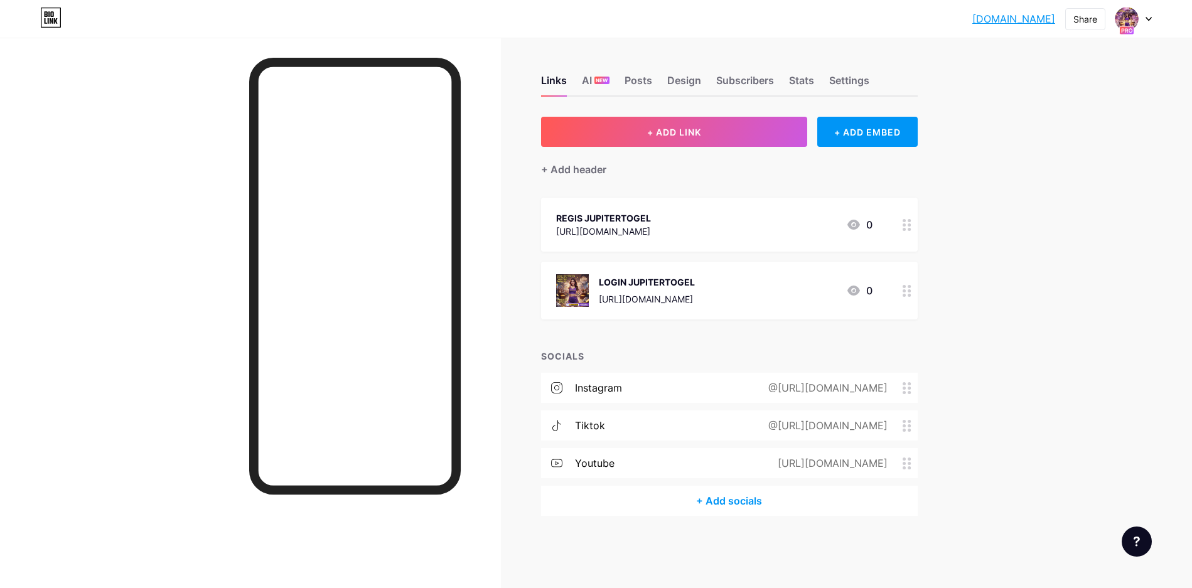
click at [685, 283] on div "LOGIN JUPITERTOGEL" at bounding box center [647, 282] width 96 height 13
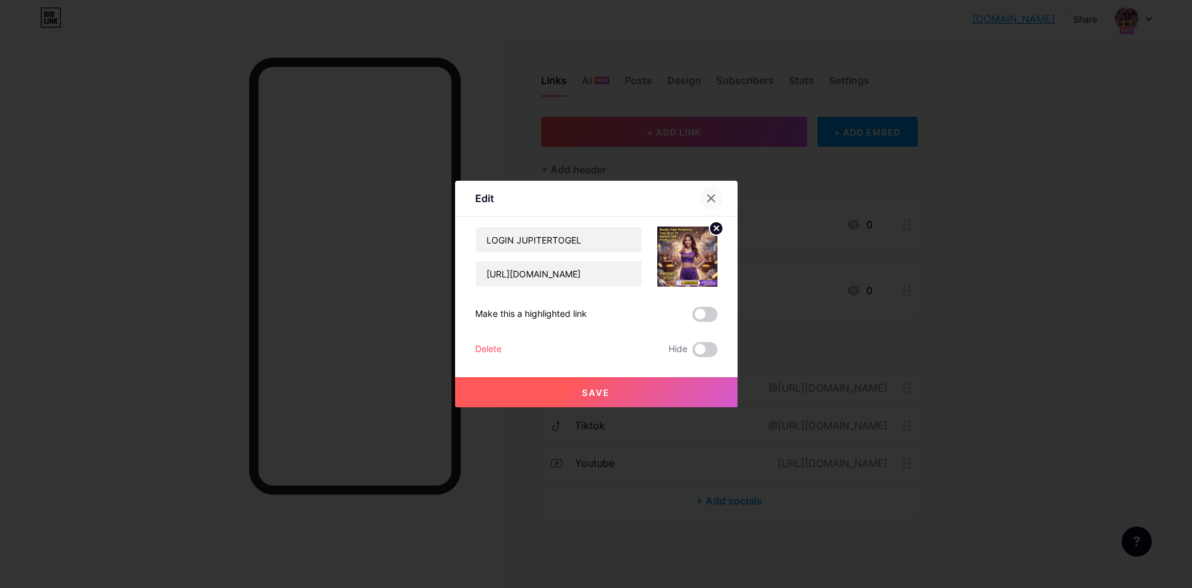
click at [708, 193] on div at bounding box center [711, 198] width 23 height 23
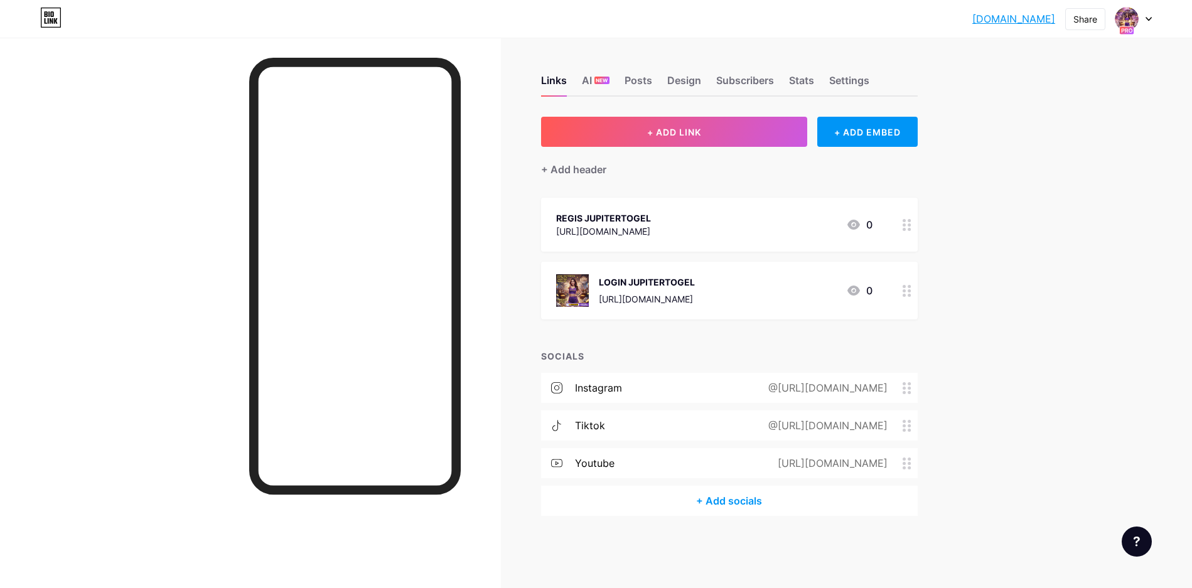
click at [598, 220] on div "REGIS JUPITERTOGEL" at bounding box center [603, 218] width 95 height 13
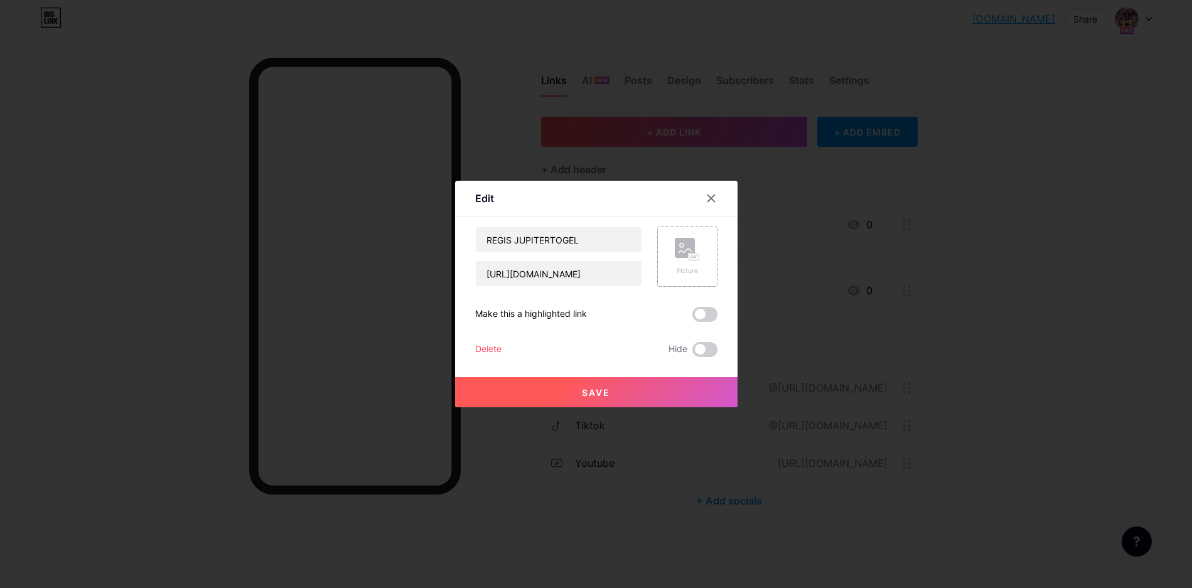
click at [679, 260] on icon at bounding box center [687, 249] width 25 height 23
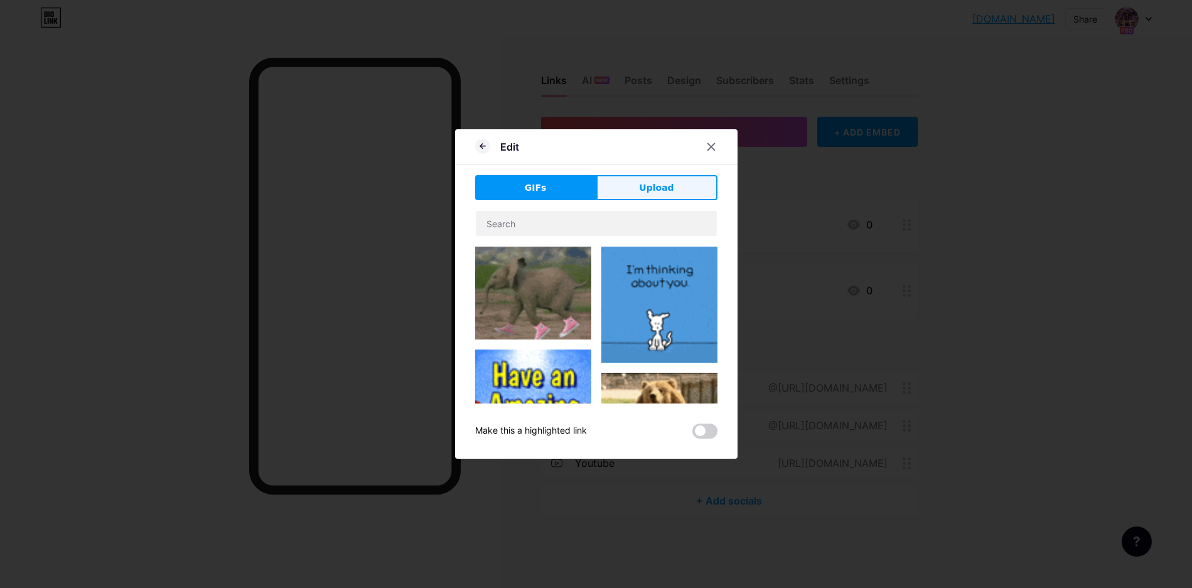
click at [629, 182] on button "Upload" at bounding box center [657, 187] width 121 height 25
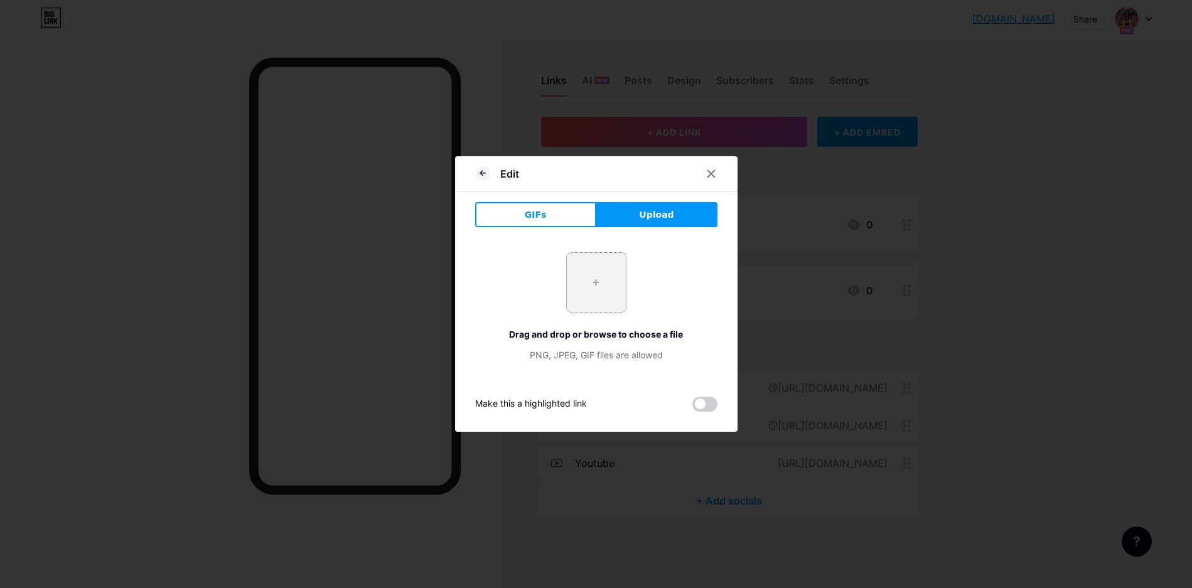
click at [598, 254] on input "file" at bounding box center [596, 282] width 59 height 59
type input "C:\fakepath\jupitertogel.com.jpg"
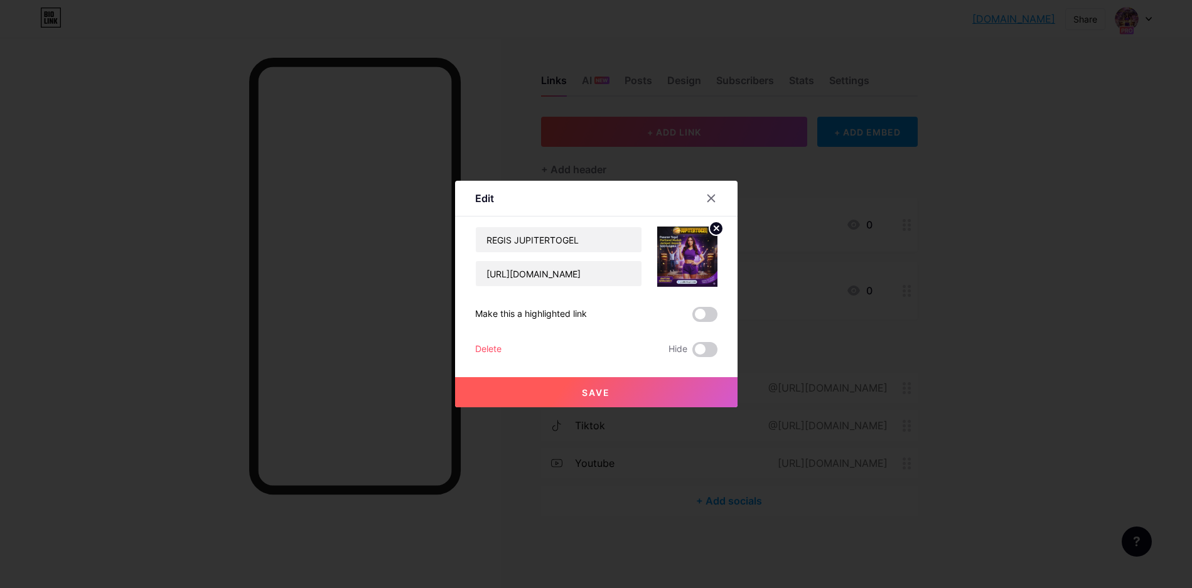
click at [607, 397] on span "Save" at bounding box center [596, 392] width 28 height 11
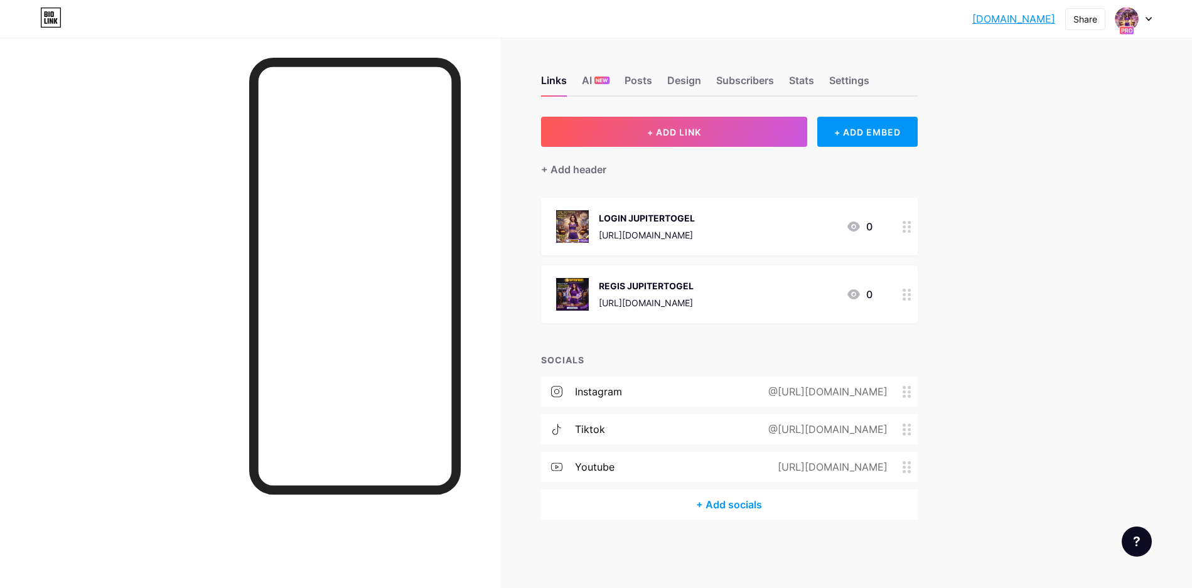
click at [1013, 259] on div "[DOMAIN_NAME]... [DOMAIN_NAME] Share Switch accounts JUPITERTOGEL : Mobile logi…" at bounding box center [596, 294] width 1192 height 588
click at [685, 132] on span "+ ADD LINK" at bounding box center [674, 132] width 54 height 11
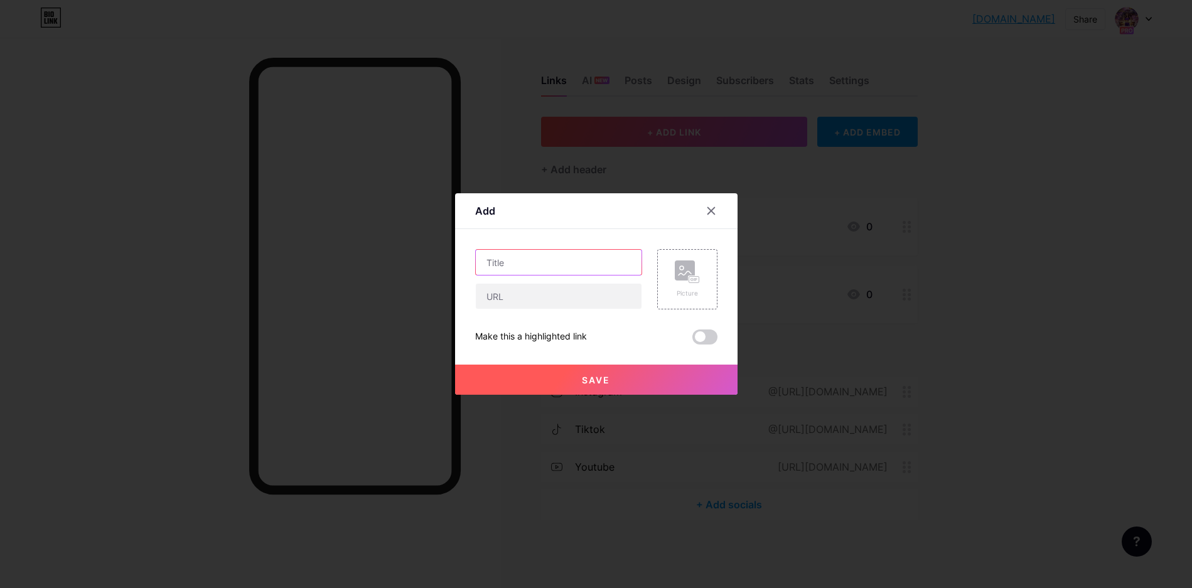
click at [565, 261] on input "text" at bounding box center [559, 262] width 166 height 25
click at [544, 303] on input "text" at bounding box center [559, 296] width 166 height 25
click at [543, 305] on input "text" at bounding box center [559, 296] width 166 height 25
paste input "[URL][DOMAIN_NAME][DOMAIN_NAME]"
type input "[URL][DOMAIN_NAME][DOMAIN_NAME]"
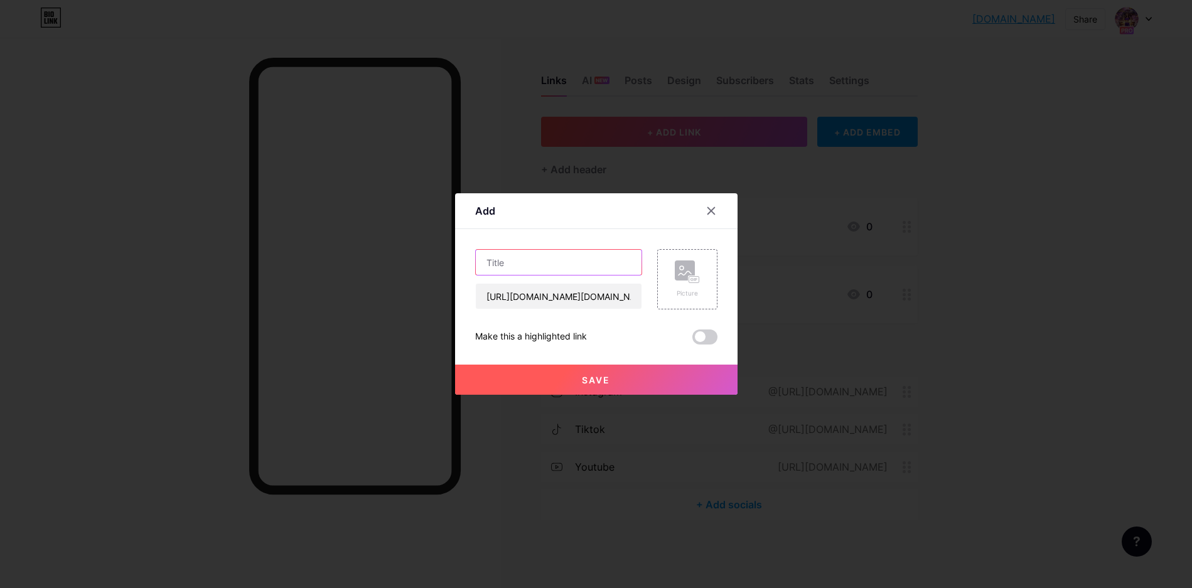
click at [549, 260] on input "text" at bounding box center [559, 262] width 166 height 25
type input "RTP TERTINGGI 99.999 [DATE]"
click at [667, 273] on div "Picture" at bounding box center [687, 279] width 60 height 60
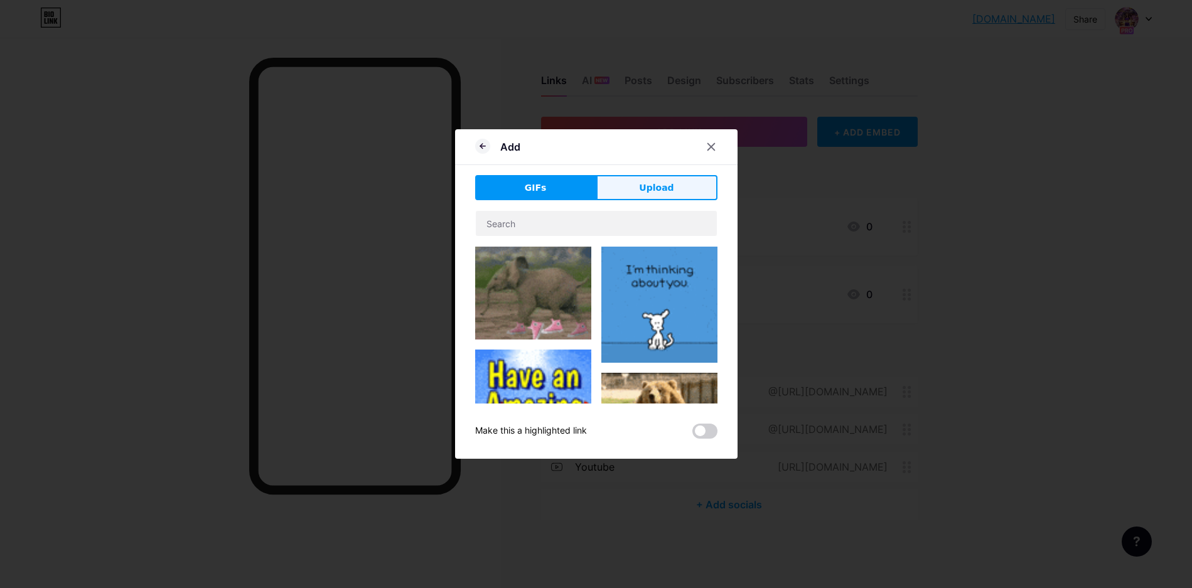
click at [630, 191] on button "Upload" at bounding box center [657, 187] width 121 height 25
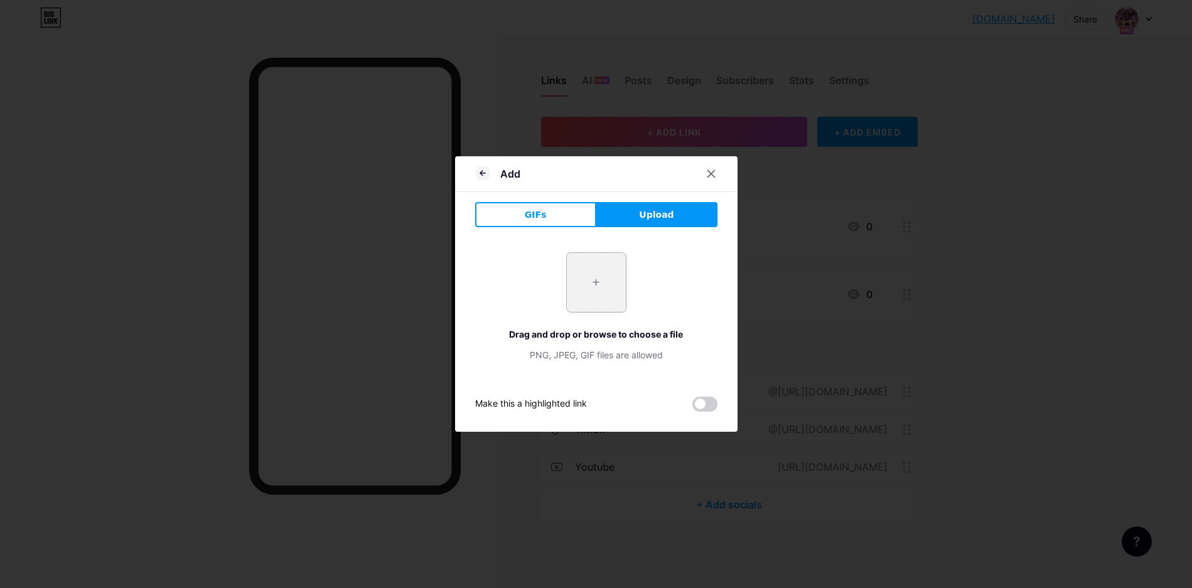
click at [615, 269] on input "file" at bounding box center [596, 282] width 59 height 59
type input "C:\fakepath\togel-[GEOGRAPHIC_DATA]-jupitertogel1.png"
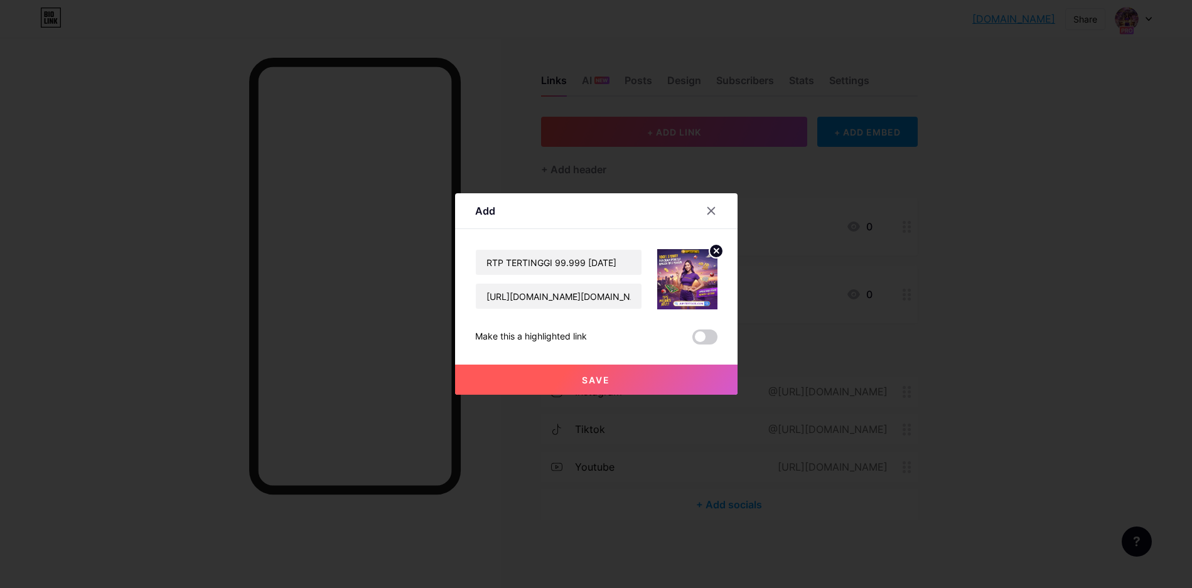
click at [622, 379] on button "Save" at bounding box center [596, 380] width 283 height 30
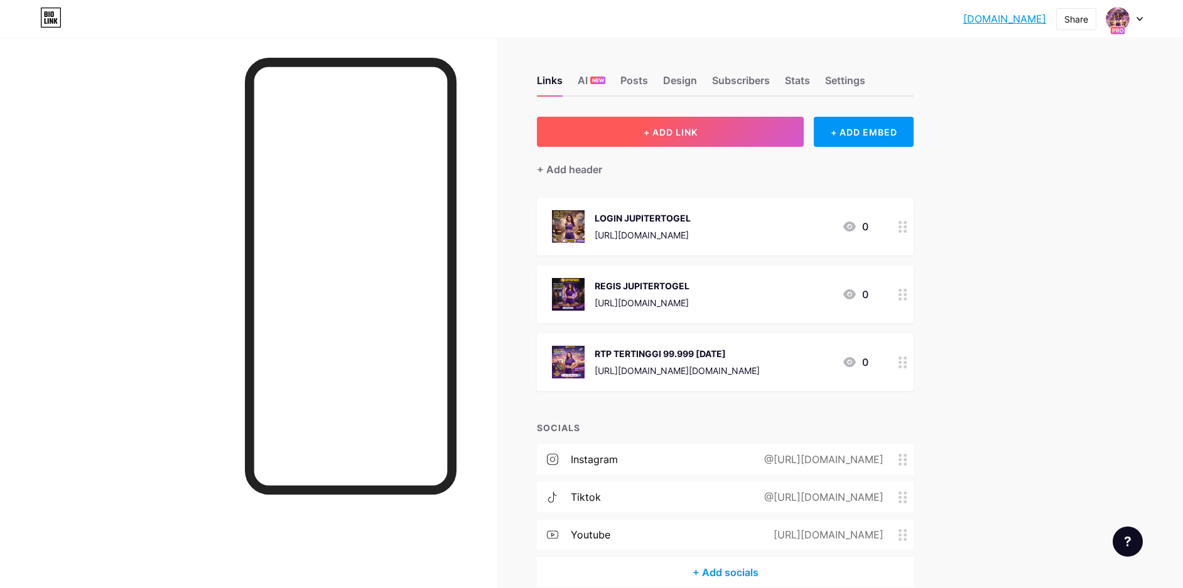
click at [729, 132] on button "+ ADD LINK" at bounding box center [670, 132] width 267 height 30
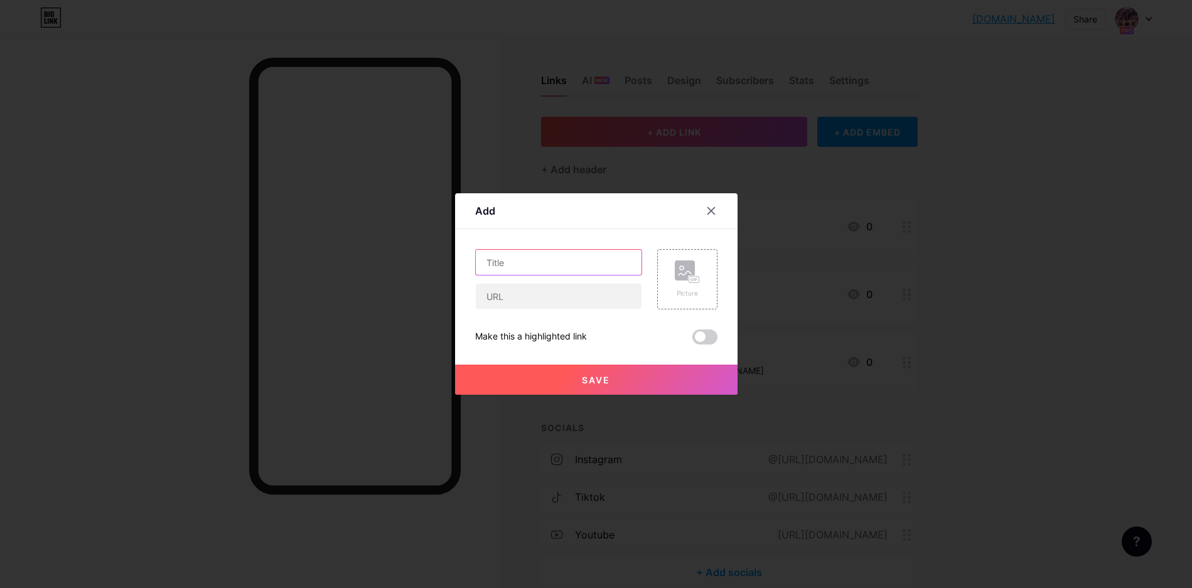
click at [535, 252] on input "text" at bounding box center [559, 262] width 166 height 25
type input "PROMOTION 10JT"
click at [581, 289] on input "text" at bounding box center [559, 296] width 166 height 25
paste input "[URL][DOMAIN_NAME]"
type input "[URL][DOMAIN_NAME]"
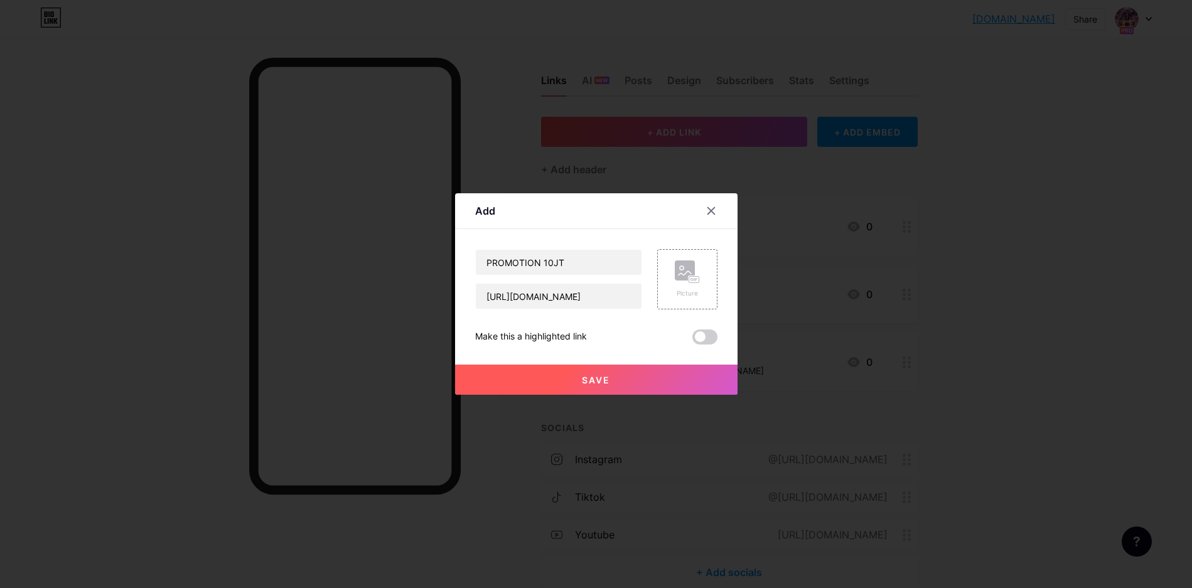
click at [629, 378] on button "Save" at bounding box center [596, 380] width 283 height 30
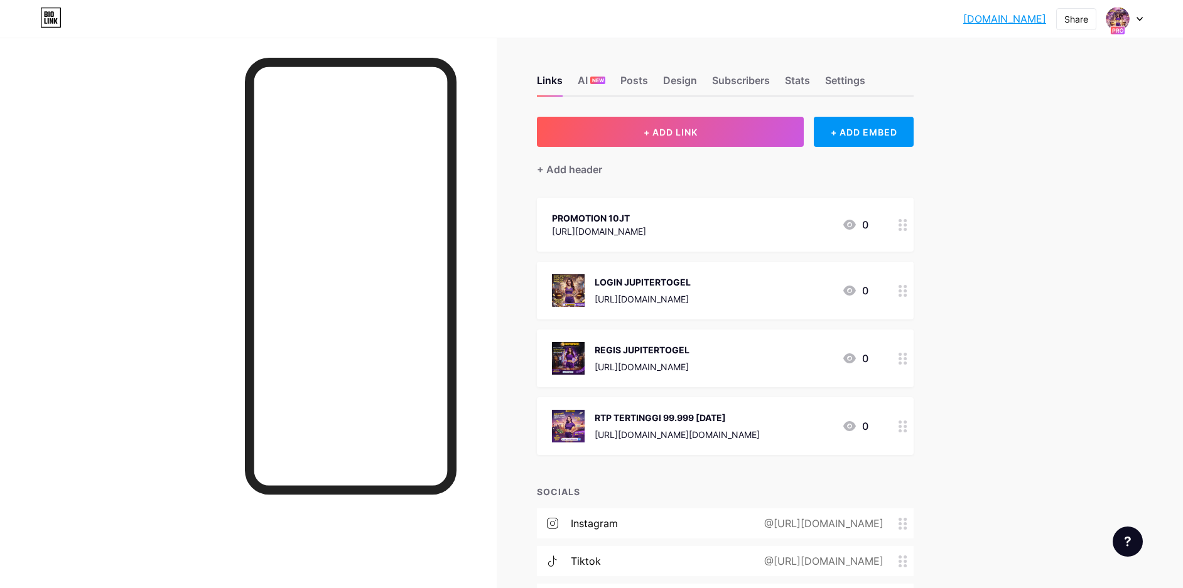
click at [728, 226] on div "PROMOTION 10JT [URL][DOMAIN_NAME] 0" at bounding box center [710, 224] width 316 height 29
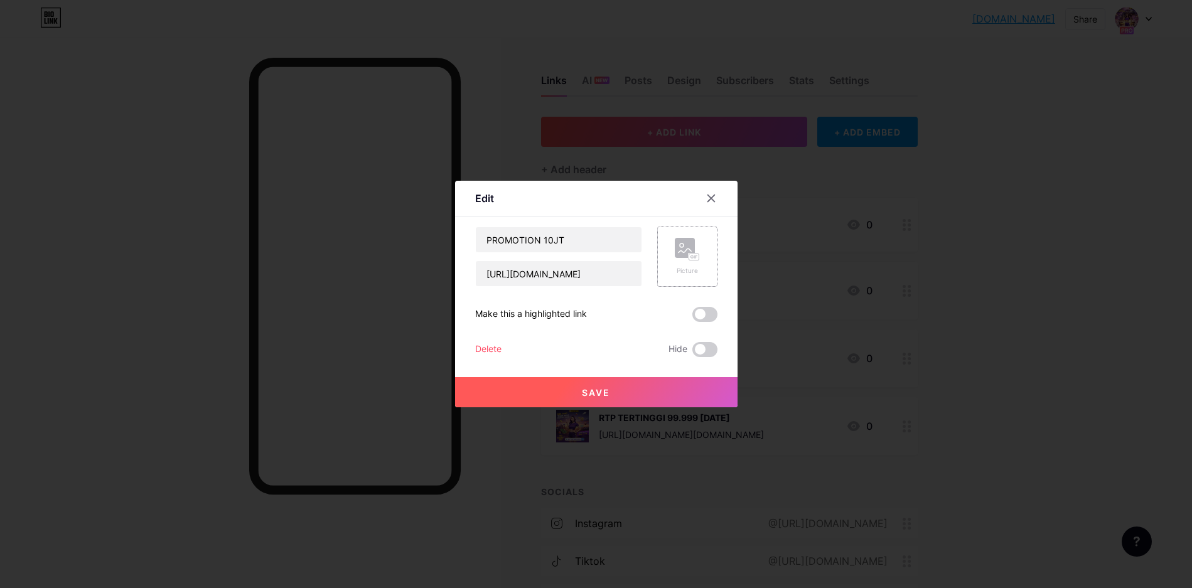
click at [697, 252] on icon at bounding box center [687, 249] width 25 height 23
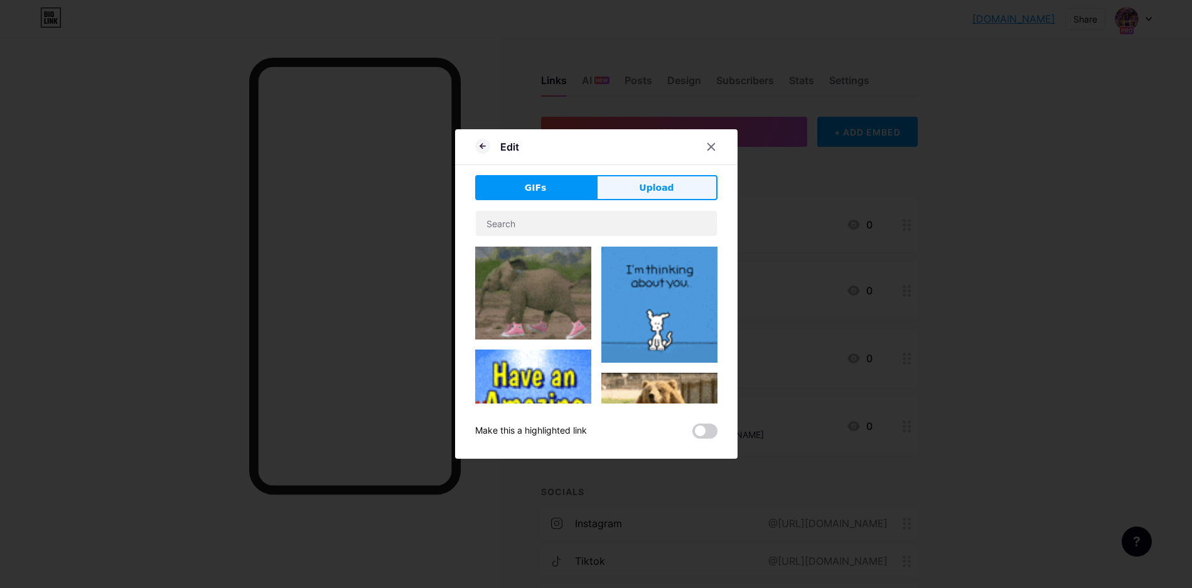
click at [642, 188] on span "Upload" at bounding box center [656, 187] width 35 height 13
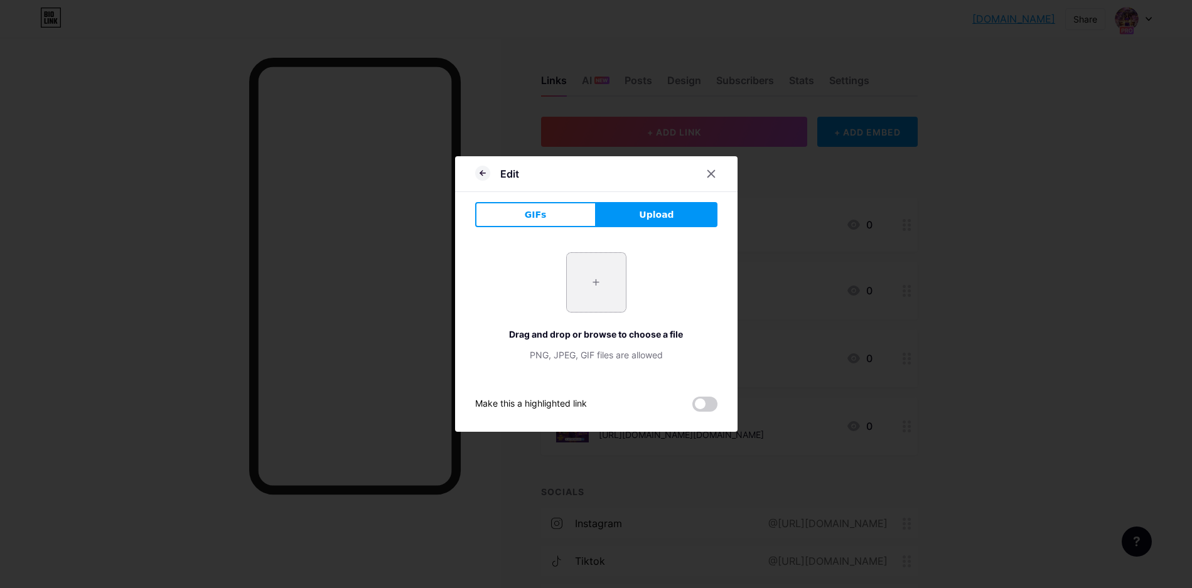
click at [576, 273] on input "file" at bounding box center [596, 282] width 59 height 59
type input "C:\fakepath\bandar-jupitertogel-resmi-toto4d.png"
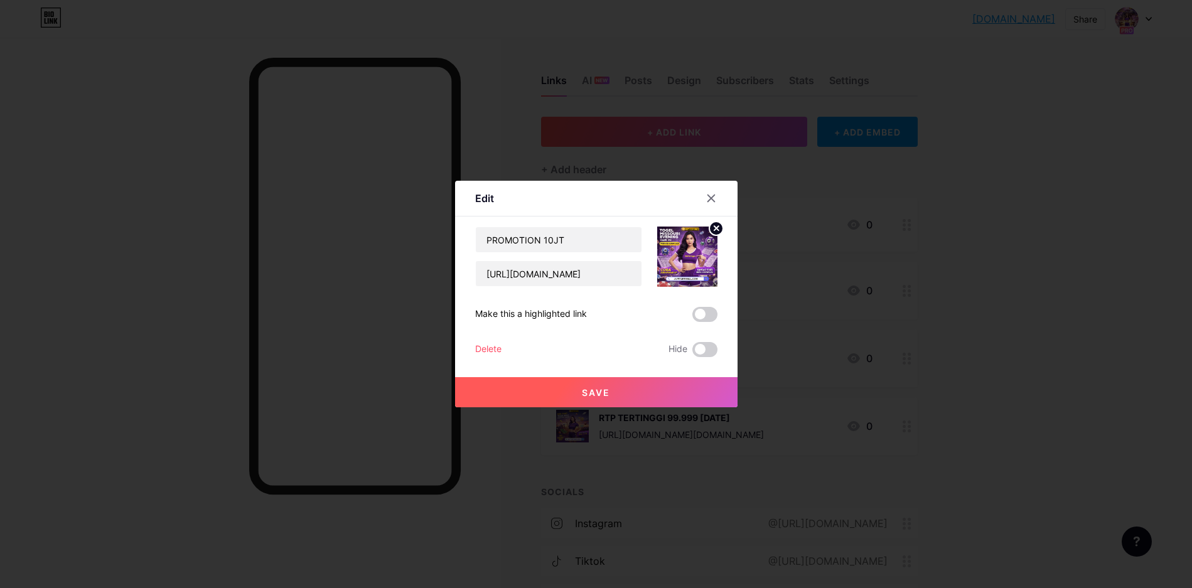
click at [653, 388] on button "Save" at bounding box center [596, 392] width 283 height 30
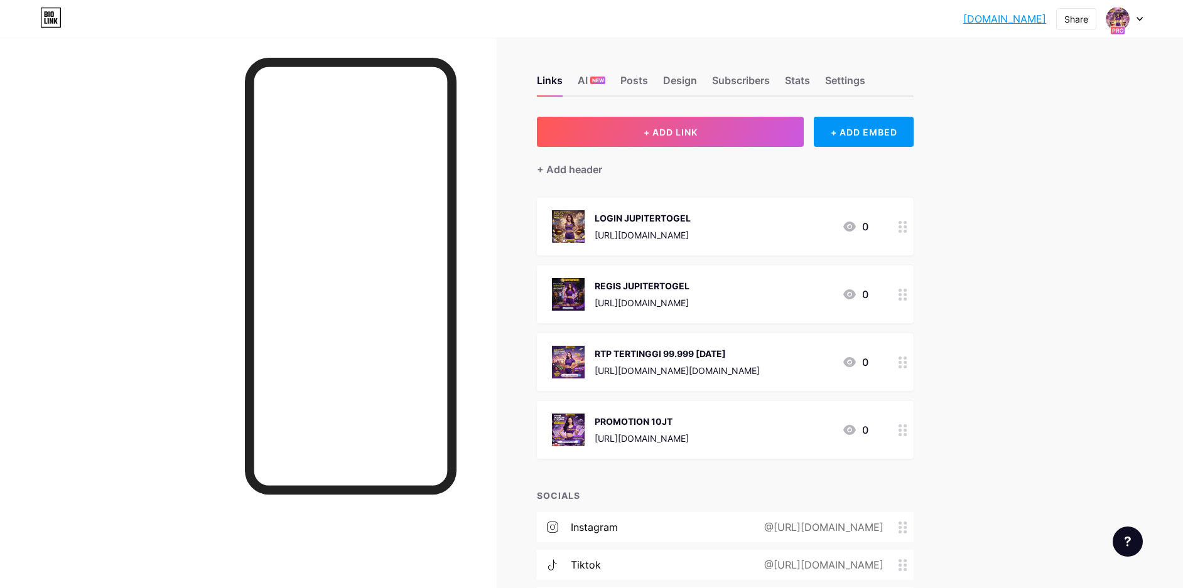
click at [1037, 344] on div "[DOMAIN_NAME]... [DOMAIN_NAME] Share Switch accounts JUPITERTOGEL : Mobile logi…" at bounding box center [591, 359] width 1183 height 718
click at [698, 132] on span "+ ADD LINK" at bounding box center [671, 132] width 54 height 11
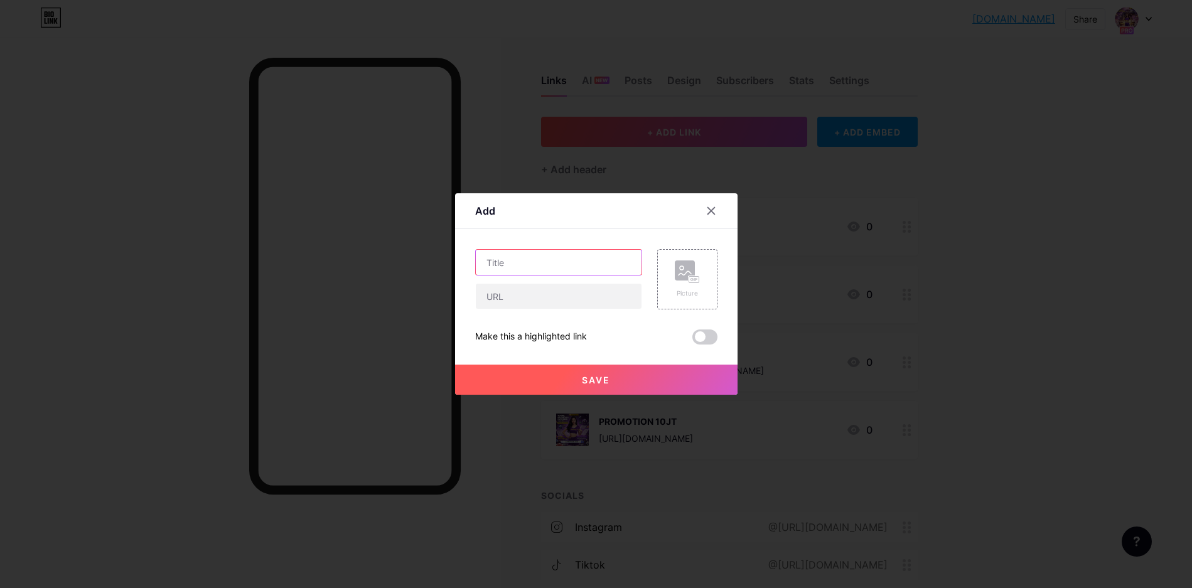
click at [581, 267] on input "text" at bounding box center [559, 262] width 166 height 25
type input "LIVE CHAT JUPITERTOGEL"
paste input "[URL][DOMAIN_NAME]"
type input "[URL][DOMAIN_NAME]"
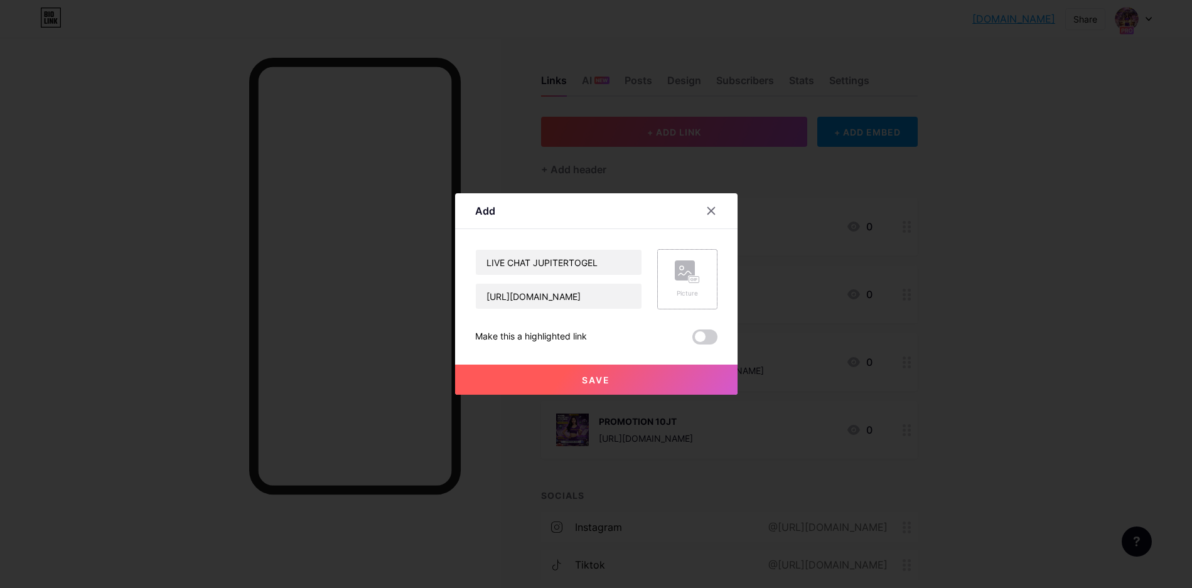
click at [694, 279] on icon at bounding box center [694, 279] width 1 height 3
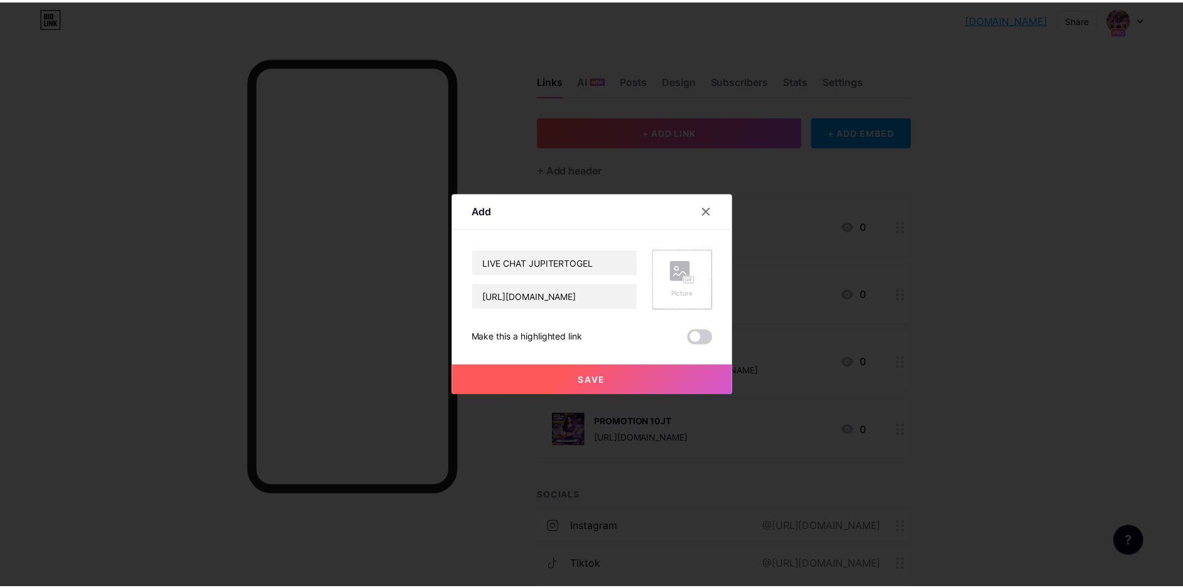
scroll to position [0, 0]
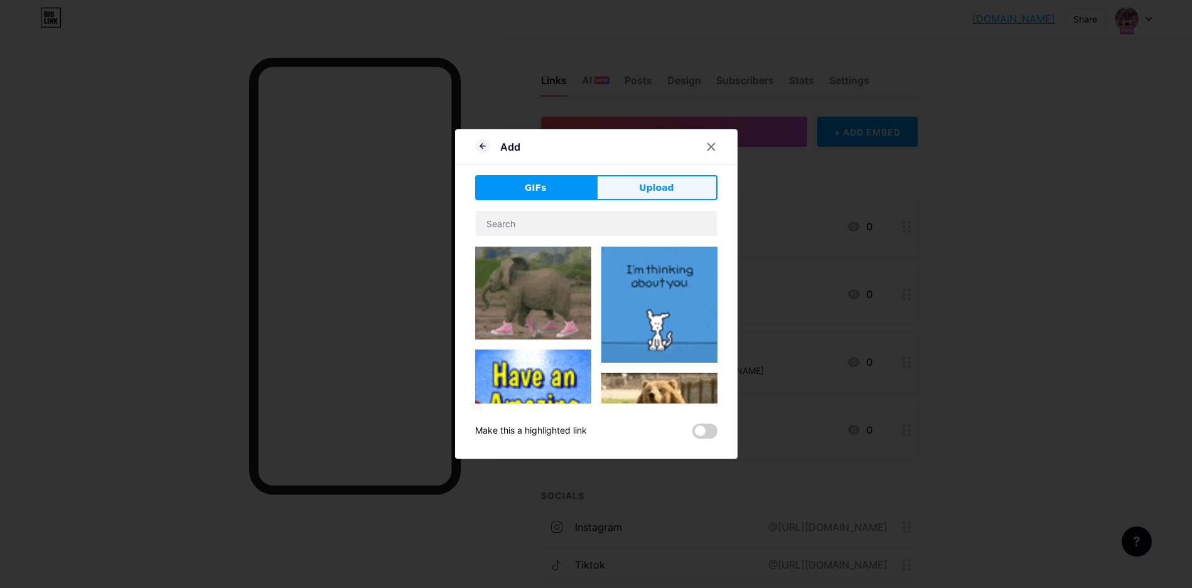
click at [665, 188] on span "Upload" at bounding box center [656, 187] width 35 height 13
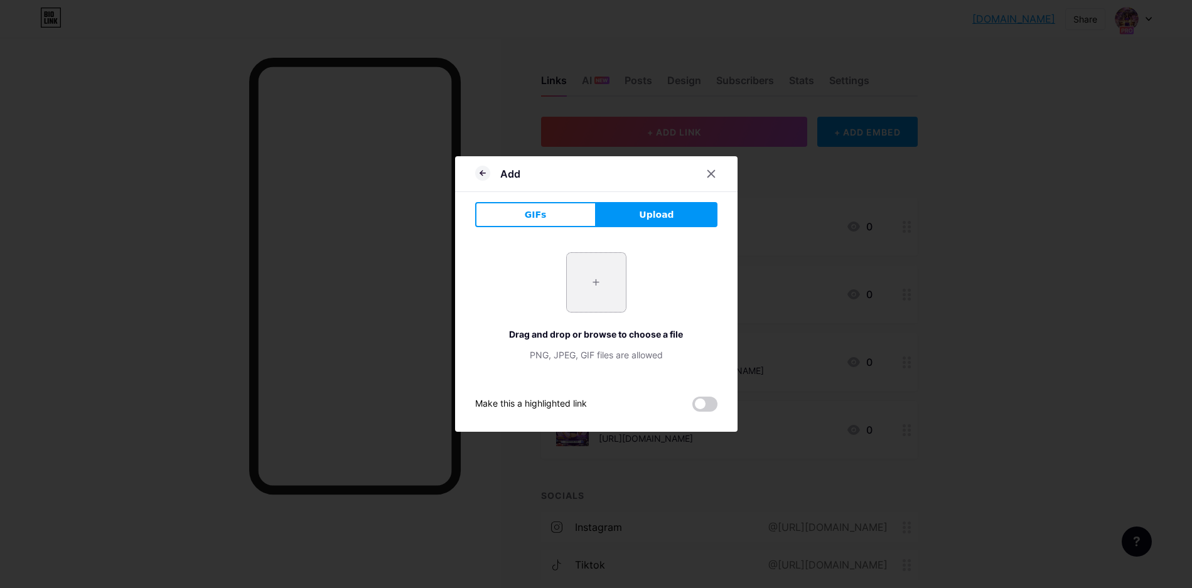
click at [613, 281] on input "file" at bounding box center [596, 282] width 59 height 59
type input "C:\fakepath\bandar-togel-[GEOGRAPHIC_DATA]-jupitertogel.png"
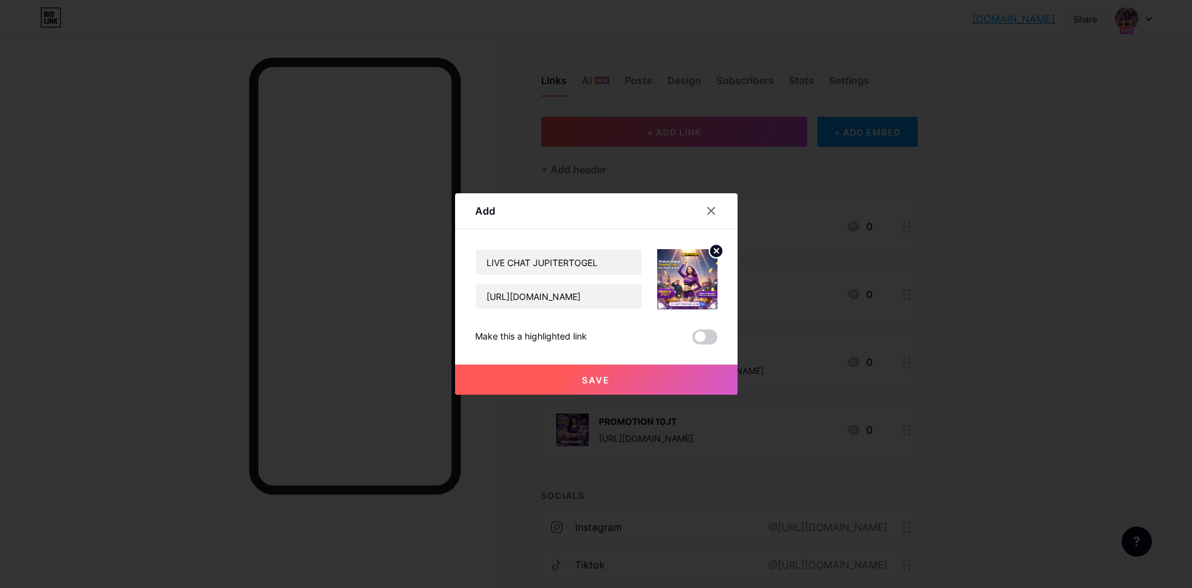
click at [613, 382] on button "Save" at bounding box center [596, 380] width 283 height 30
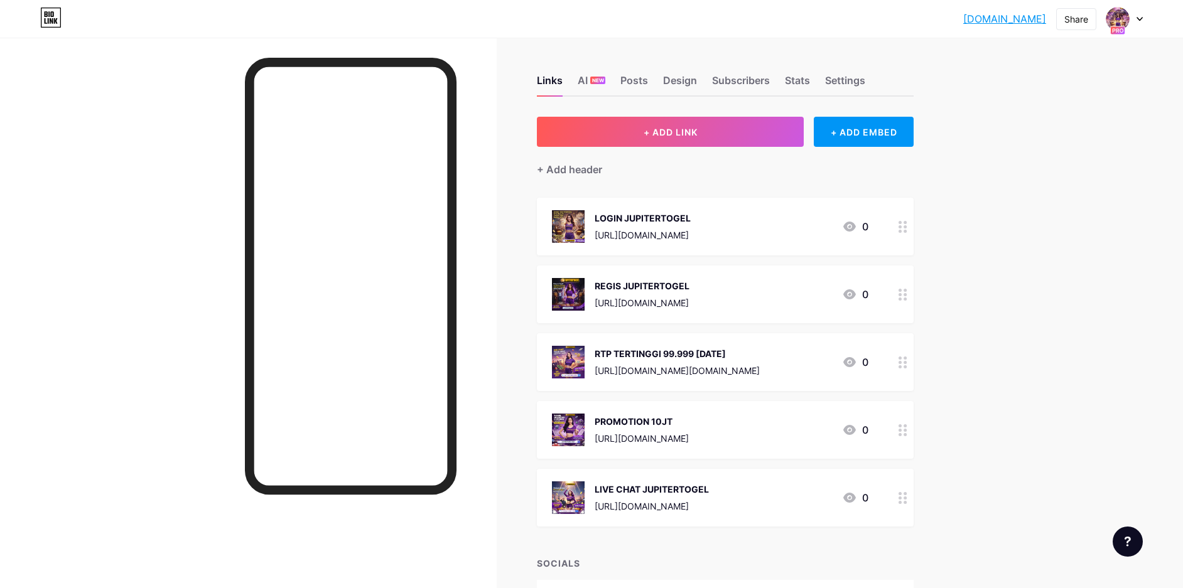
click at [1020, 364] on div "[DOMAIN_NAME]... [DOMAIN_NAME] Share Switch accounts JUPITERTOGEL : Mobile logi…" at bounding box center [591, 393] width 1183 height 786
click at [997, 164] on div "[DOMAIN_NAME]... [DOMAIN_NAME] Share Switch accounts JUPITERTOGEL : Mobile logi…" at bounding box center [591, 393] width 1183 height 786
drag, startPoint x: 479, startPoint y: 0, endPoint x: 154, endPoint y: 129, distance: 350.0
click at [154, 129] on div at bounding box center [248, 332] width 497 height 588
click at [1069, 17] on div "Share" at bounding box center [1076, 19] width 24 height 13
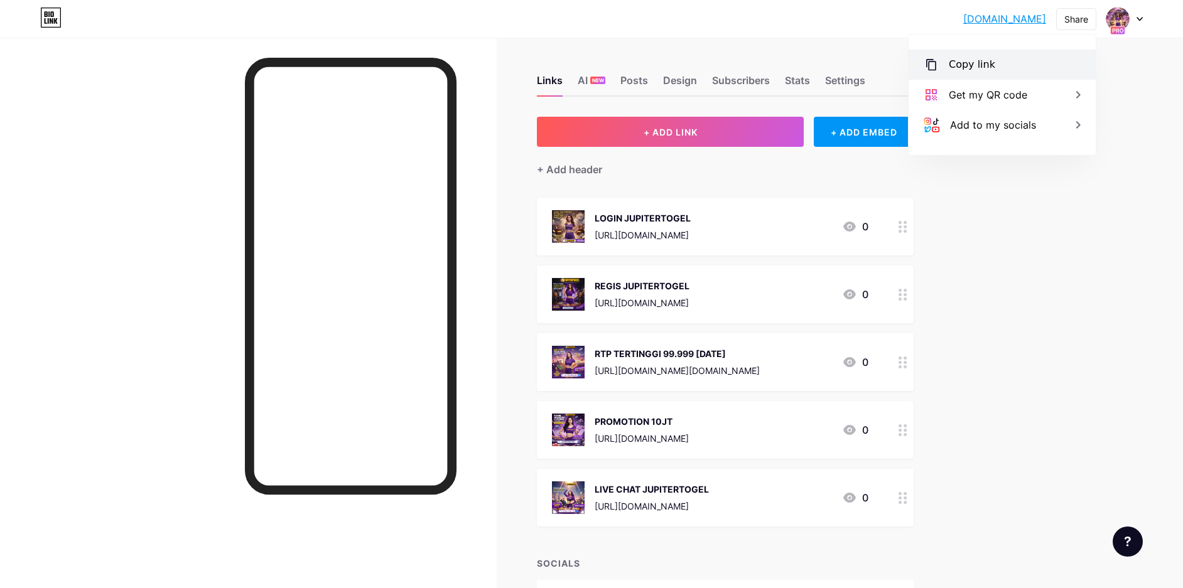
click at [1017, 55] on div "Copy link" at bounding box center [1002, 65] width 187 height 30
click at [77, 242] on div at bounding box center [248, 332] width 497 height 588
click at [600, 81] on span "NEW" at bounding box center [598, 81] width 12 height 8
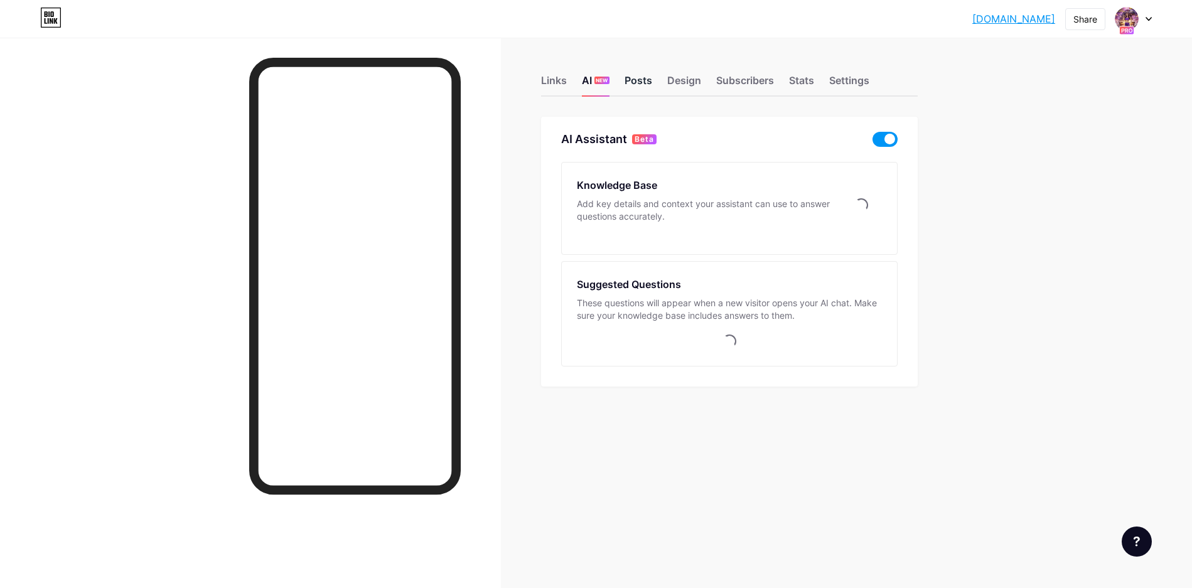
click at [634, 83] on div "Posts" at bounding box center [639, 84] width 28 height 23
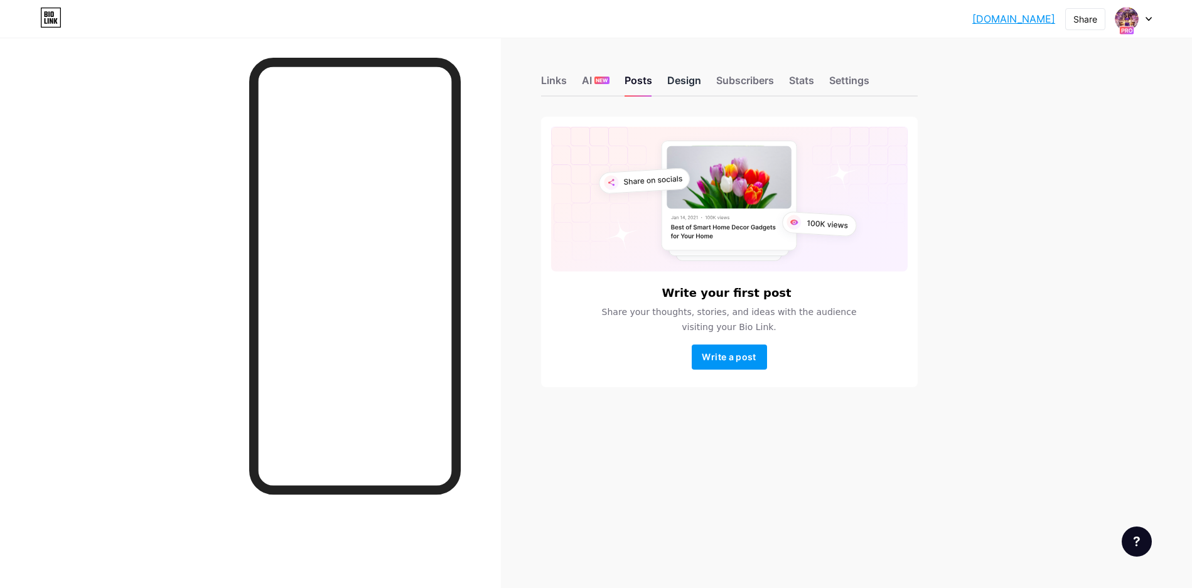
click at [673, 87] on div "Design" at bounding box center [684, 84] width 34 height 23
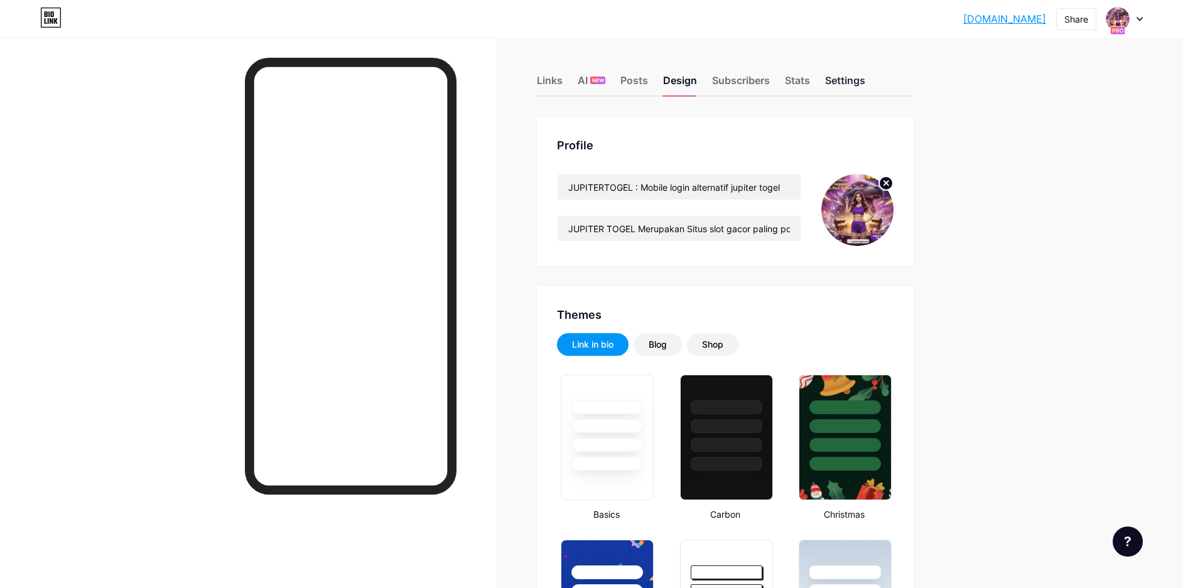
click at [854, 82] on div "Settings" at bounding box center [845, 84] width 40 height 23
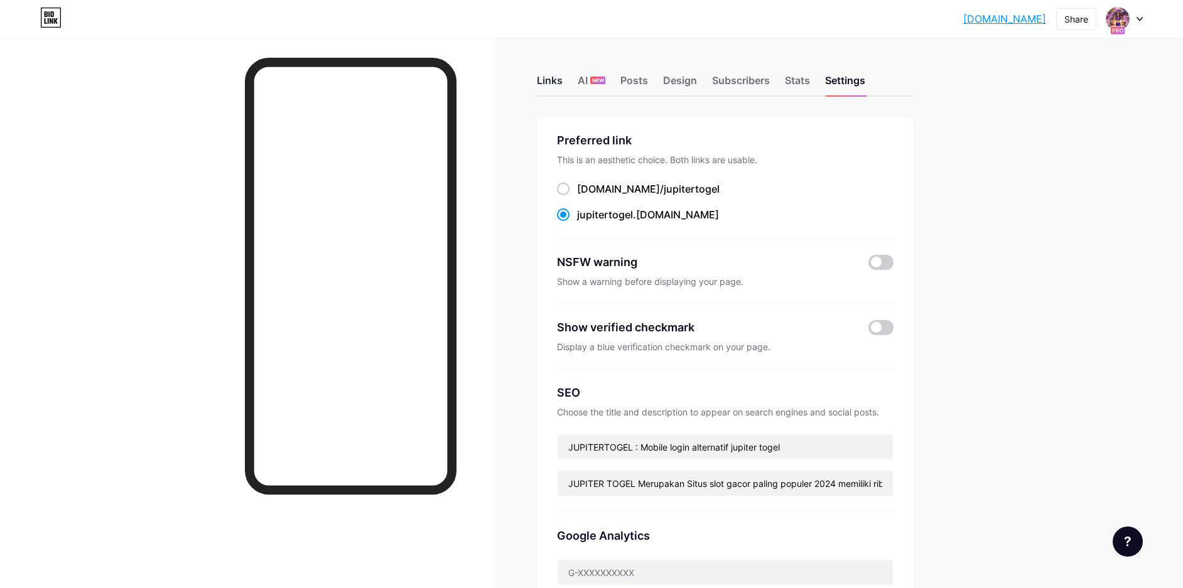
click at [551, 84] on div "Links" at bounding box center [550, 84] width 26 height 23
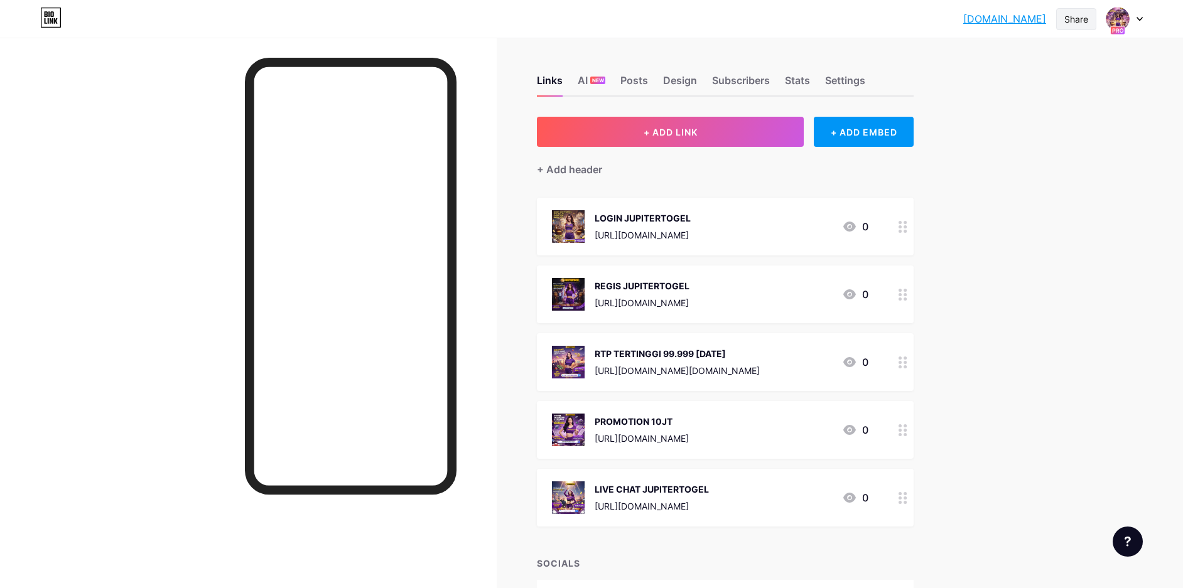
click at [1072, 19] on div "Share" at bounding box center [1076, 19] width 24 height 13
click at [1045, 67] on div "Copy link" at bounding box center [1002, 65] width 187 height 30
click at [1030, 319] on div "[DOMAIN_NAME]... [DOMAIN_NAME] Share Copy link [DOMAIN_NAME] Get my QR code Add…" at bounding box center [591, 393] width 1183 height 786
